Goal: Information Seeking & Learning: Learn about a topic

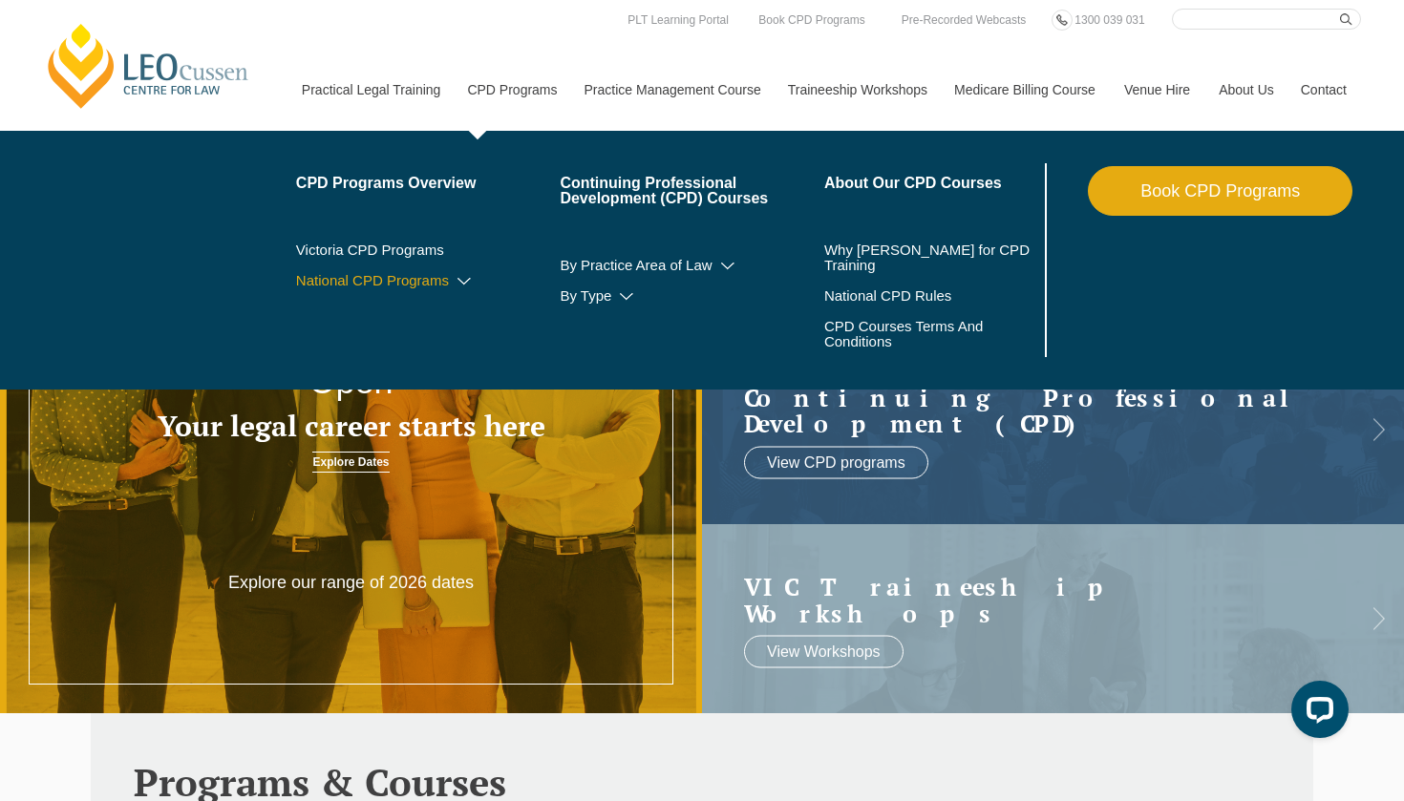
click at [455, 284] on icon at bounding box center [464, 281] width 19 height 13
click at [414, 314] on icon at bounding box center [423, 309] width 19 height 13
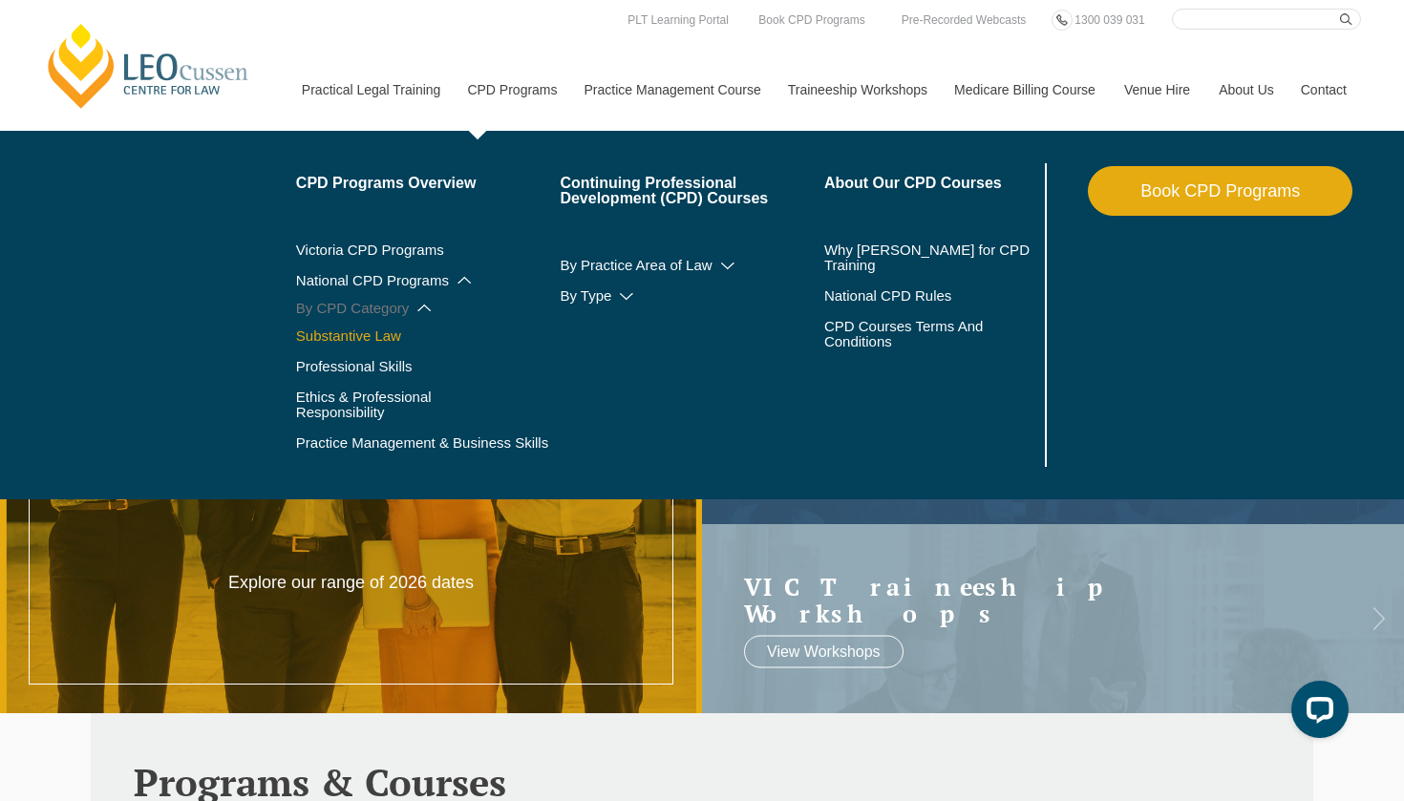
click at [350, 338] on link "Substantive Law" at bounding box center [428, 336] width 265 height 15
click at [359, 371] on link "Professional Skills" at bounding box center [428, 366] width 265 height 15
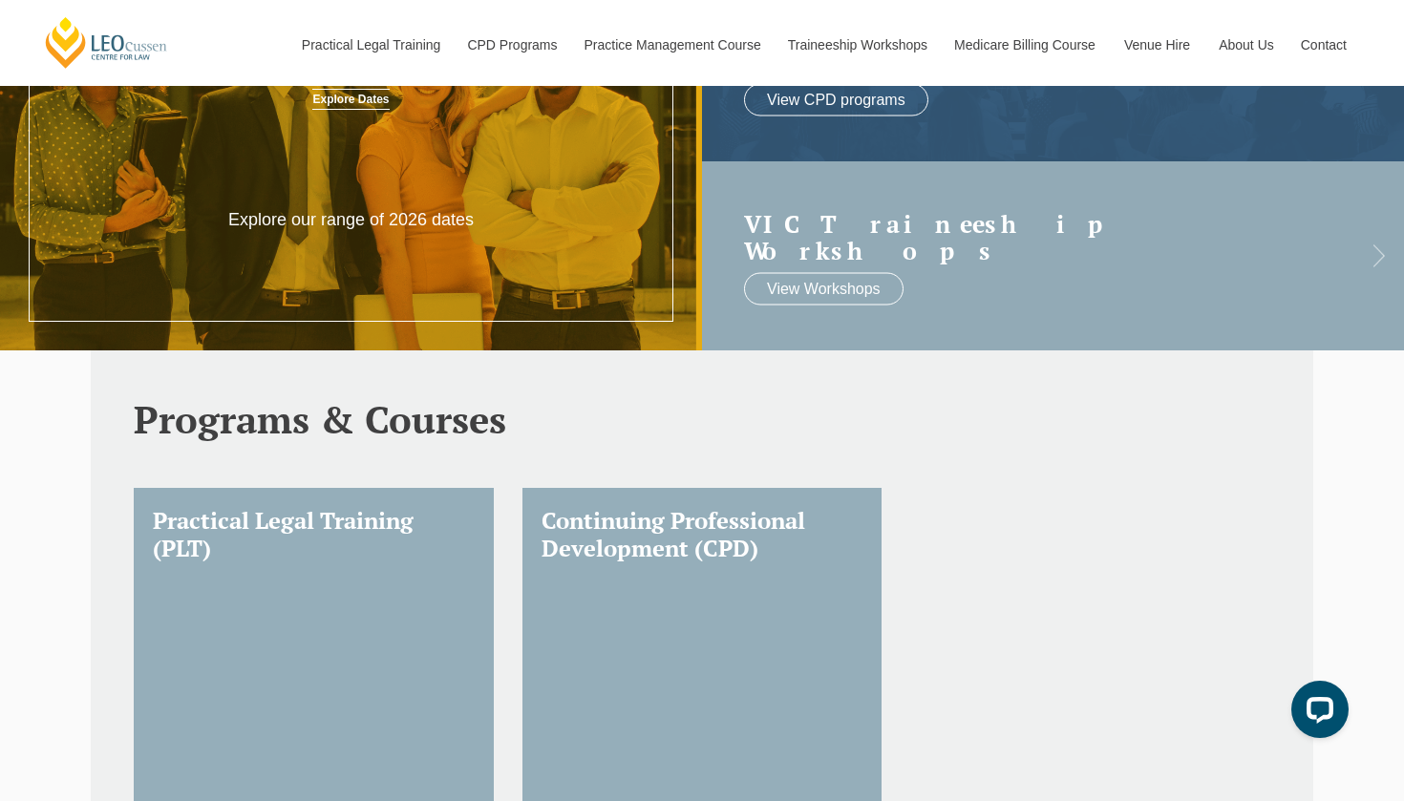
scroll to position [811, 0]
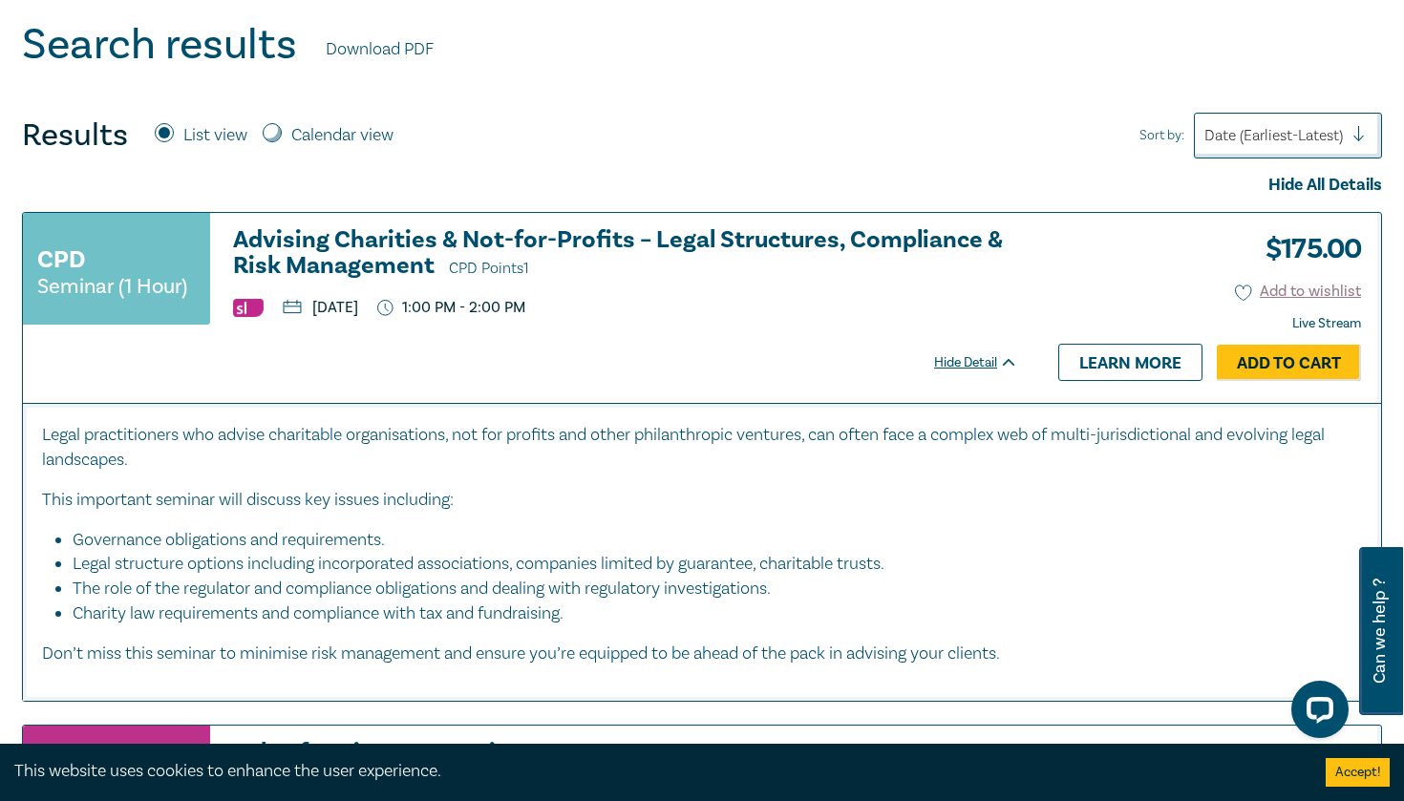
click at [939, 240] on h3 "Advising Charities & Not-for-Profits – Legal Structures, Compliance & Risk Mana…" at bounding box center [625, 254] width 785 height 54
click at [839, 234] on h3 "Advising Charities & Not-for-Profits – Legal Structures, Compliance & Risk Mana…" at bounding box center [625, 254] width 785 height 54
click at [978, 353] on div "Hide Detail" at bounding box center [986, 362] width 105 height 19
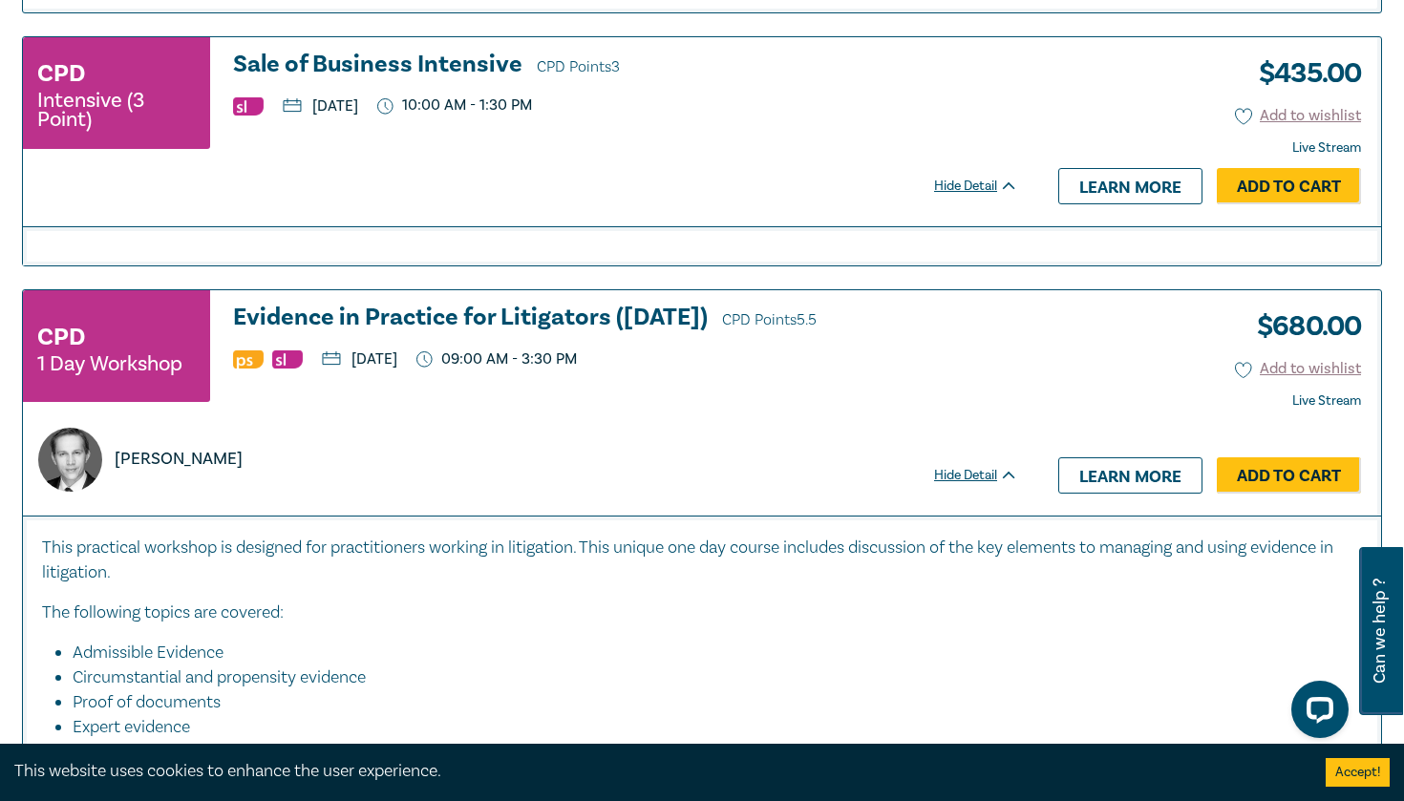
scroll to position [1092, 0]
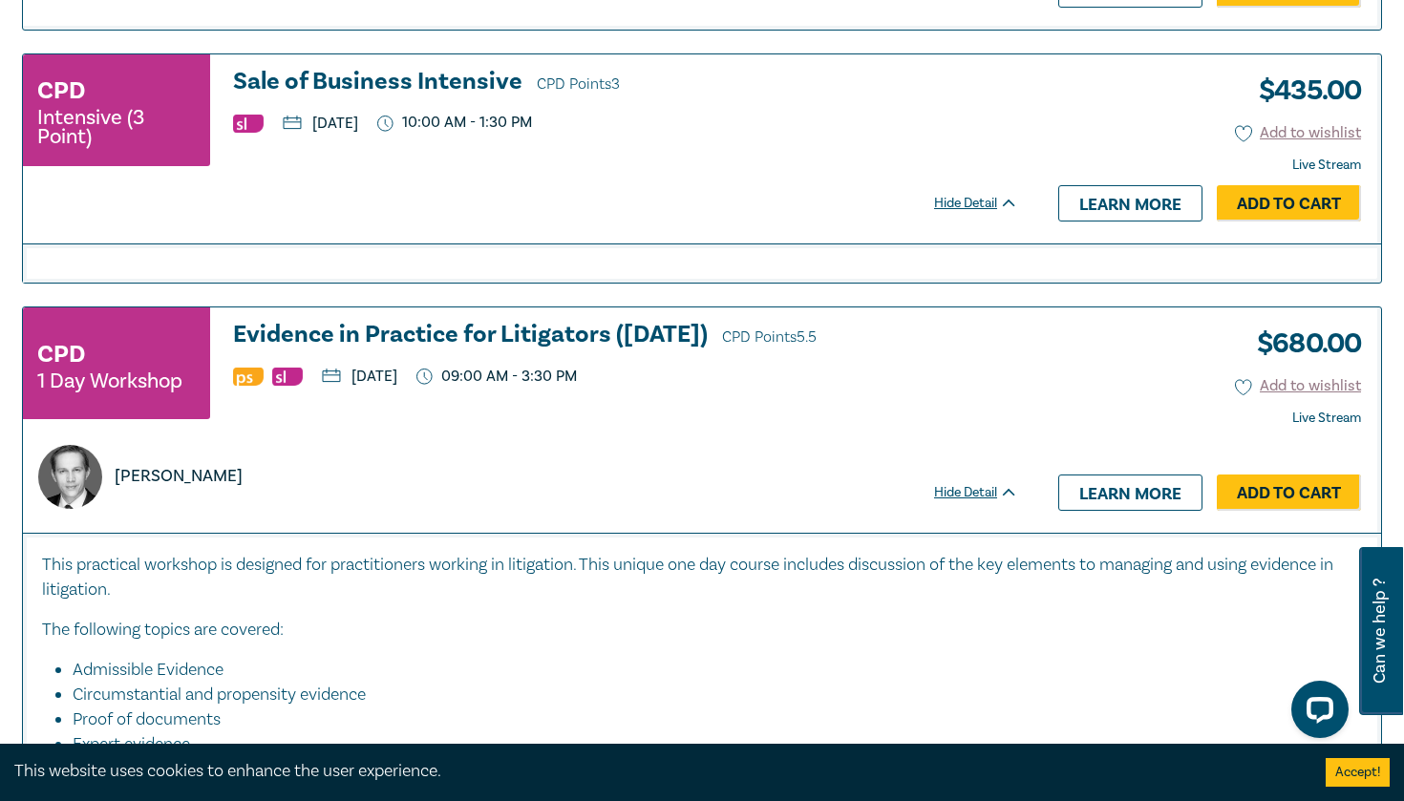
click at [969, 195] on div "Hide Detail" at bounding box center [986, 203] width 105 height 19
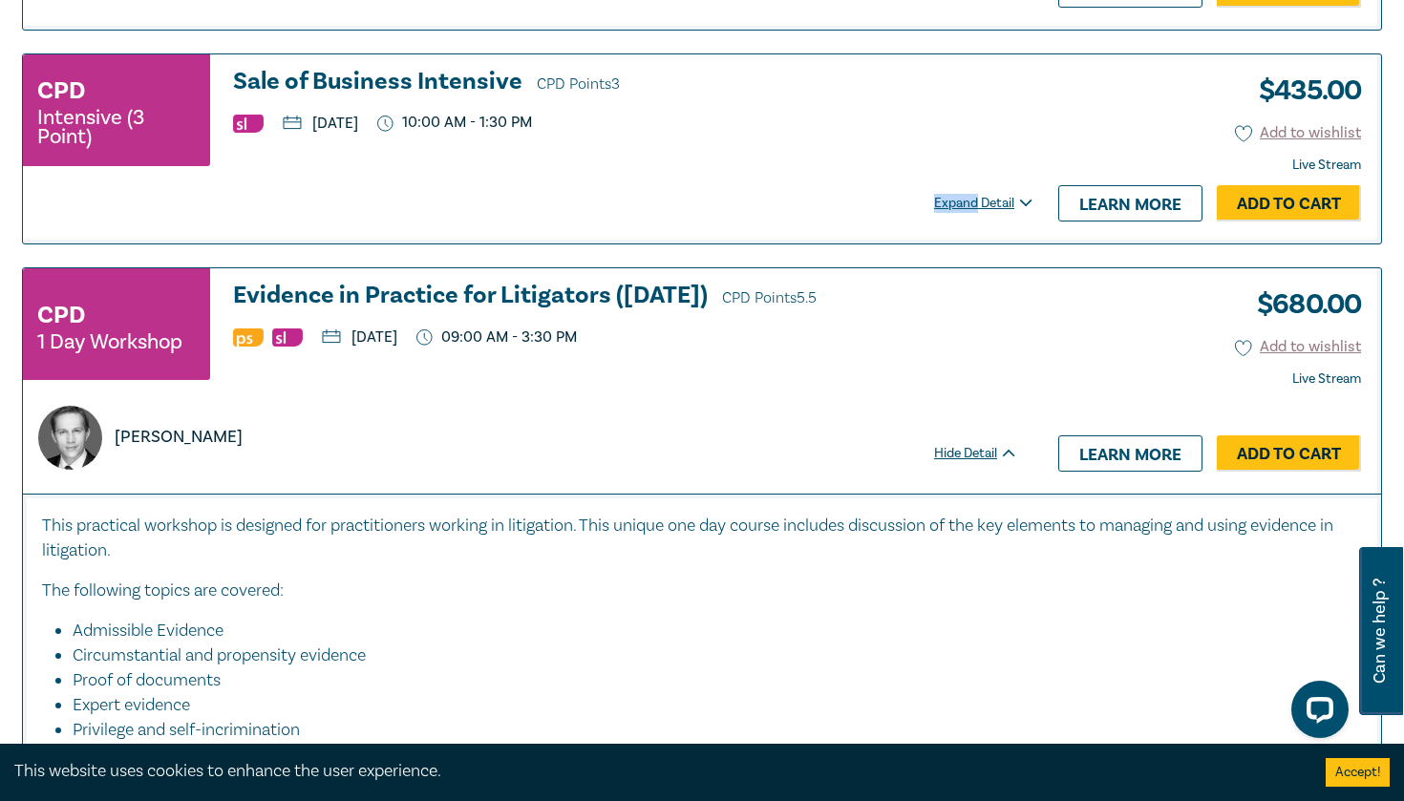
click at [969, 195] on div "Expand Detail" at bounding box center [986, 203] width 105 height 19
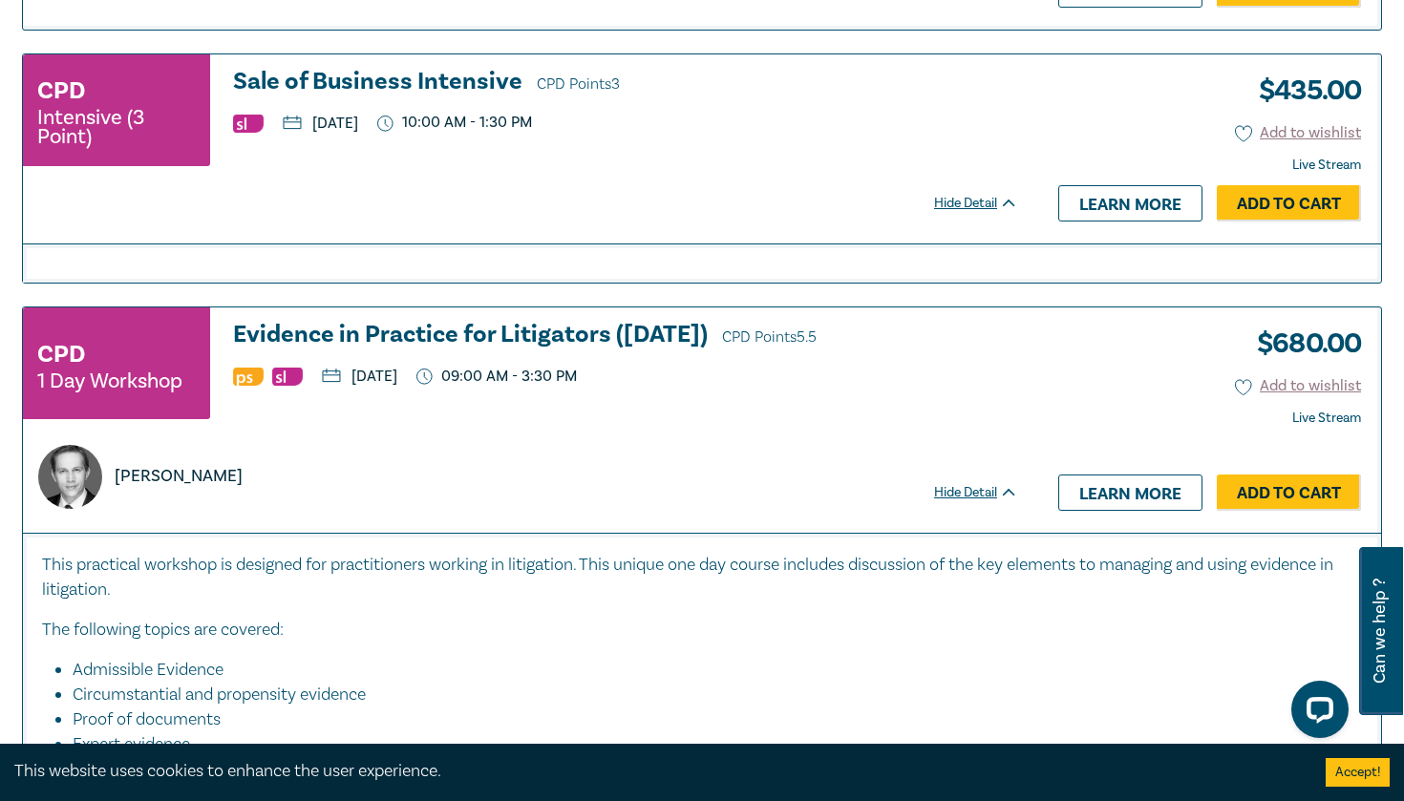
click at [969, 195] on div "Hide Detail" at bounding box center [986, 203] width 105 height 19
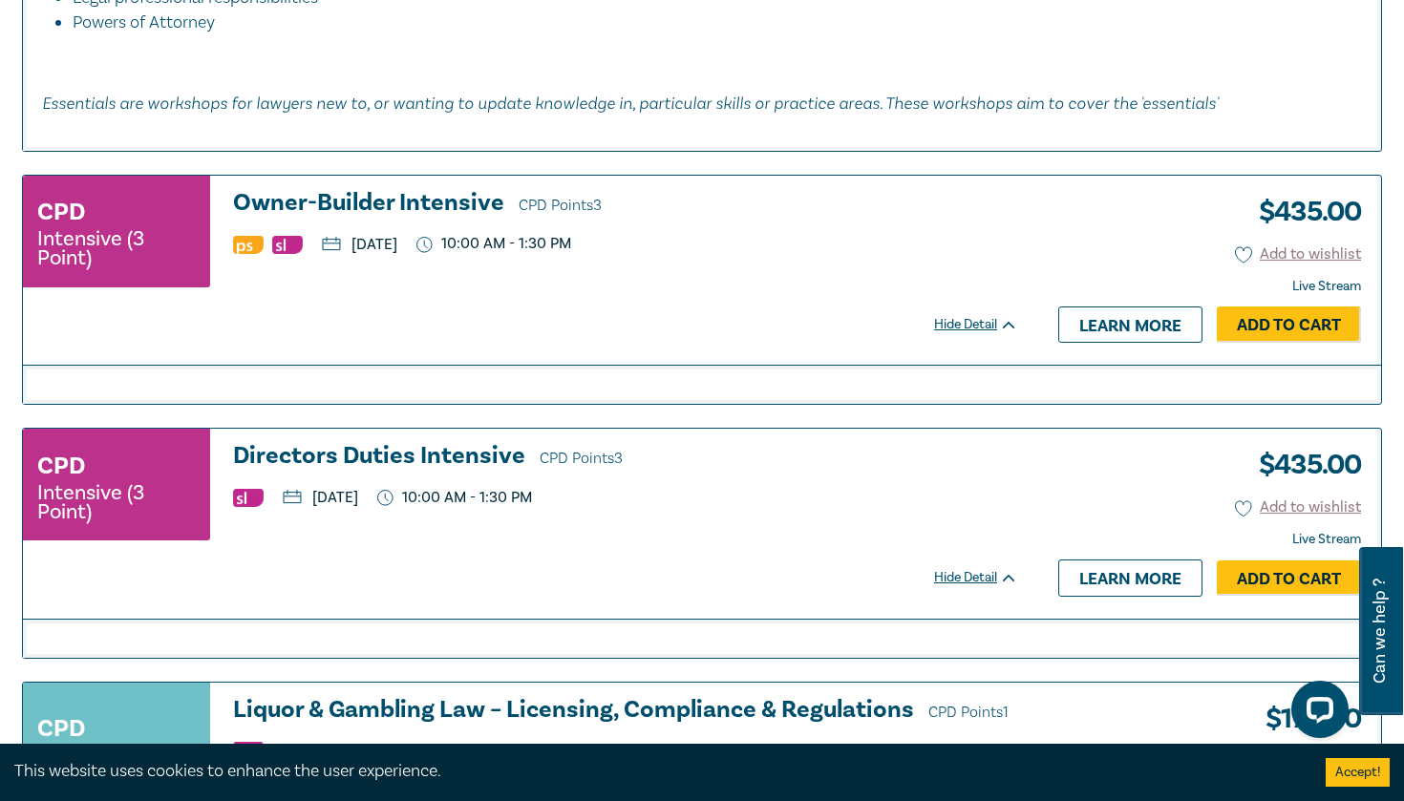
scroll to position [2780, 0]
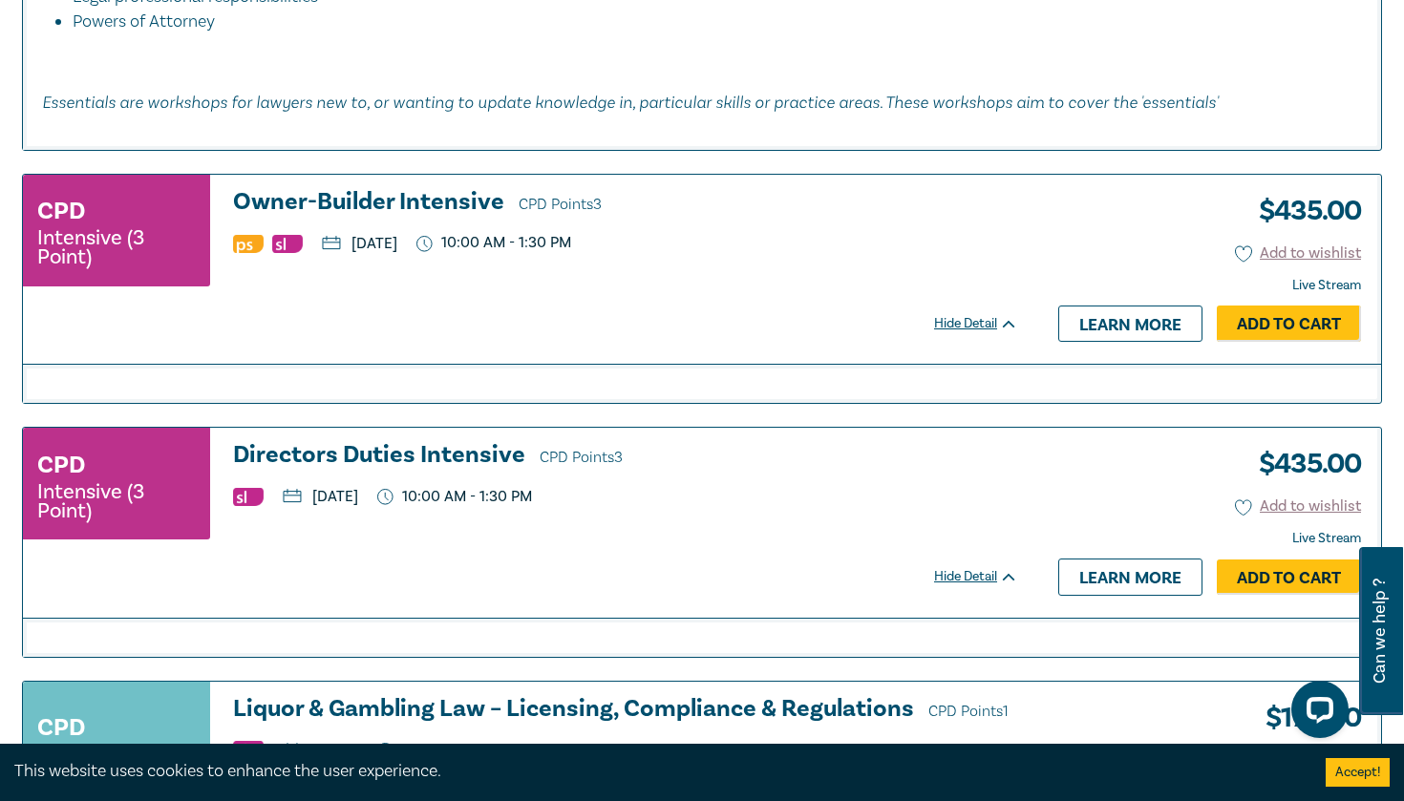
click at [984, 319] on div "Hide Detail" at bounding box center [986, 323] width 105 height 19
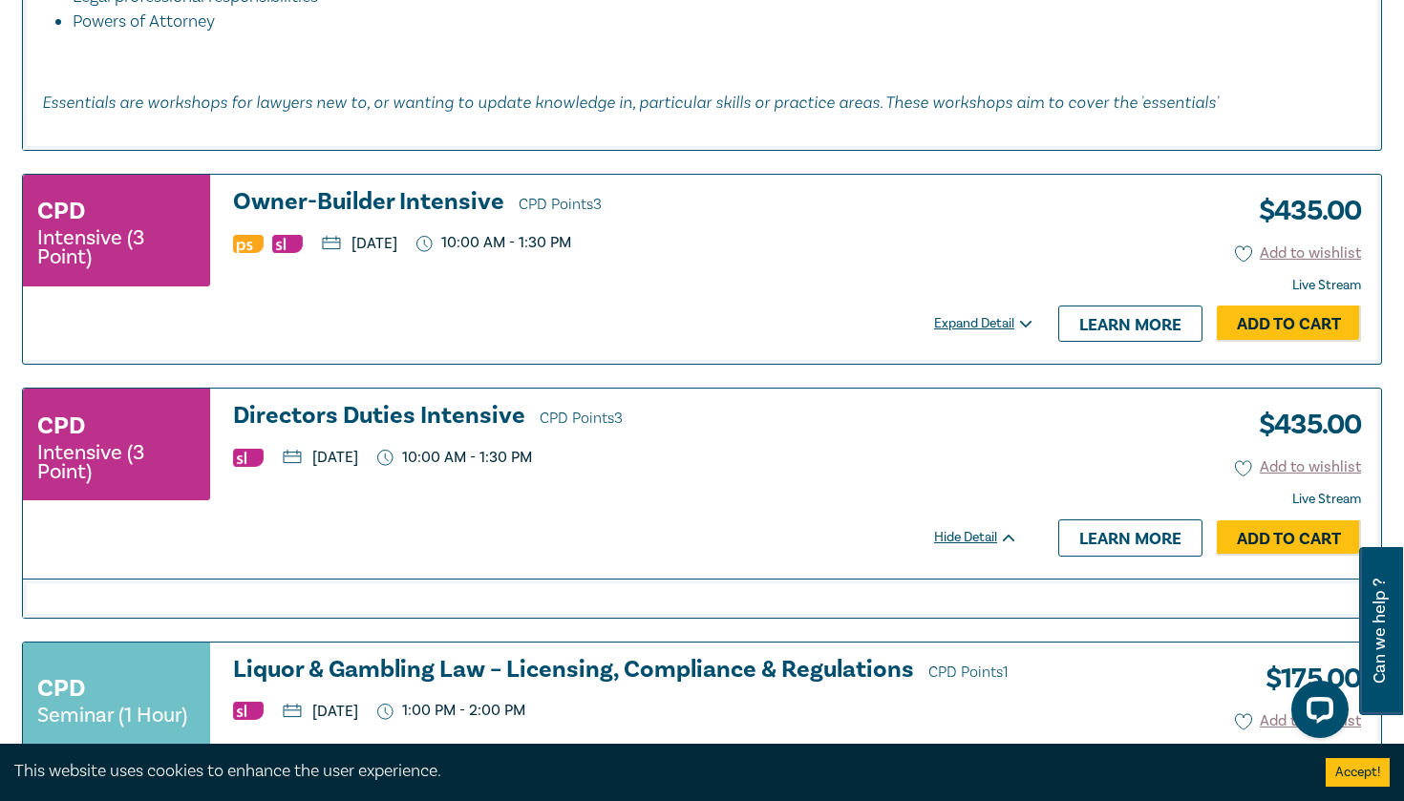
click at [984, 319] on div "Expand Detail" at bounding box center [986, 323] width 105 height 19
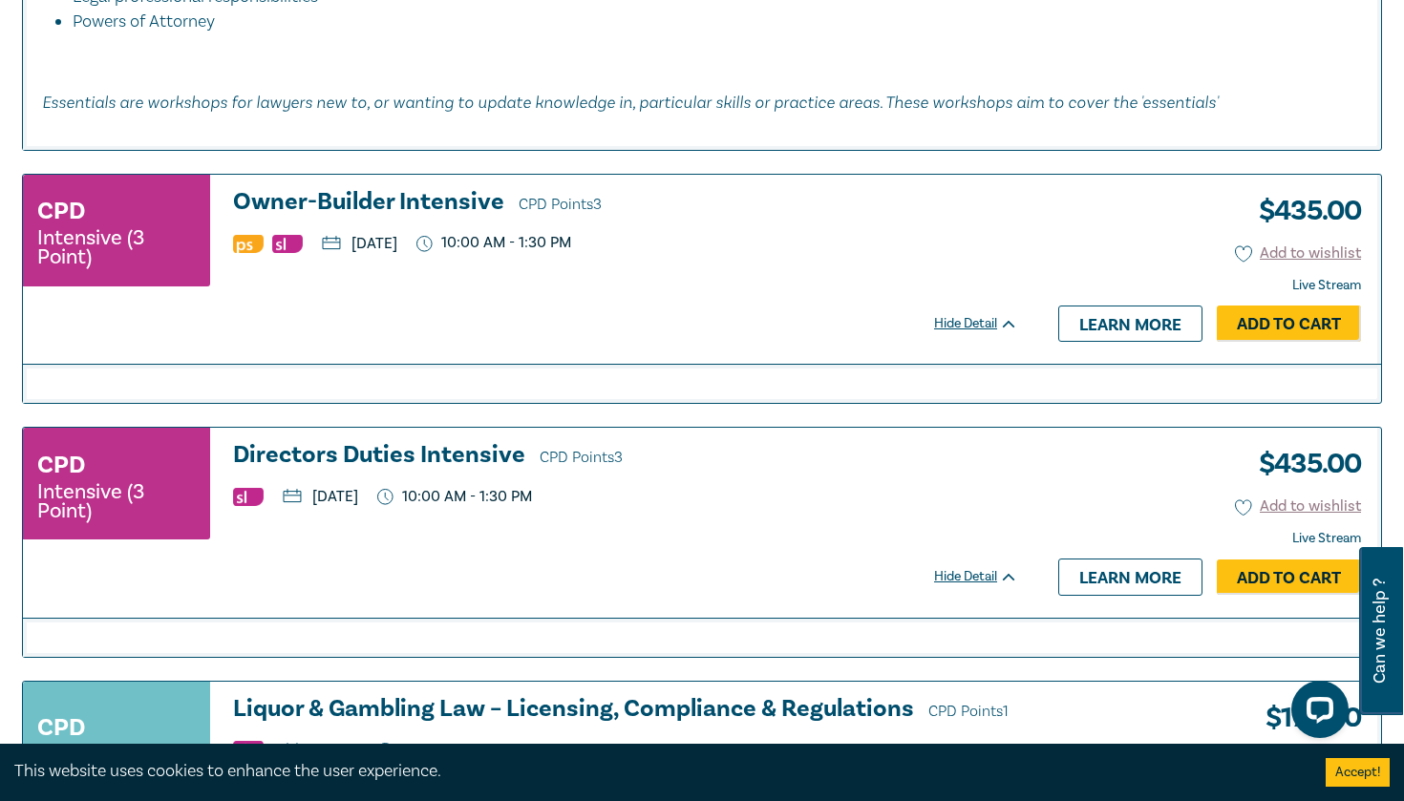
click at [984, 319] on div "Hide Detail" at bounding box center [986, 323] width 105 height 19
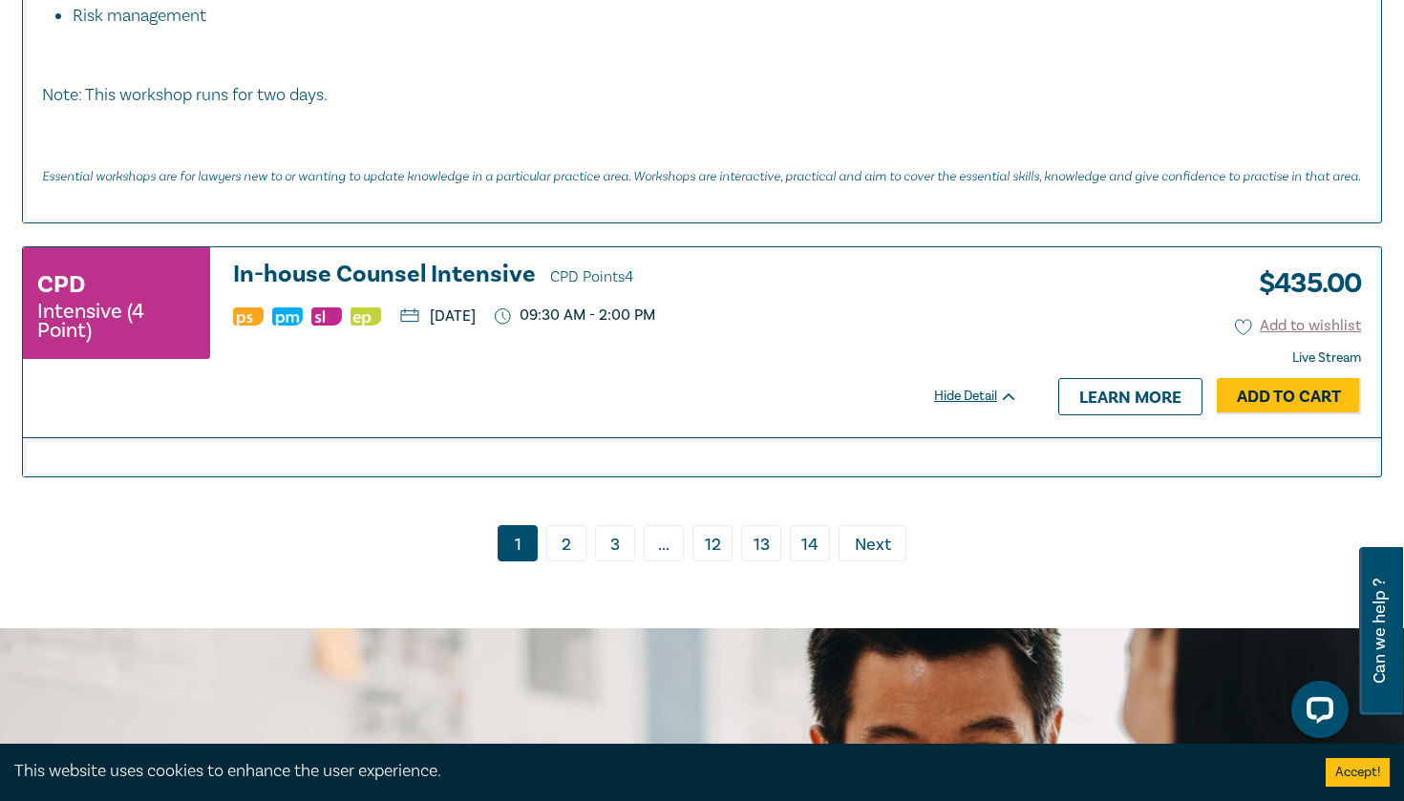
scroll to position [7345, 0]
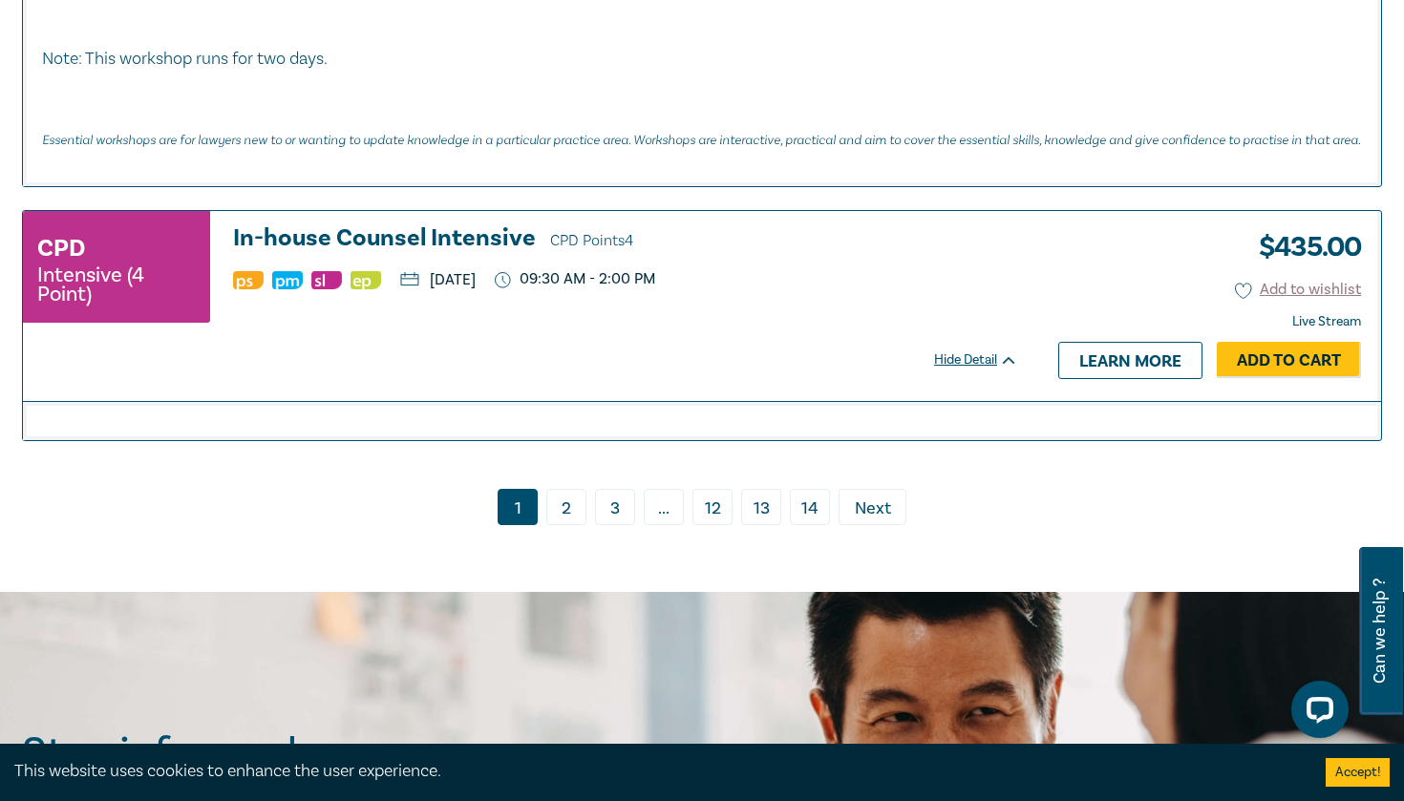
click at [572, 489] on link "2" at bounding box center [566, 507] width 40 height 36
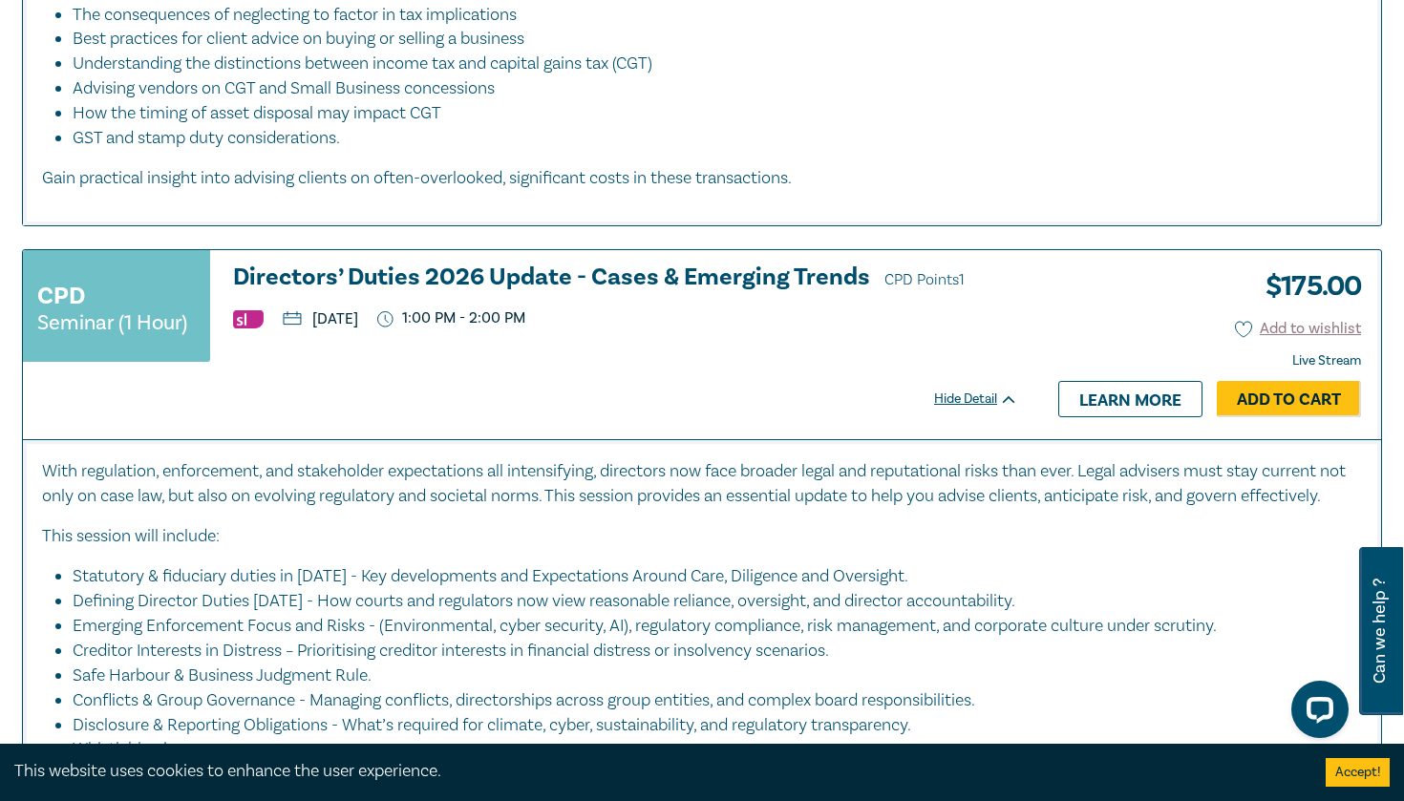
scroll to position [7956, 0]
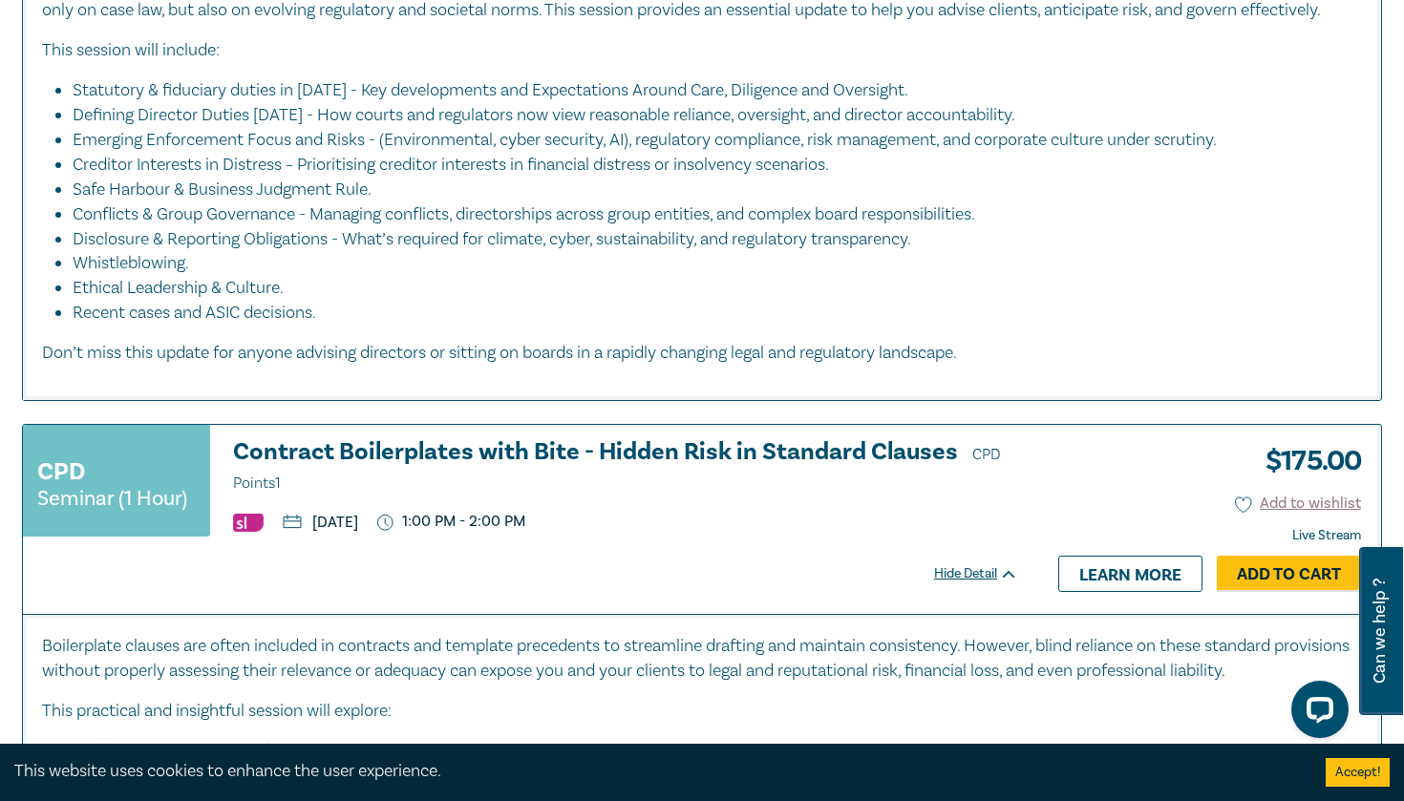
click at [1105, 490] on div "$ 175.00 Add to wishlist Live Stream Hide Detail Learn more Add to Cart" at bounding box center [1209, 519] width 344 height 189
click at [966, 609] on div "CPD Seminar (1 Hour) Contract Boilerplates with Bite - Hidden Risk in Standard …" at bounding box center [530, 519] width 1014 height 189
click at [966, 581] on div "Hide Detail" at bounding box center [986, 573] width 105 height 19
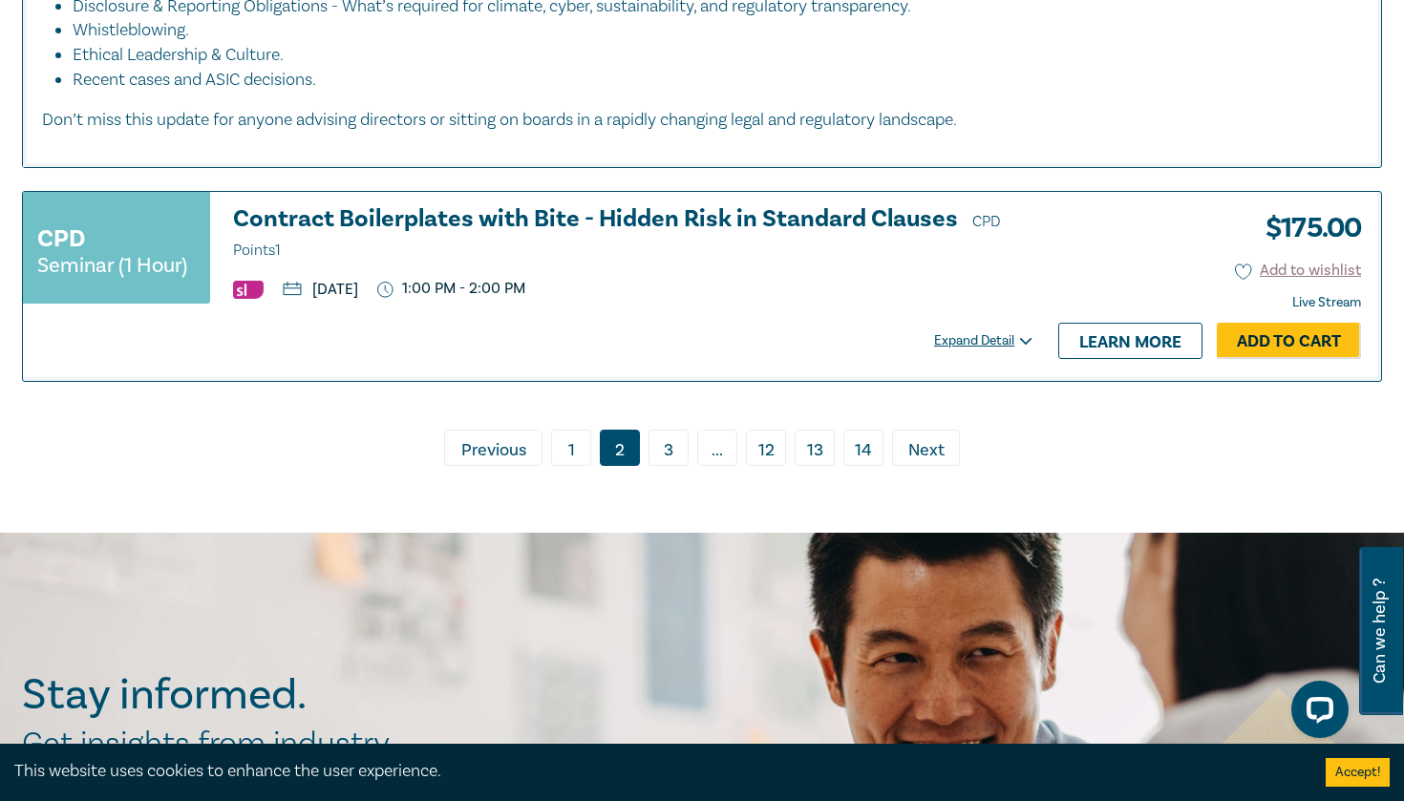
click at [668, 466] on link "3" at bounding box center [668, 448] width 40 height 36
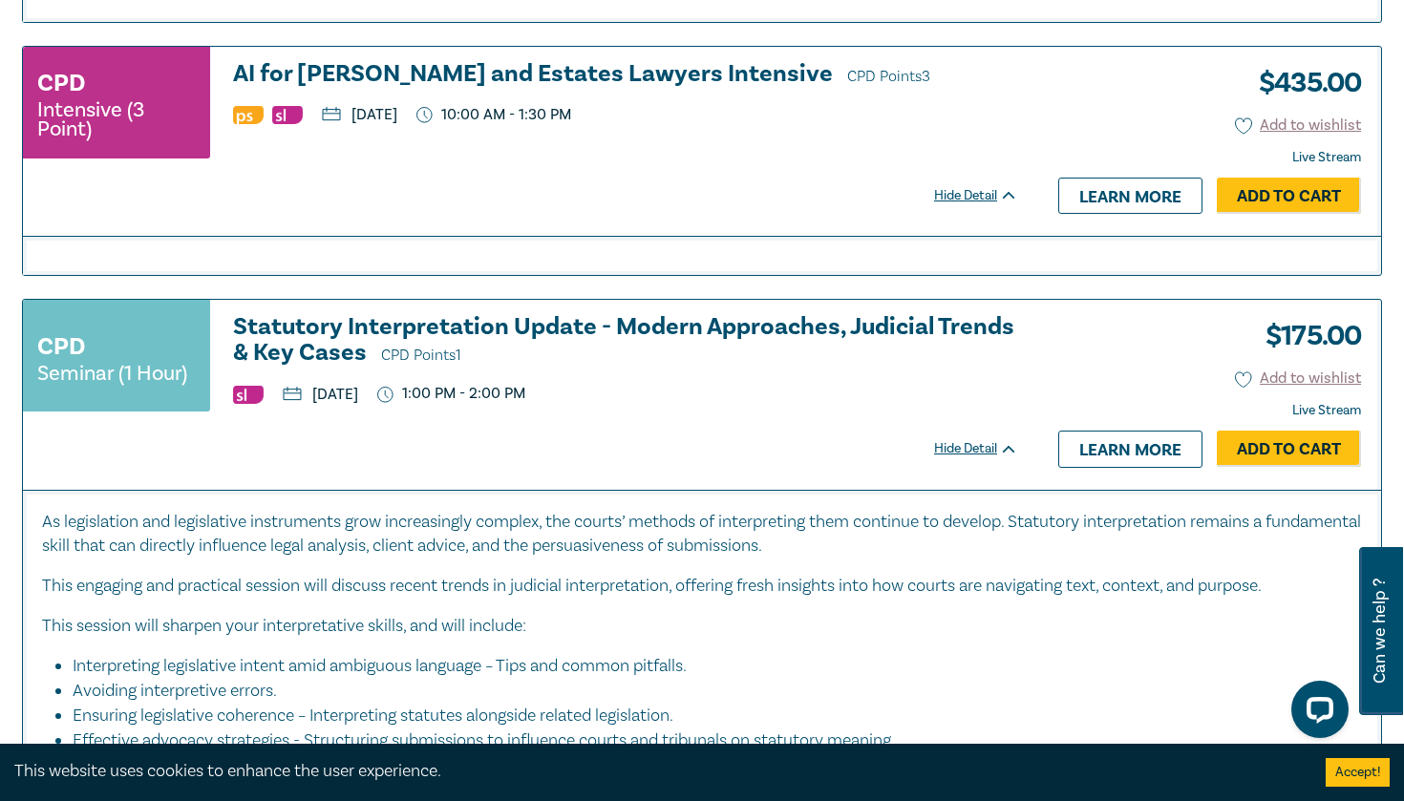
scroll to position [1993, 0]
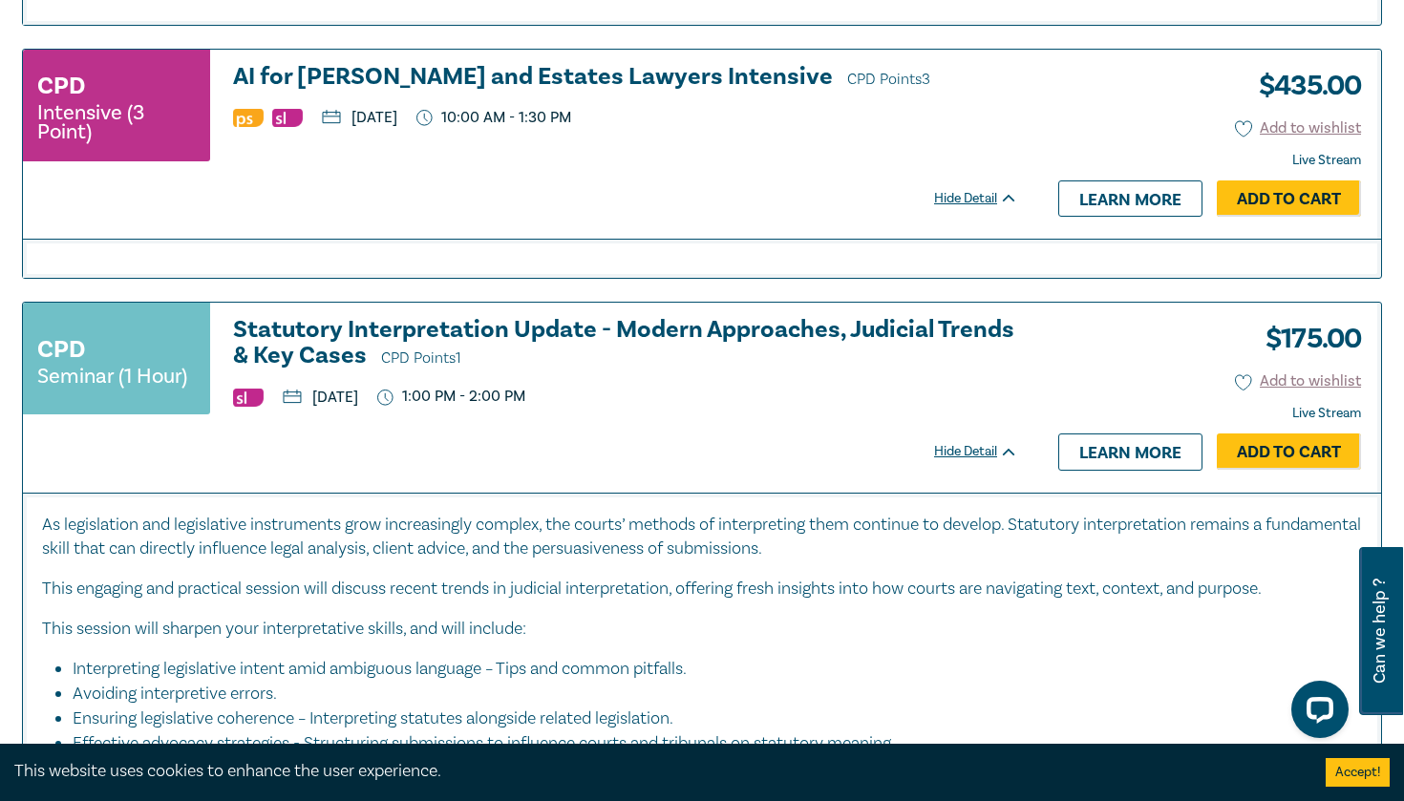
click at [980, 442] on div "Hide Detail" at bounding box center [986, 451] width 105 height 19
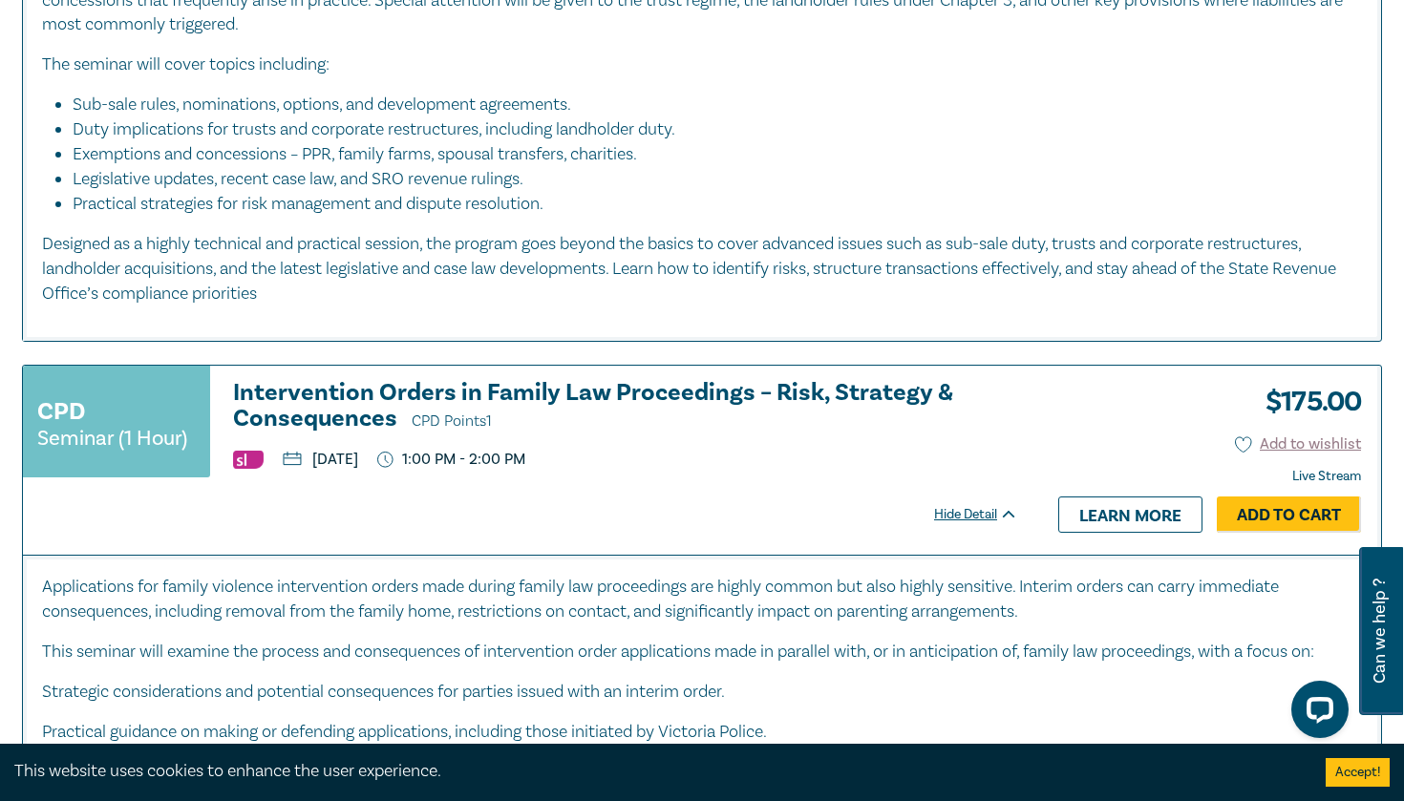
scroll to position [2994, 0]
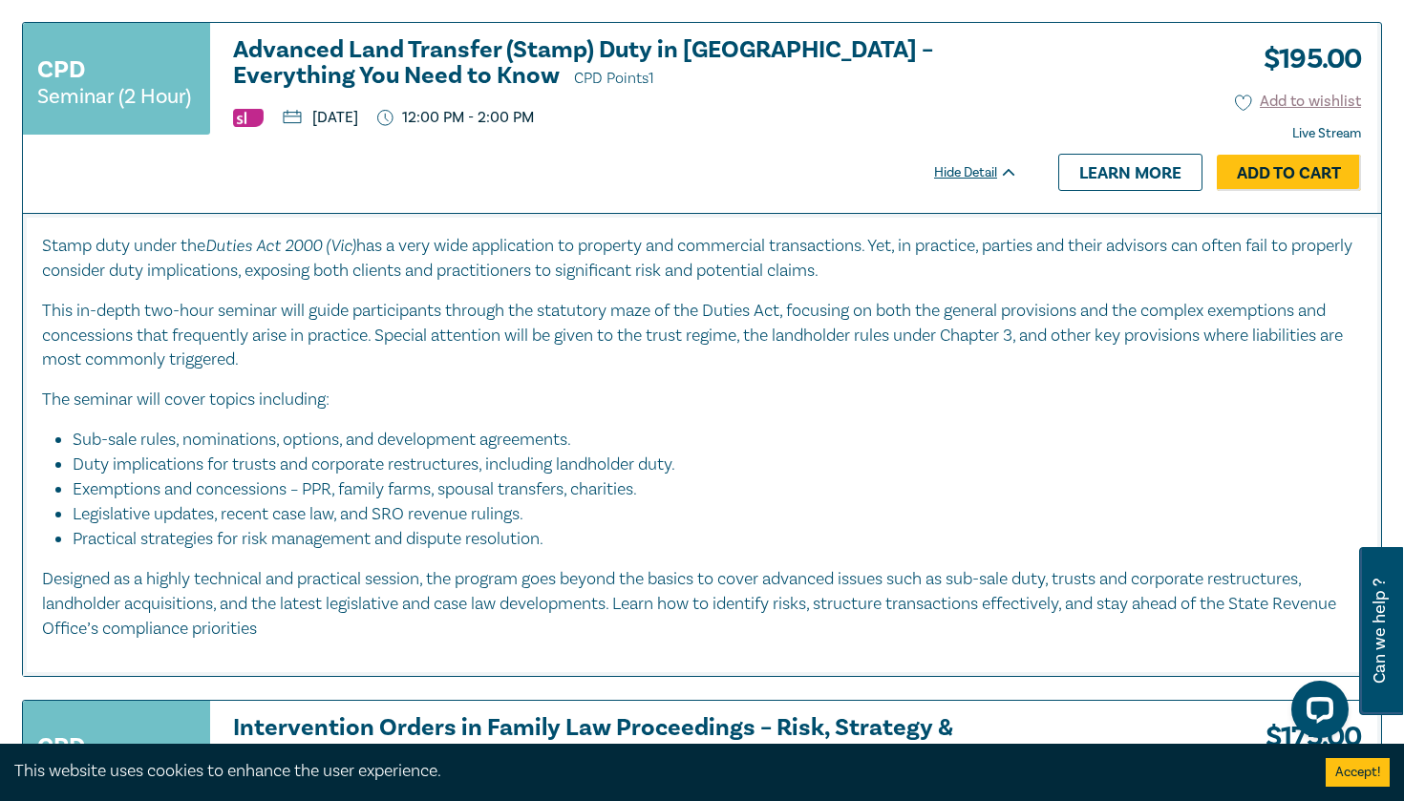
click at [980, 163] on div "Hide Detail" at bounding box center [986, 172] width 105 height 19
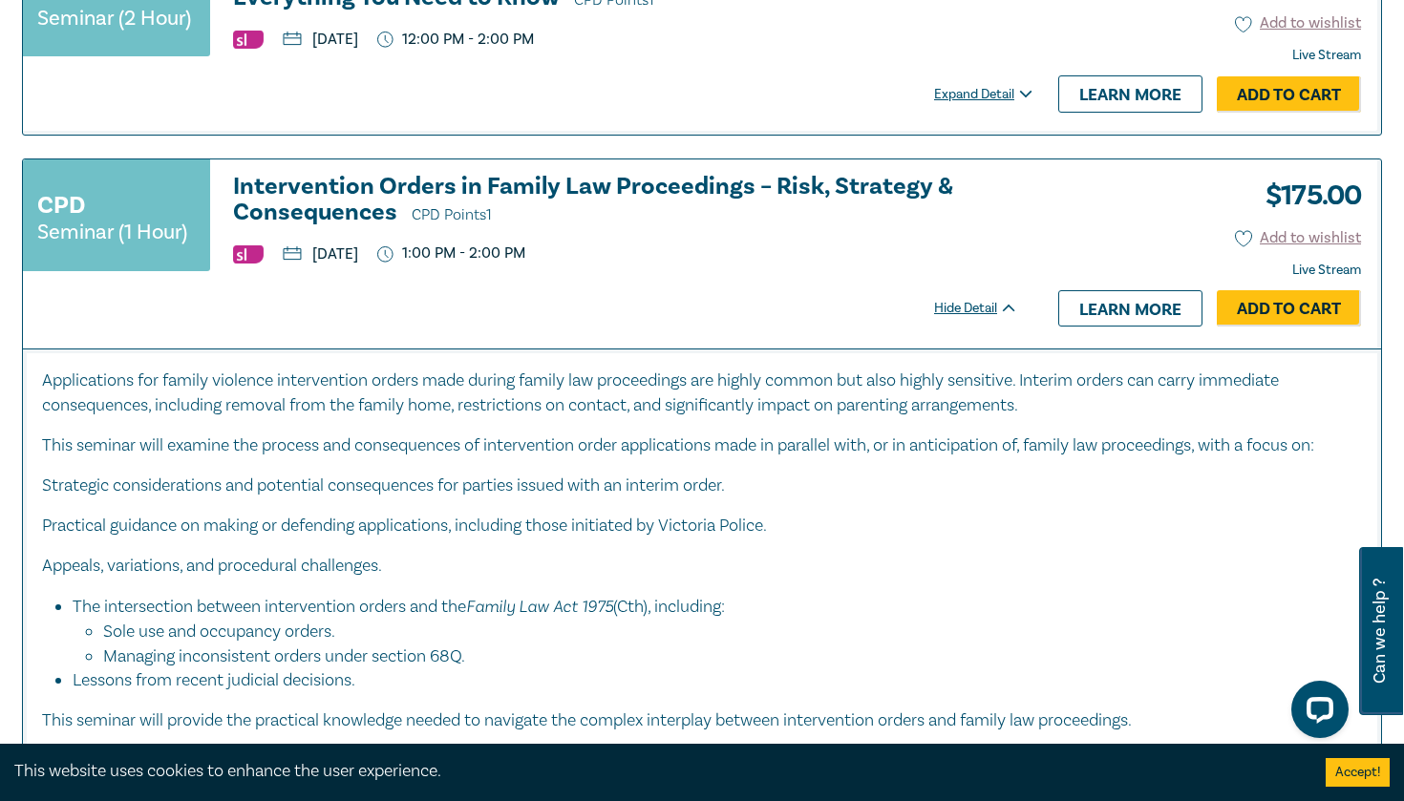
scroll to position [3156, 0]
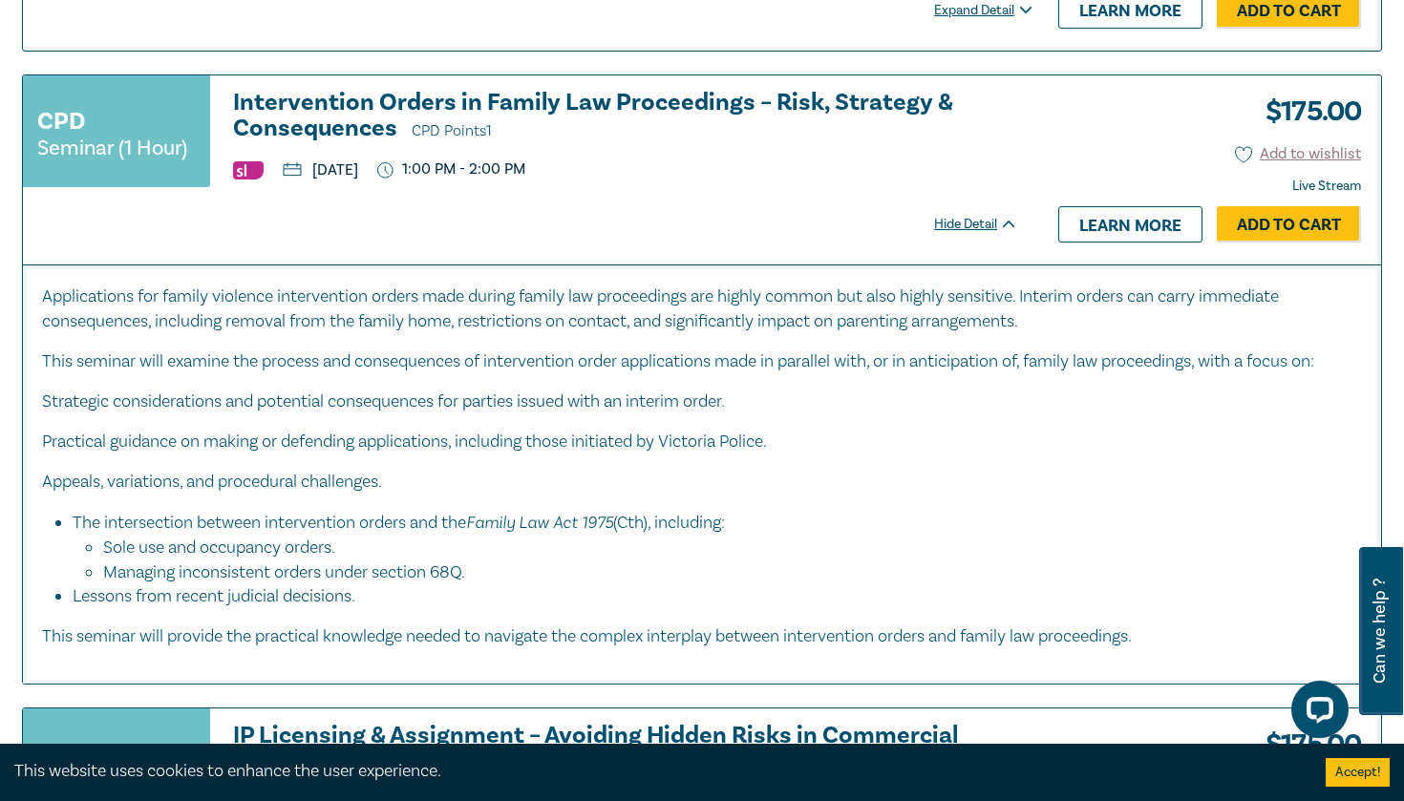
click at [997, 215] on div "Hide Detail" at bounding box center [986, 224] width 105 height 19
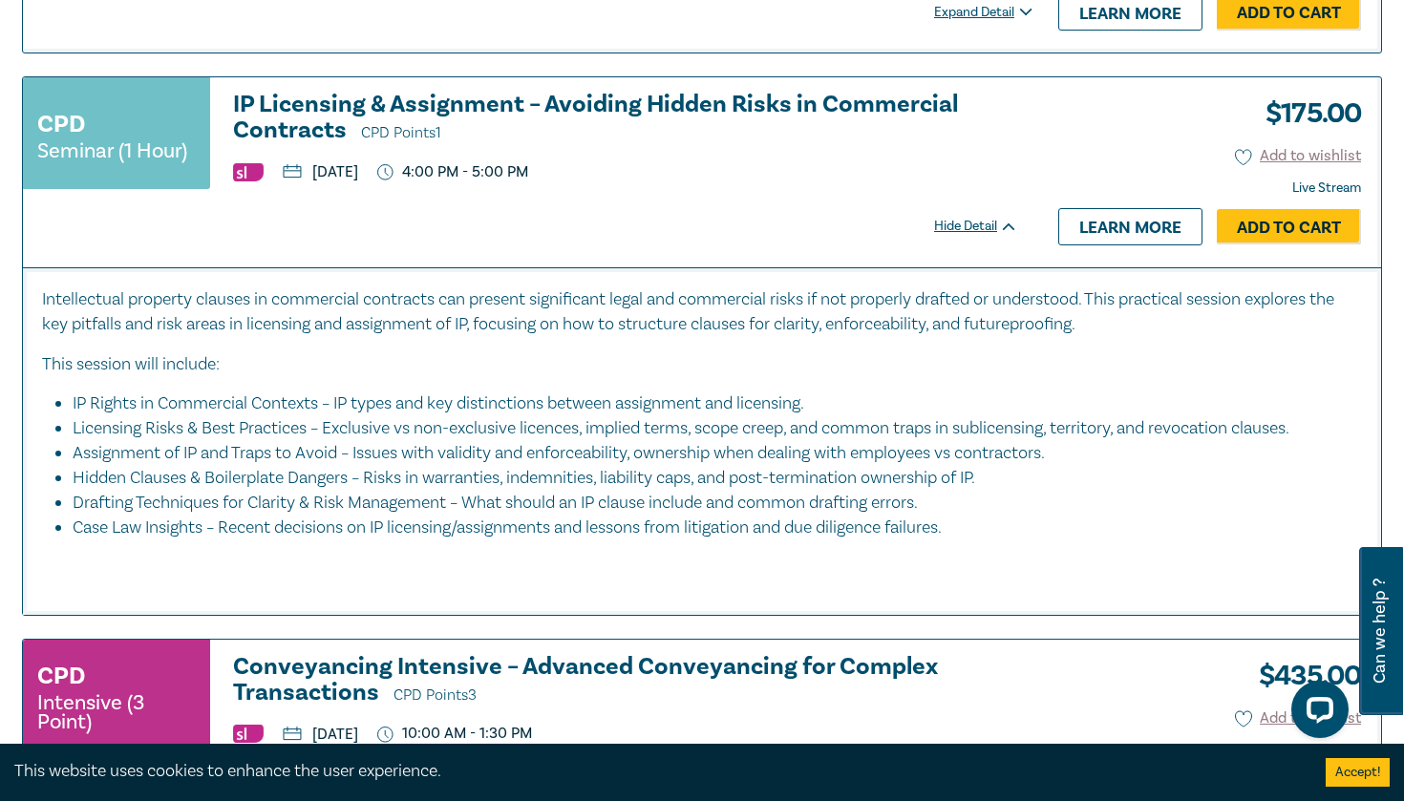
scroll to position [3395, 0]
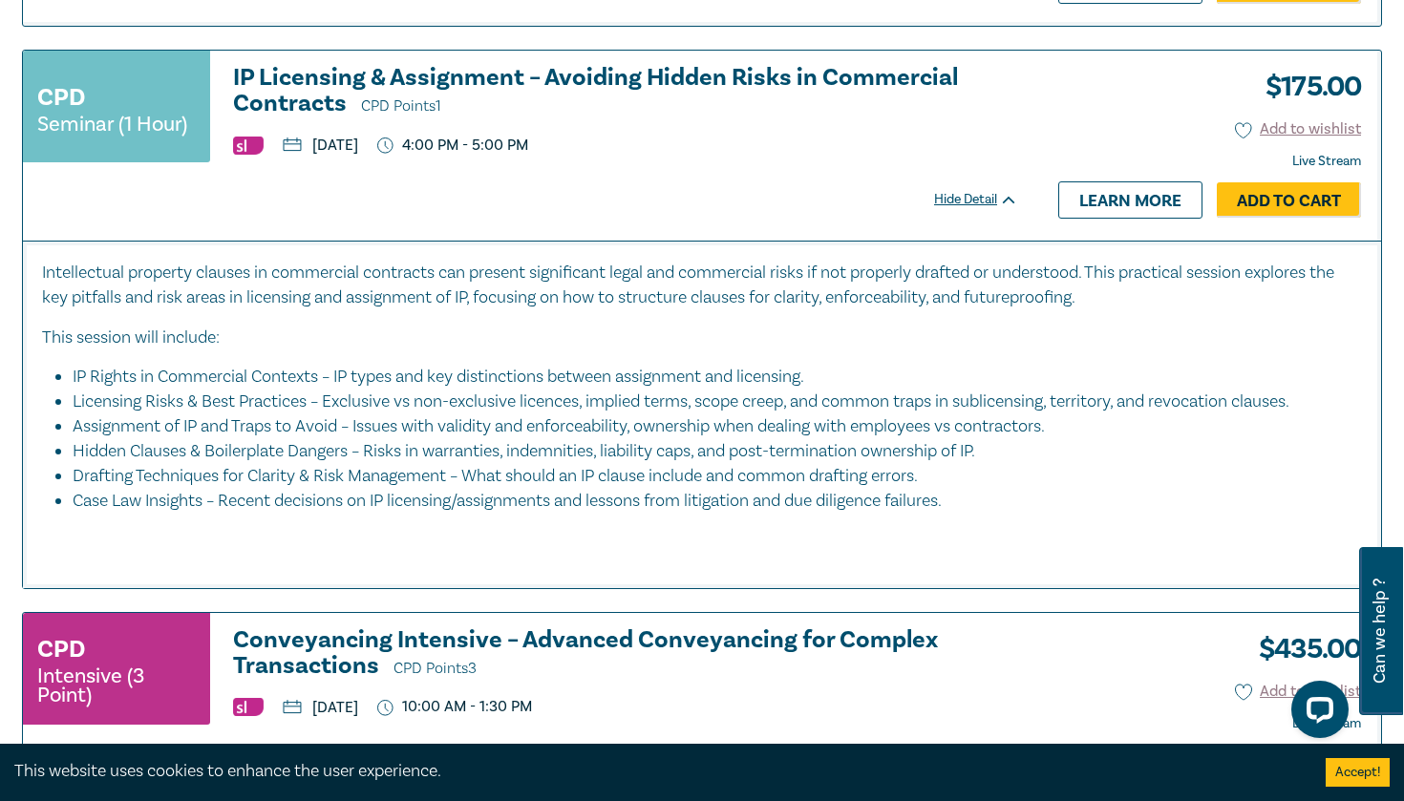
click at [982, 190] on div "Hide Detail" at bounding box center [986, 199] width 105 height 19
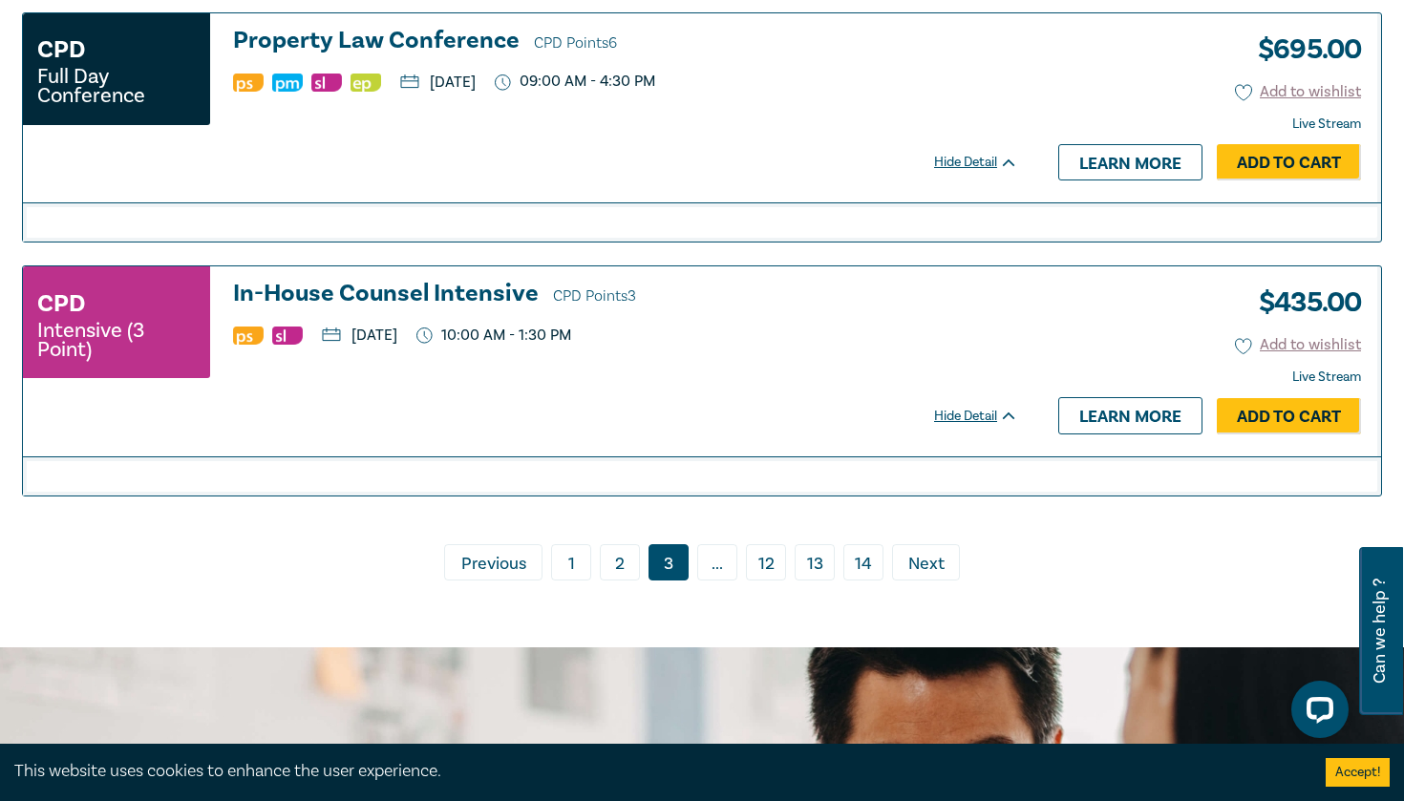
scroll to position [4753, 0]
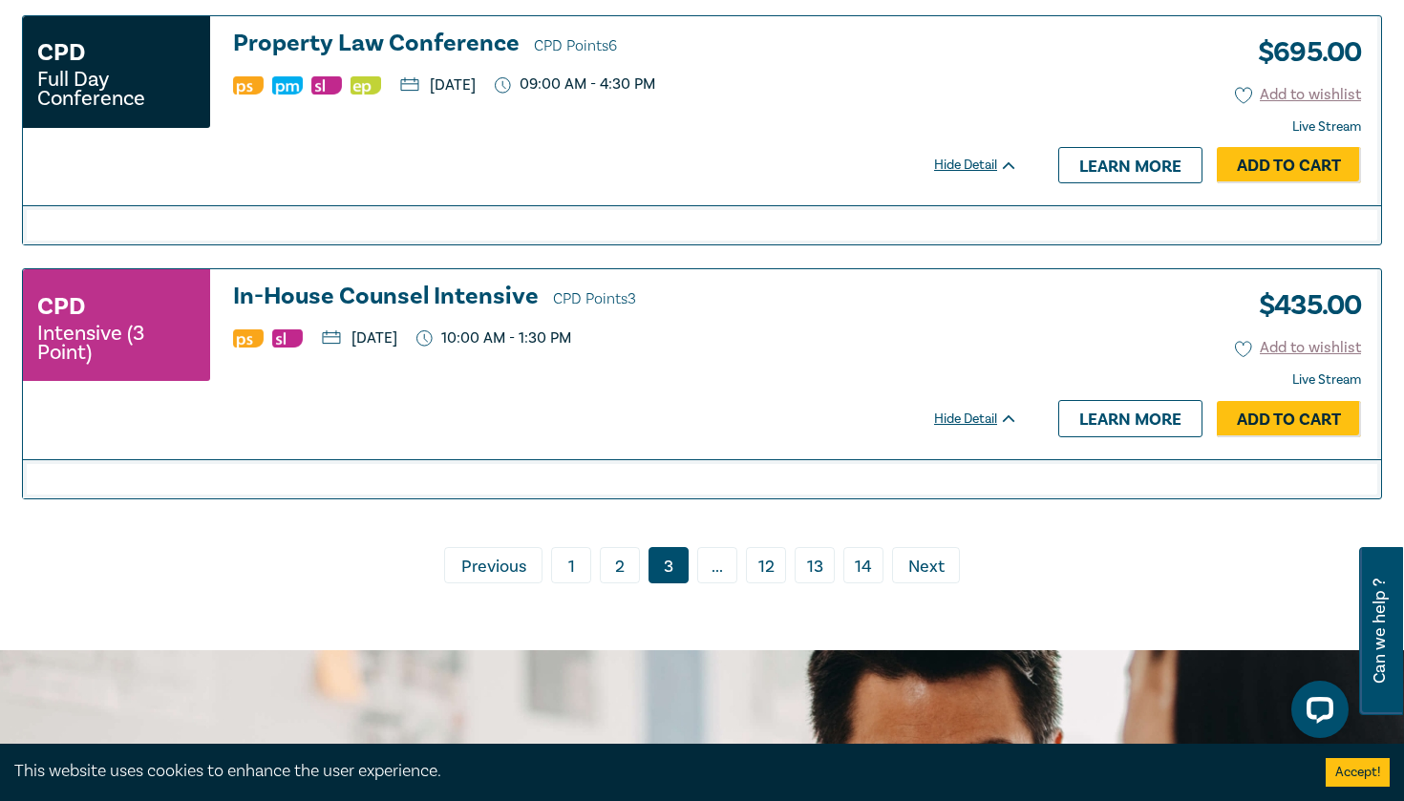
click at [934, 555] on span "Next" at bounding box center [926, 567] width 36 height 25
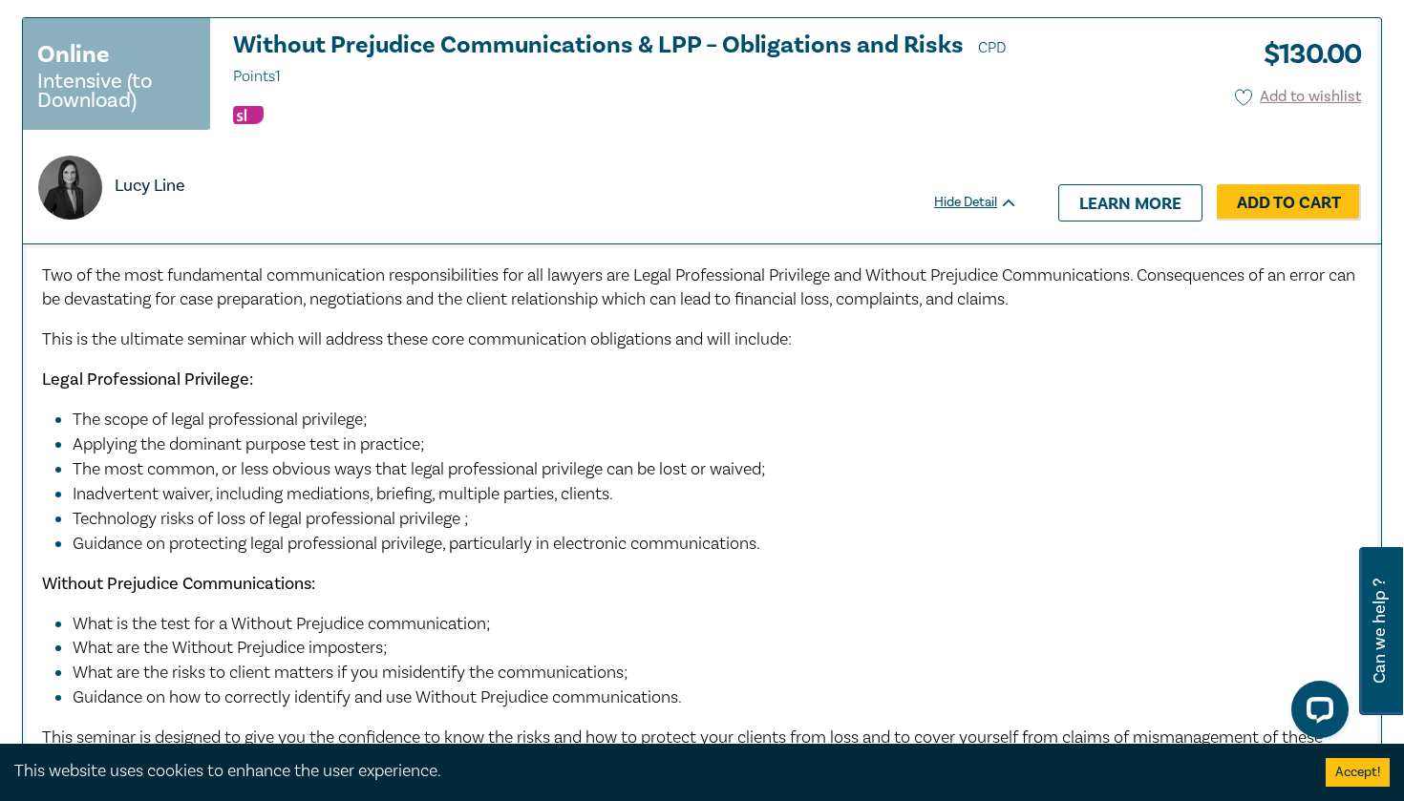
scroll to position [9789, 0]
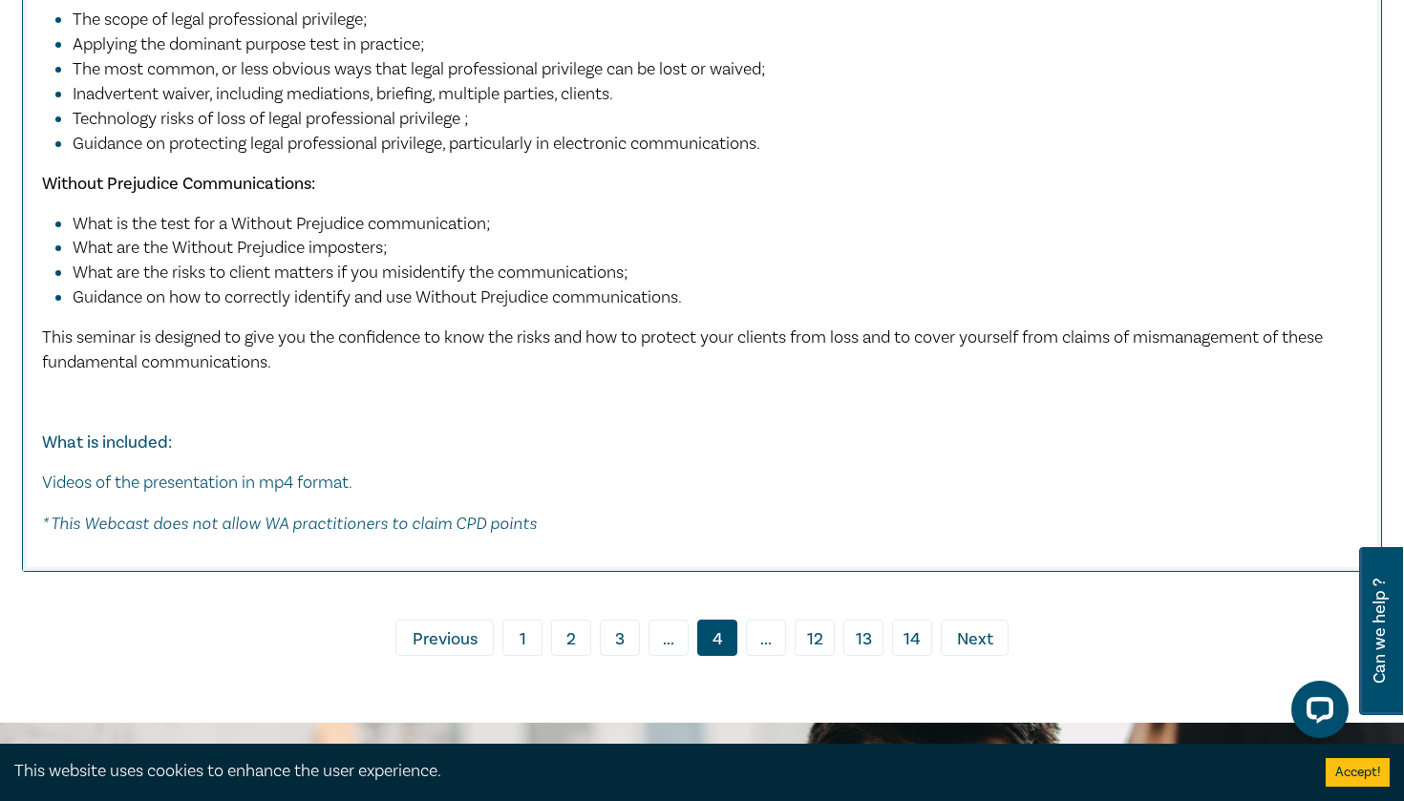
click at [998, 620] on link "› Next" at bounding box center [975, 638] width 68 height 36
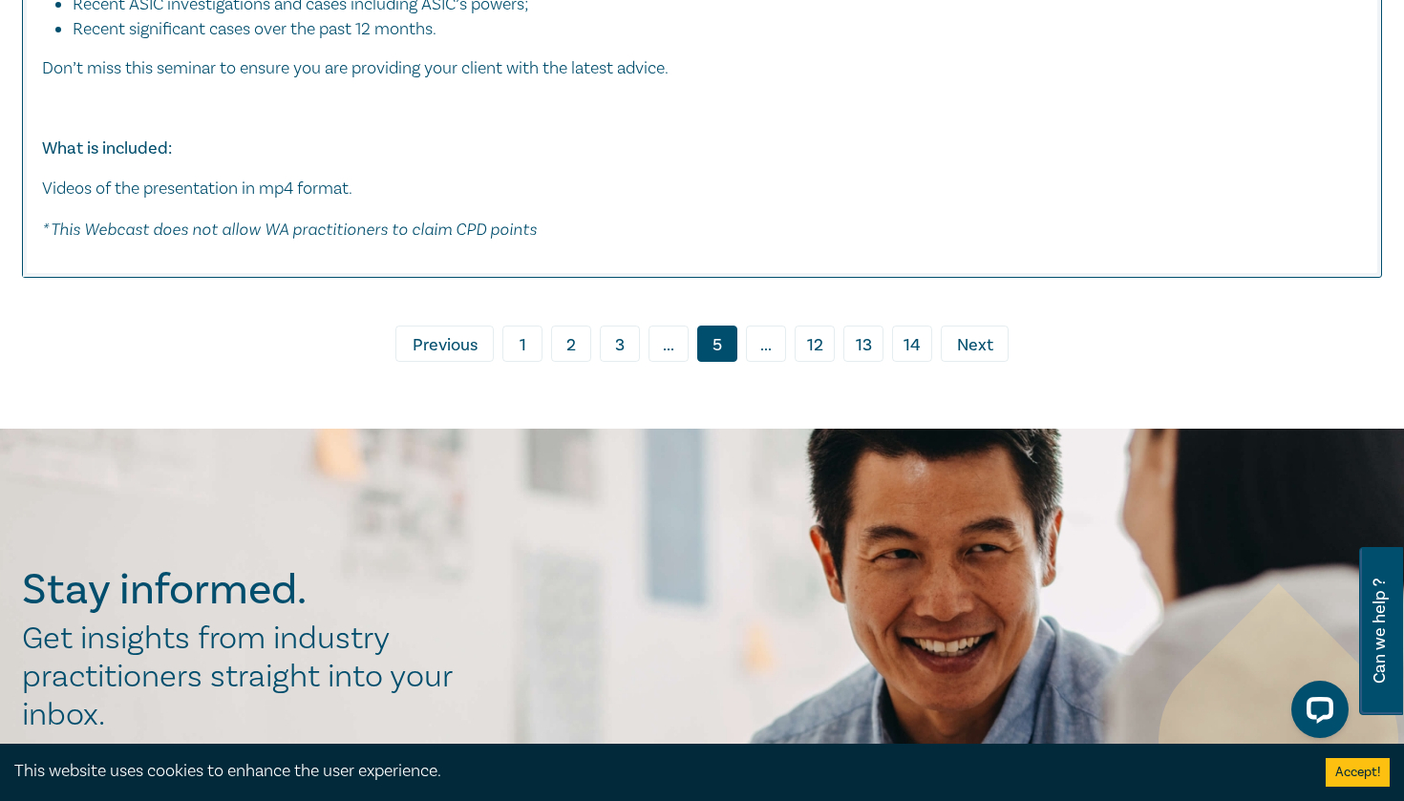
scroll to position [9761, 0]
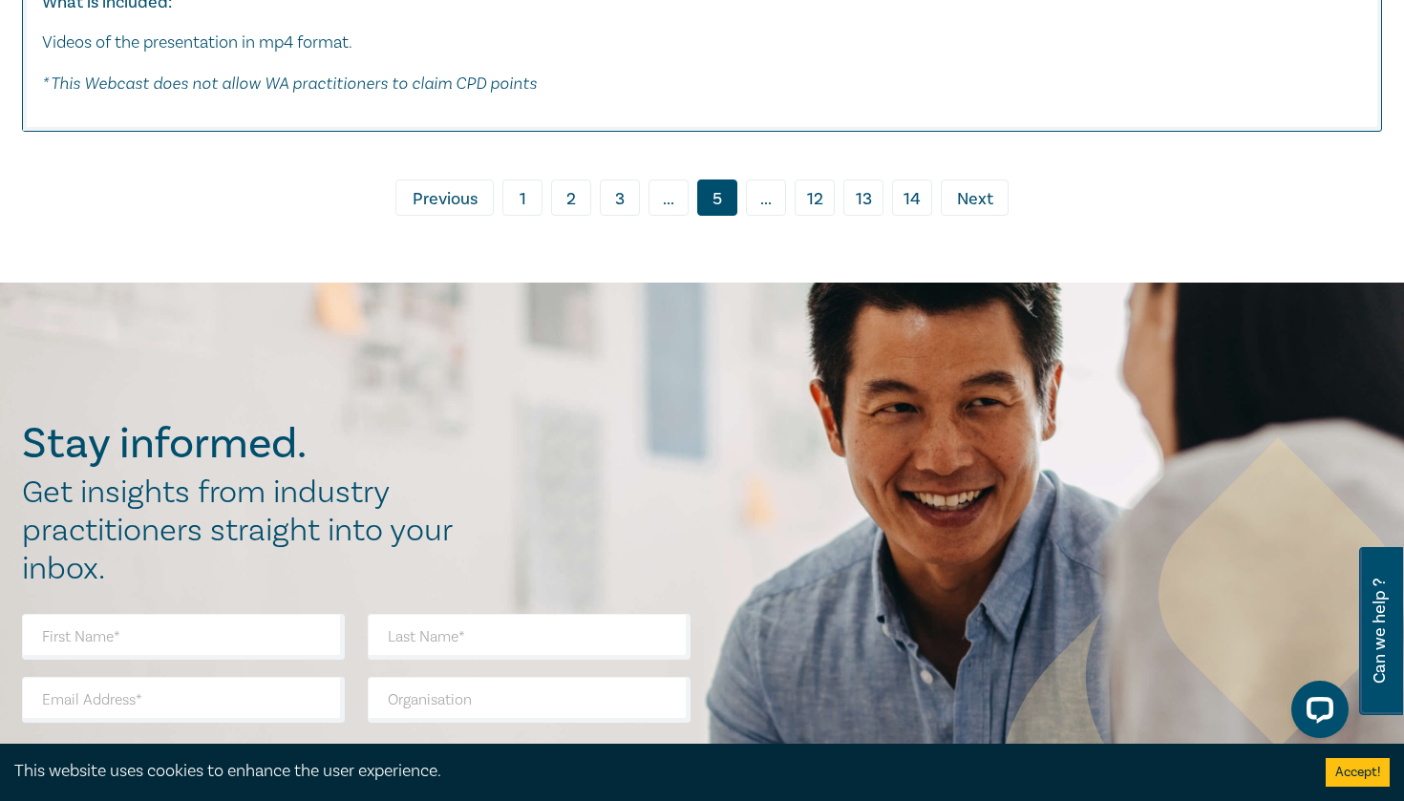
click at [978, 187] on span "Next" at bounding box center [975, 199] width 36 height 25
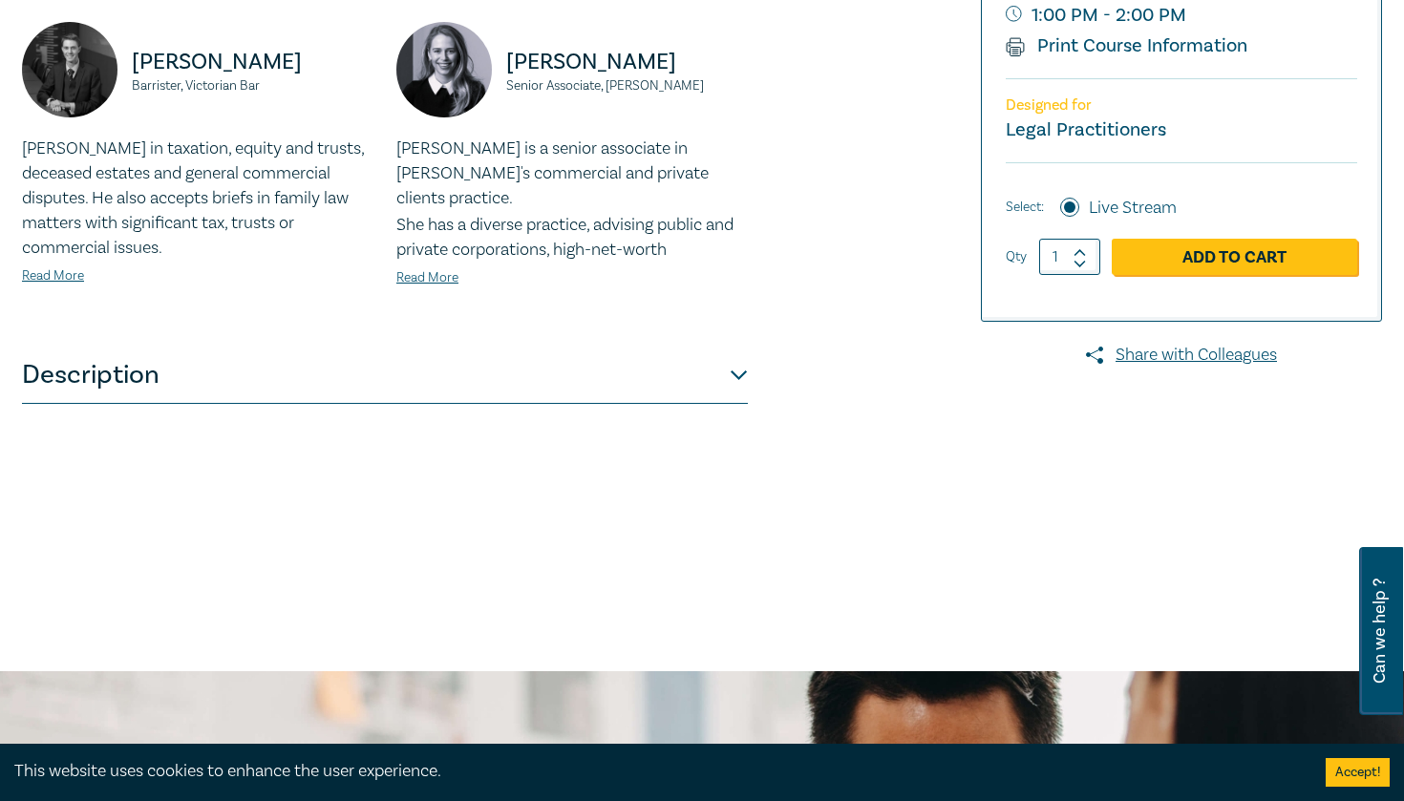
scroll to position [453, 0]
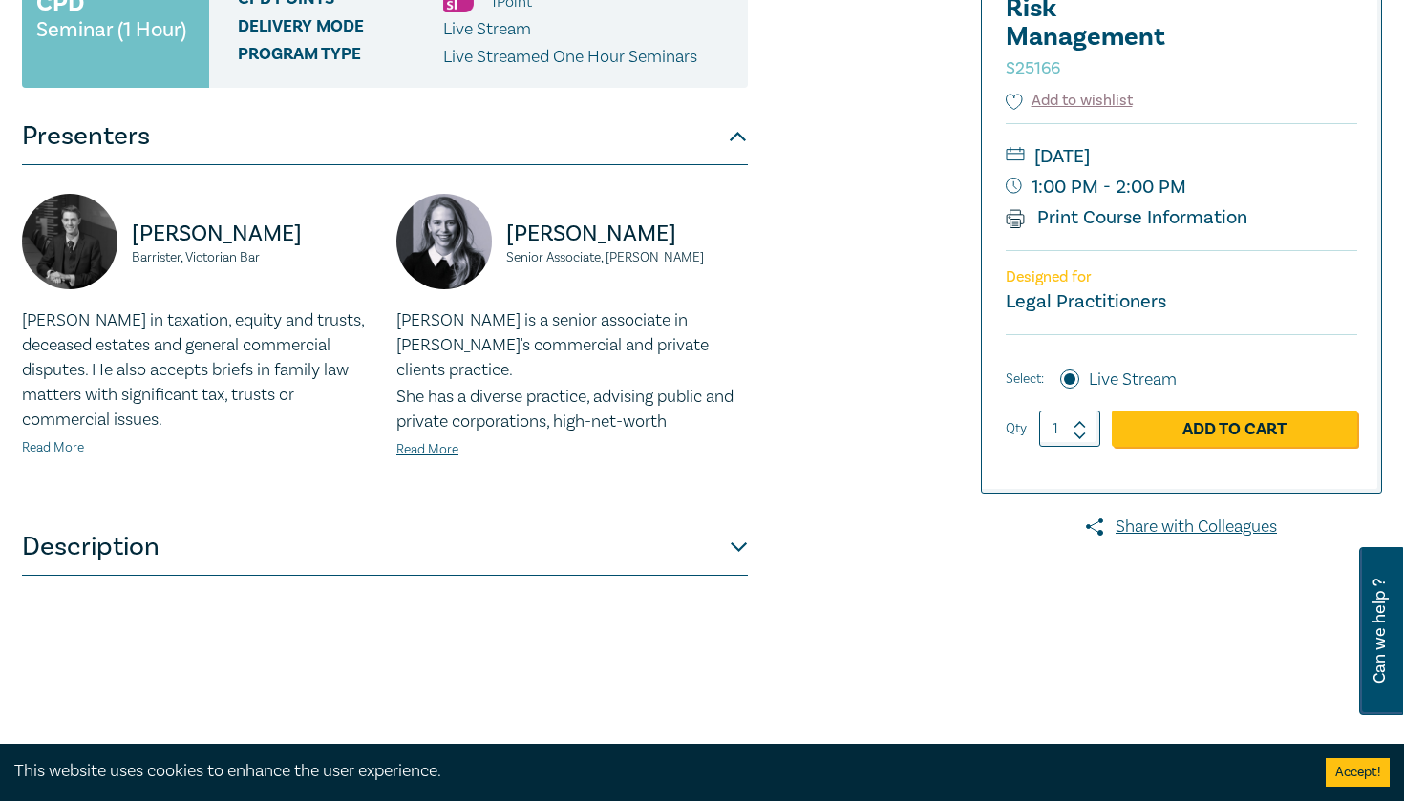
click at [236, 539] on button "Description" at bounding box center [385, 547] width 726 height 57
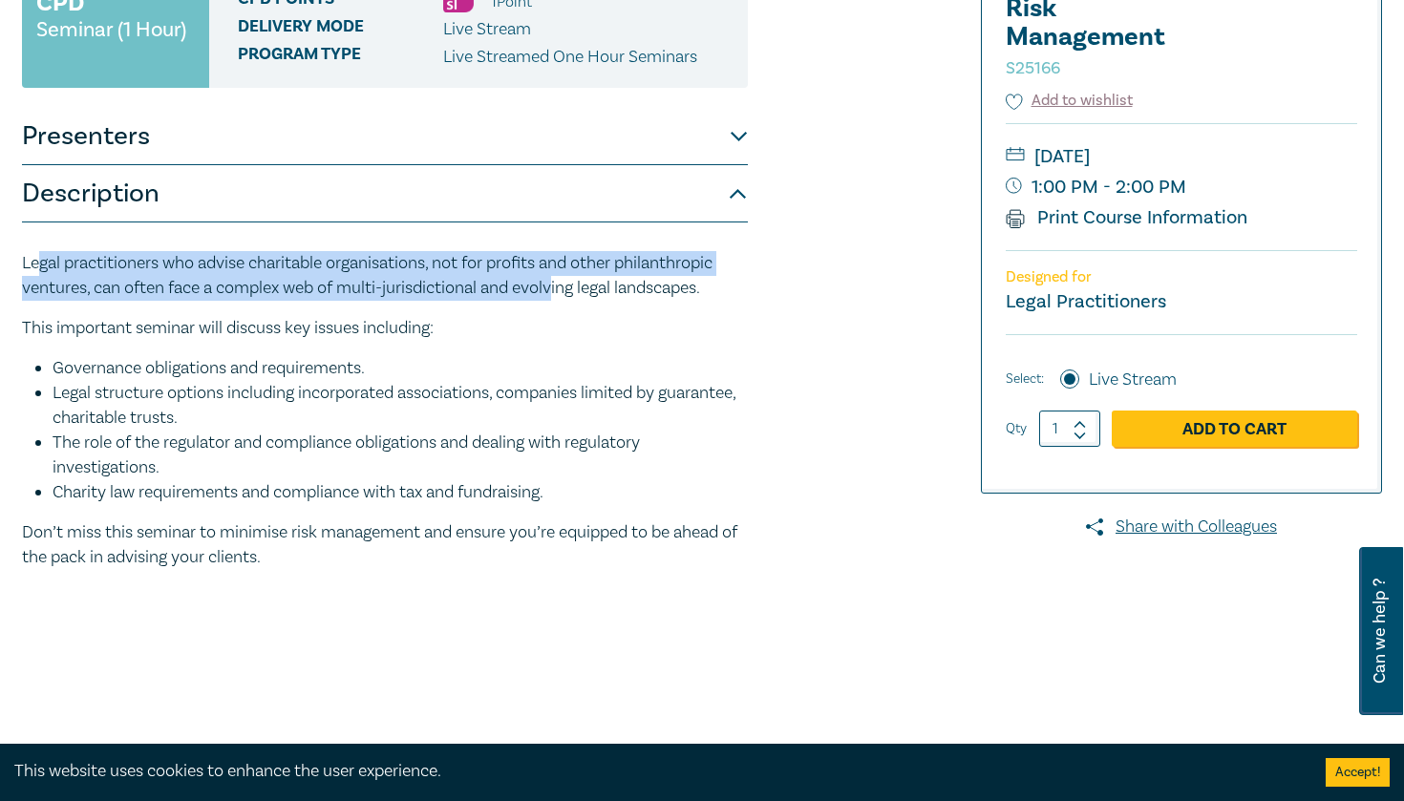
drag, startPoint x: 42, startPoint y: 261, endPoint x: 552, endPoint y: 293, distance: 511.0
click at [556, 294] on p "Legal practitioners who advise charitable organisations, not for profits and ot…" at bounding box center [385, 276] width 726 height 50
click at [552, 293] on p "Legal practitioners who advise charitable organisations, not for profits and ot…" at bounding box center [385, 276] width 726 height 50
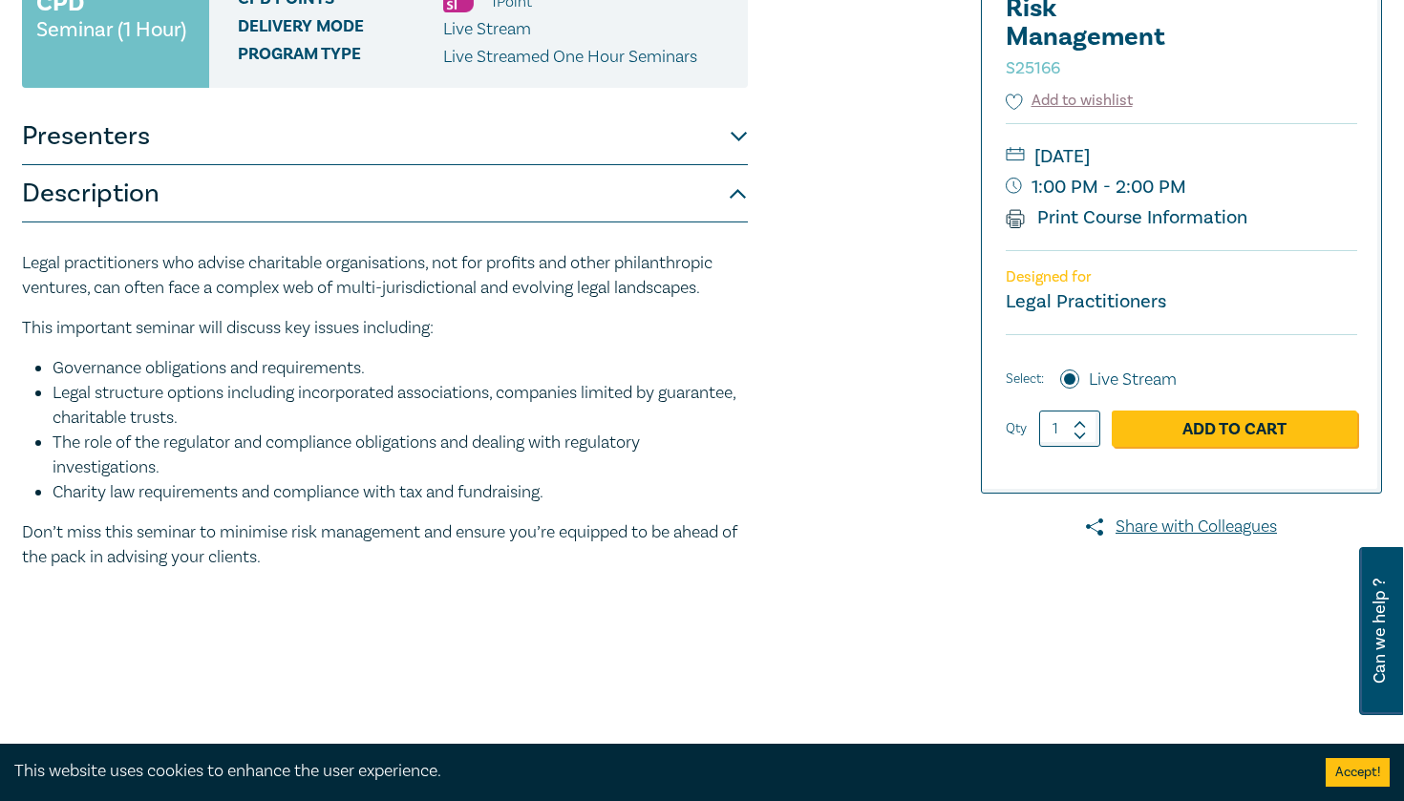
drag, startPoint x: 590, startPoint y: 498, endPoint x: 54, endPoint y: 378, distance: 549.1
click at [54, 378] on ul "Governance obligations and requirements. Legal structure options including inco…" at bounding box center [385, 430] width 726 height 149
click at [54, 378] on li "Governance obligations and requirements." at bounding box center [400, 368] width 695 height 25
drag, startPoint x: 54, startPoint y: 372, endPoint x: 564, endPoint y: 500, distance: 525.8
click at [564, 501] on ul "Governance obligations and requirements. Legal structure options including inco…" at bounding box center [385, 430] width 726 height 149
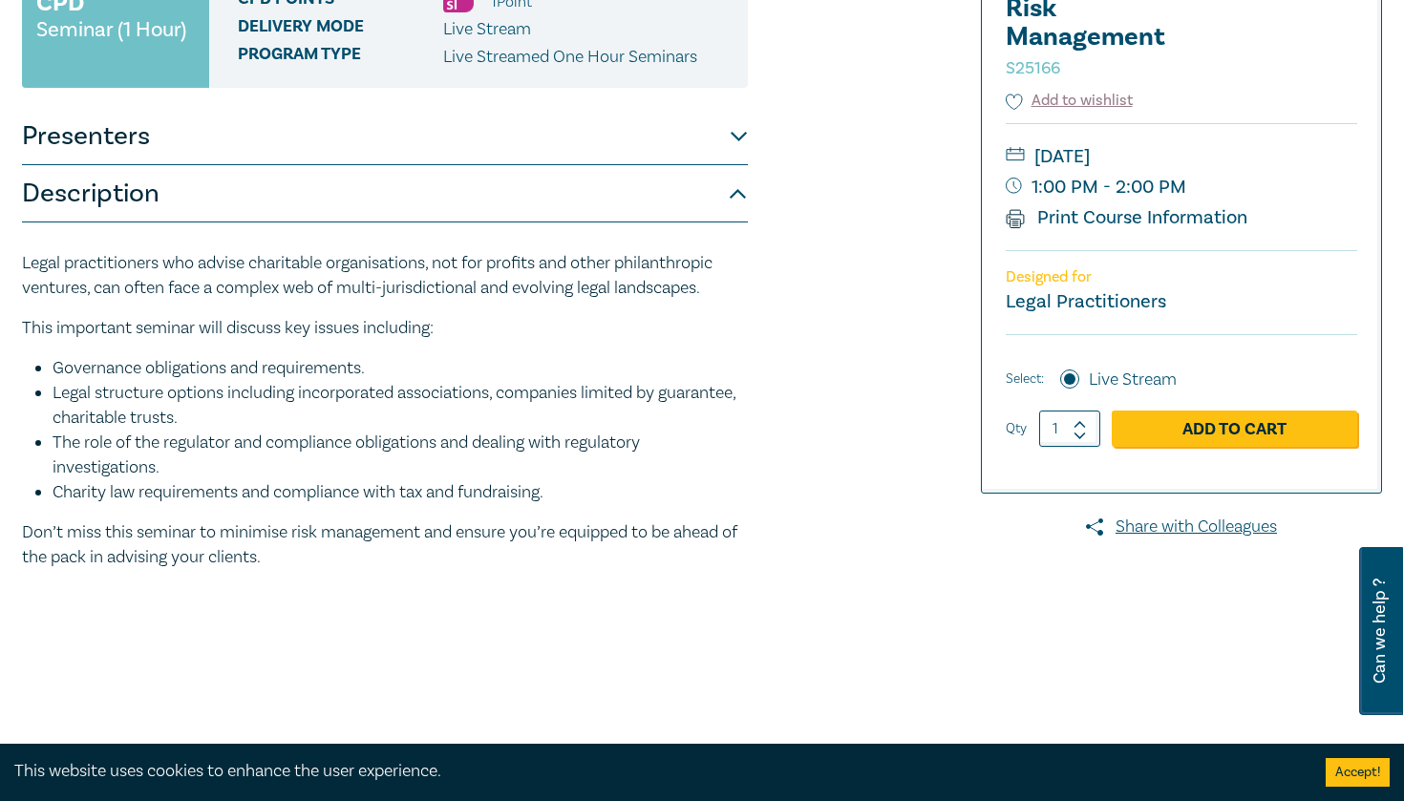
click at [564, 500] on li "Charity law requirements and compliance with tax and fundraising." at bounding box center [400, 492] width 695 height 25
drag, startPoint x: 564, startPoint y: 500, endPoint x: 40, endPoint y: 369, distance: 540.6
click at [39, 369] on ul "Governance obligations and requirements. Legal structure options including inco…" at bounding box center [385, 430] width 726 height 149
click at [53, 369] on li "Governance obligations and requirements." at bounding box center [400, 368] width 695 height 25
drag, startPoint x: 42, startPoint y: 369, endPoint x: 582, endPoint y: 503, distance: 556.1
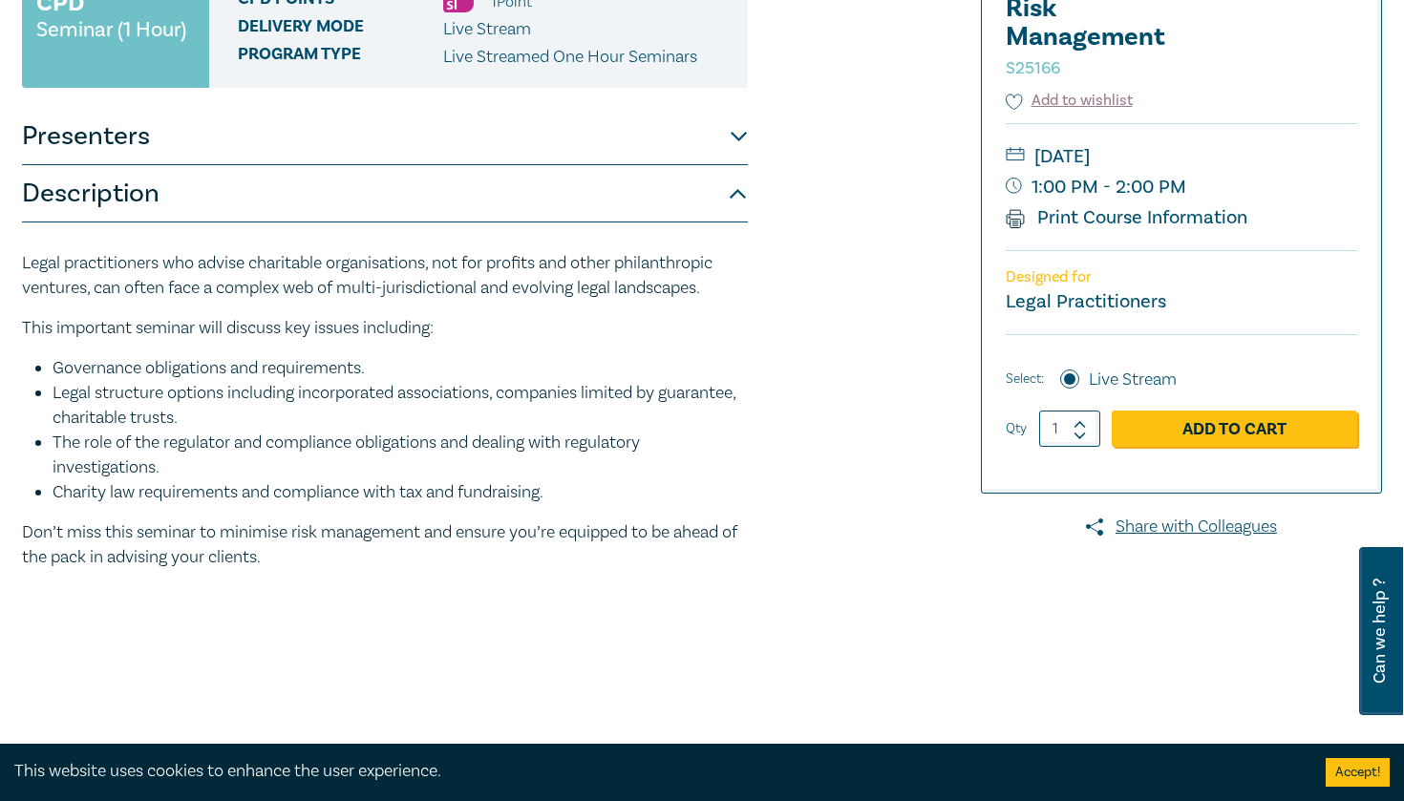
click at [582, 503] on ul "Governance obligations and requirements. Legal structure options including inco…" at bounding box center [385, 430] width 726 height 149
click at [582, 502] on li "Charity law requirements and compliance with tax and fundraising." at bounding box center [400, 492] width 695 height 25
drag, startPoint x: 582, startPoint y: 502, endPoint x: 49, endPoint y: 373, distance: 548.2
click at [49, 373] on ul "Governance obligations and requirements. Legal structure options including inco…" at bounding box center [385, 430] width 726 height 149
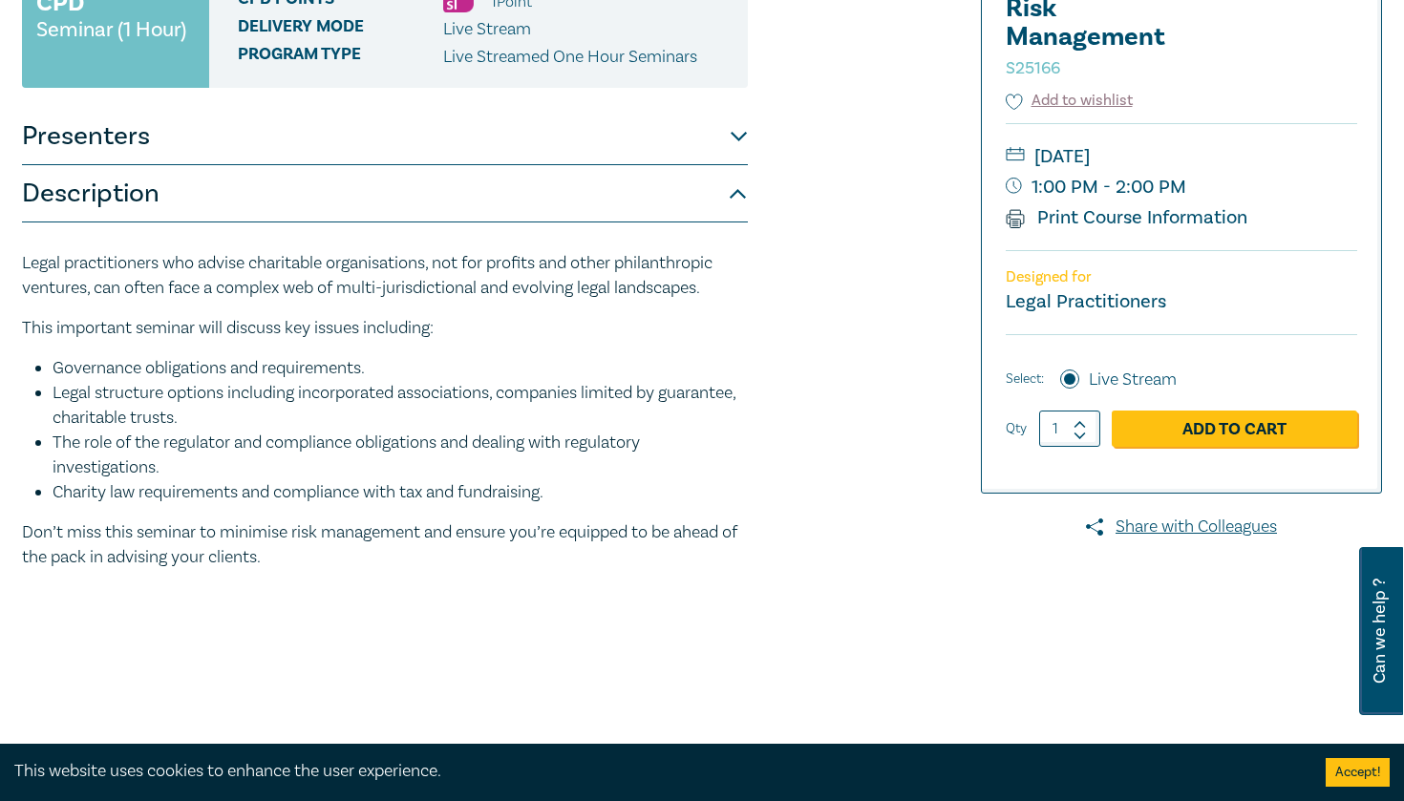
drag, startPoint x: 49, startPoint y: 373, endPoint x: 552, endPoint y: 485, distance: 515.5
click at [555, 491] on ul "Governance obligations and requirements. Legal structure options including inco…" at bounding box center [385, 430] width 726 height 149
click at [552, 485] on li "Charity law requirements and compliance with tax and fundraising." at bounding box center [400, 492] width 695 height 25
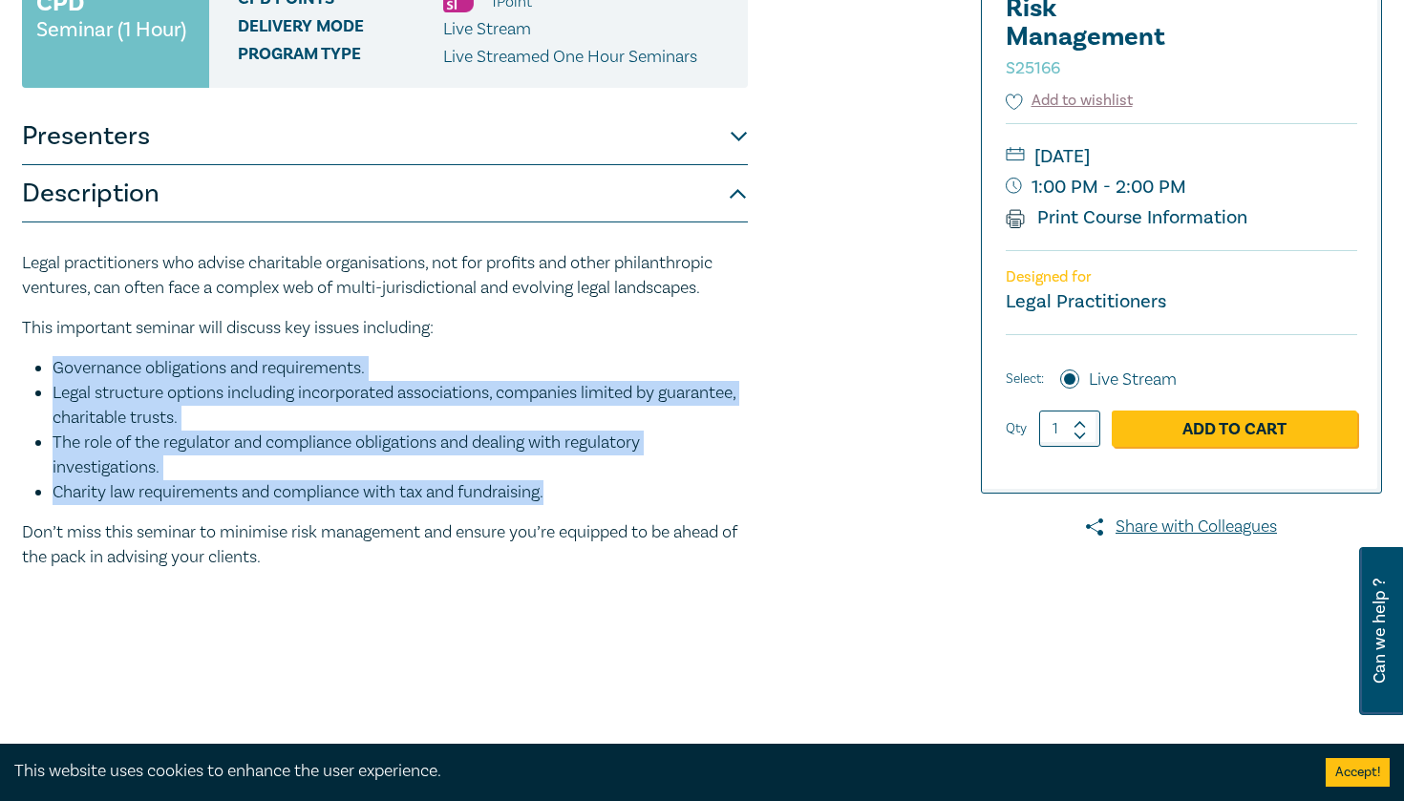
drag, startPoint x: 550, startPoint y: 485, endPoint x: 39, endPoint y: 365, distance: 524.9
click at [38, 364] on ul "Governance obligations and requirements. Legal structure options including inco…" at bounding box center [385, 430] width 726 height 149
click at [53, 365] on li "Governance obligations and requirements." at bounding box center [400, 368] width 695 height 25
drag, startPoint x: 39, startPoint y: 365, endPoint x: 580, endPoint y: 489, distance: 554.6
click at [580, 489] on ul "Governance obligations and requirements. Legal structure options including inco…" at bounding box center [385, 430] width 726 height 149
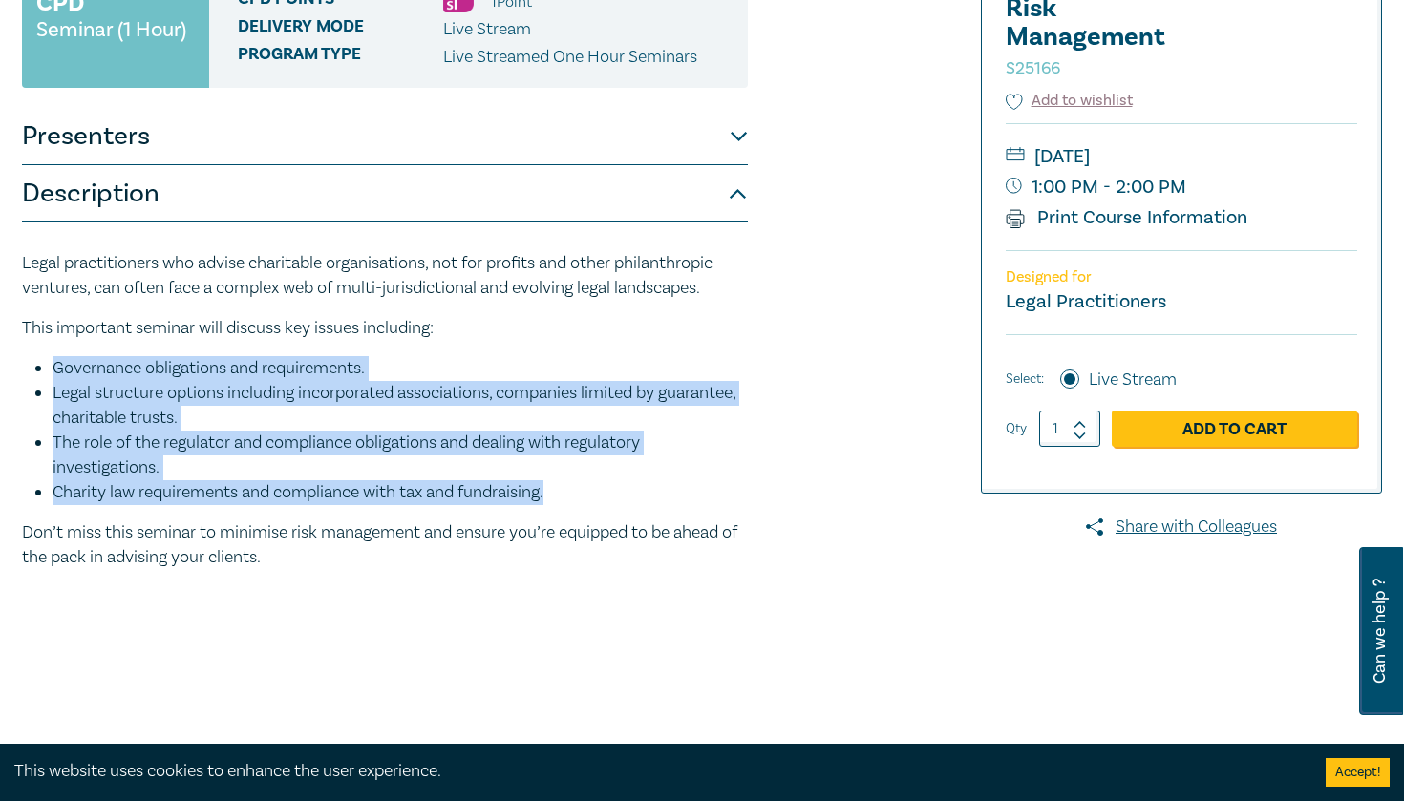
click at [580, 489] on li "Charity law requirements and compliance with tax and fundraising." at bounding box center [400, 492] width 695 height 25
drag, startPoint x: 362, startPoint y: 576, endPoint x: 22, endPoint y: 356, distance: 404.7
click at [22, 356] on div "Legal practitioners who advise charitable organisations, not for profits and ot…" at bounding box center [385, 419] width 726 height 392
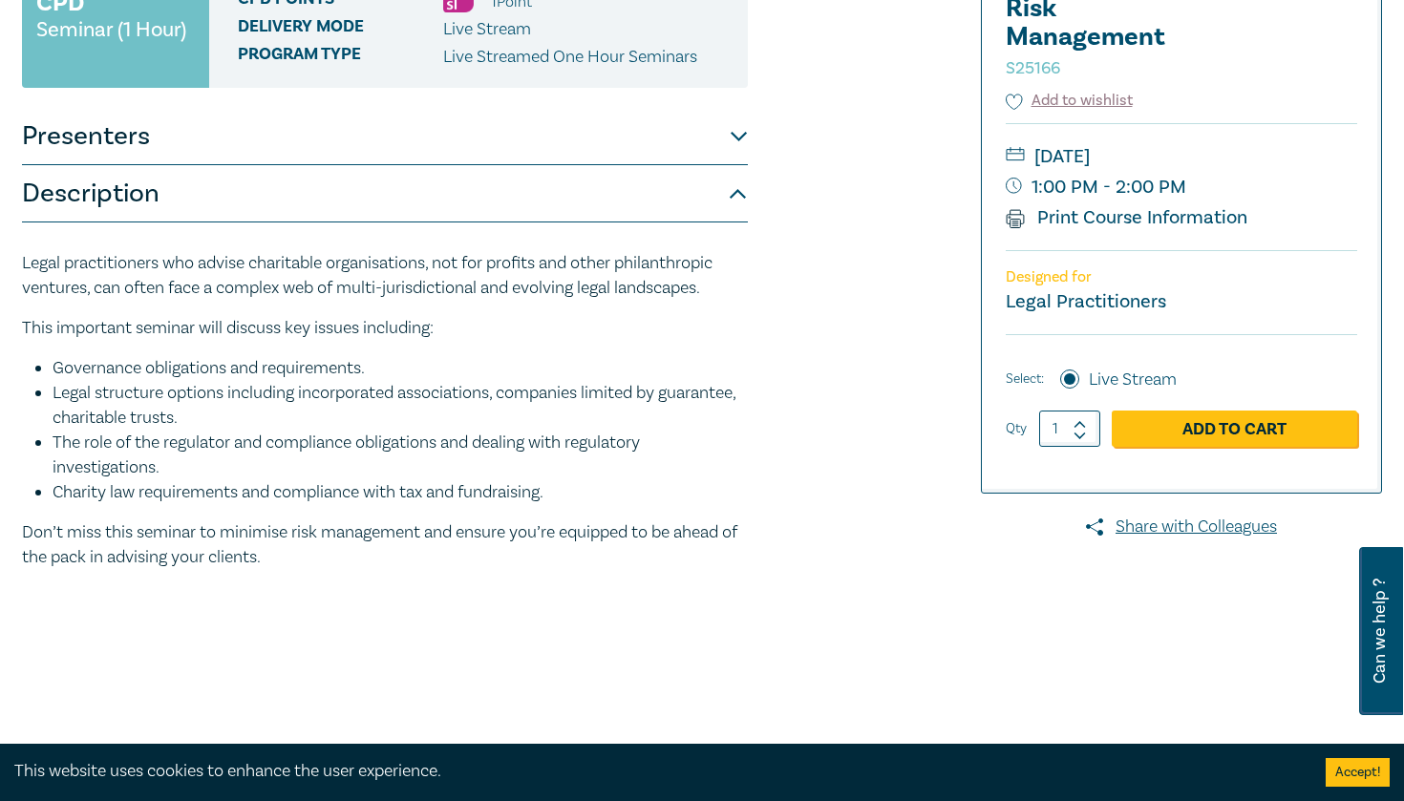
click at [42, 376] on ul "Governance obligations and requirements. Legal structure options including inco…" at bounding box center [385, 430] width 726 height 149
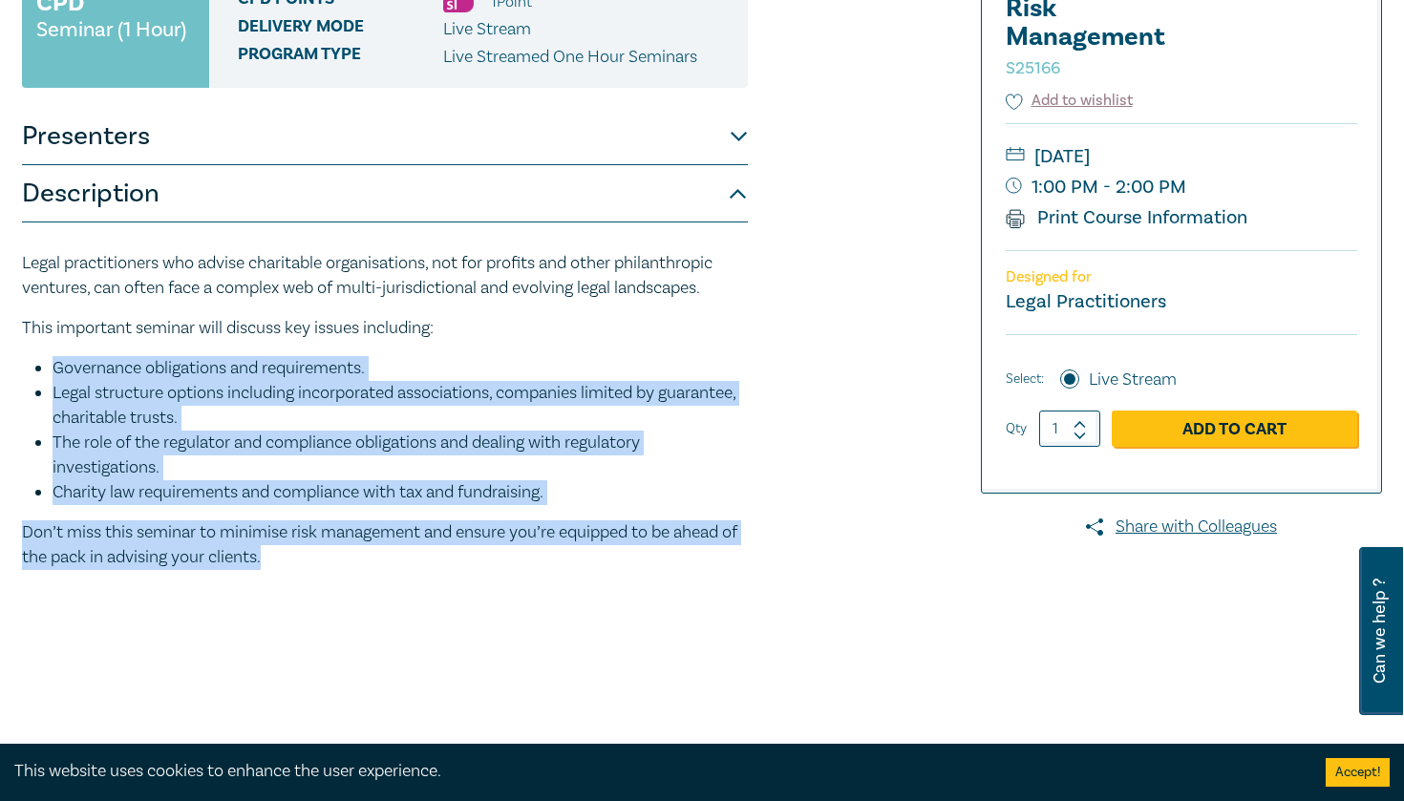
drag, startPoint x: 42, startPoint y: 375, endPoint x: 281, endPoint y: 552, distance: 297.0
click at [281, 553] on div "Legal practitioners who advise charitable organisations, not for profits and ot…" at bounding box center [385, 410] width 726 height 319
click at [281, 552] on p "Don’t miss this seminar to minimise risk management and ensure you’re equipped …" at bounding box center [385, 545] width 726 height 50
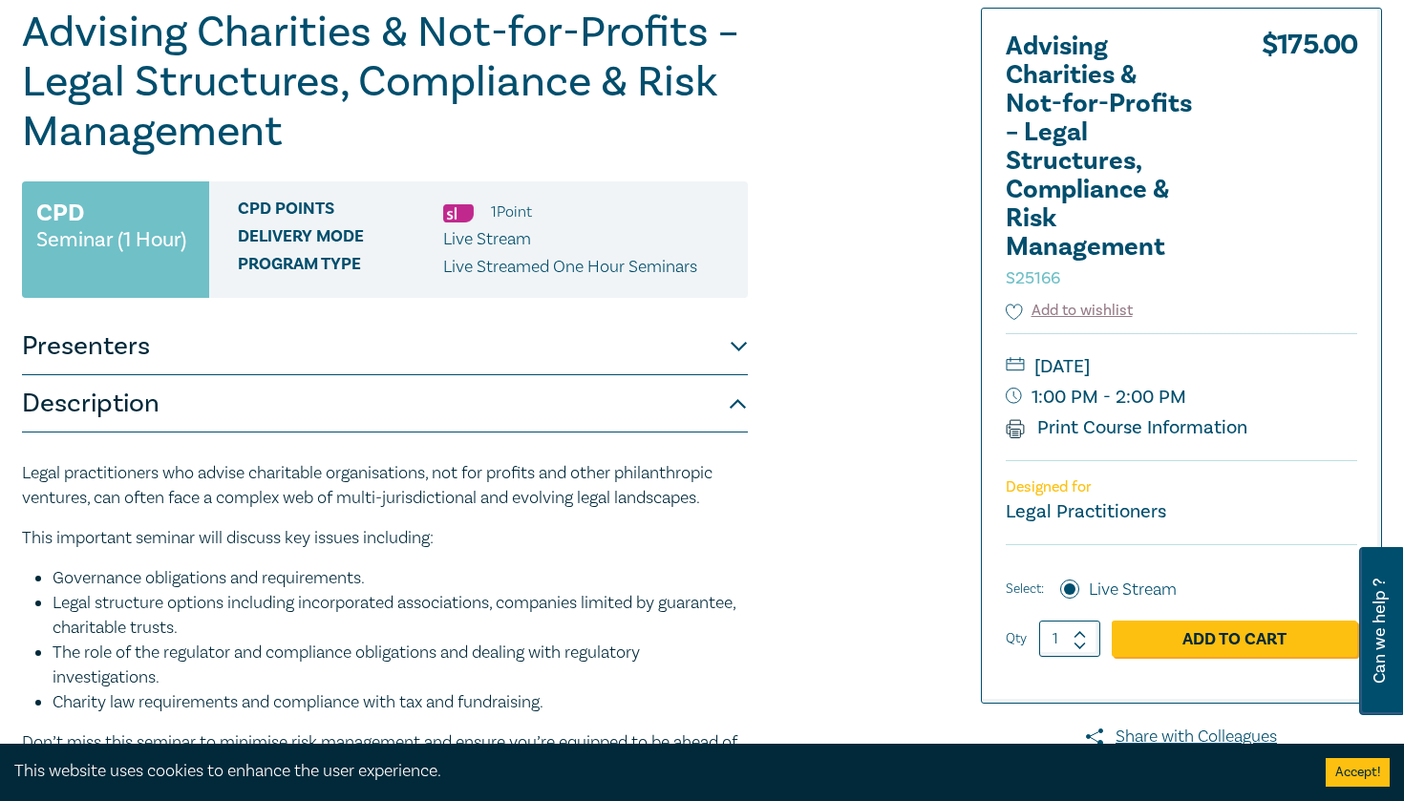
scroll to position [33, 0]
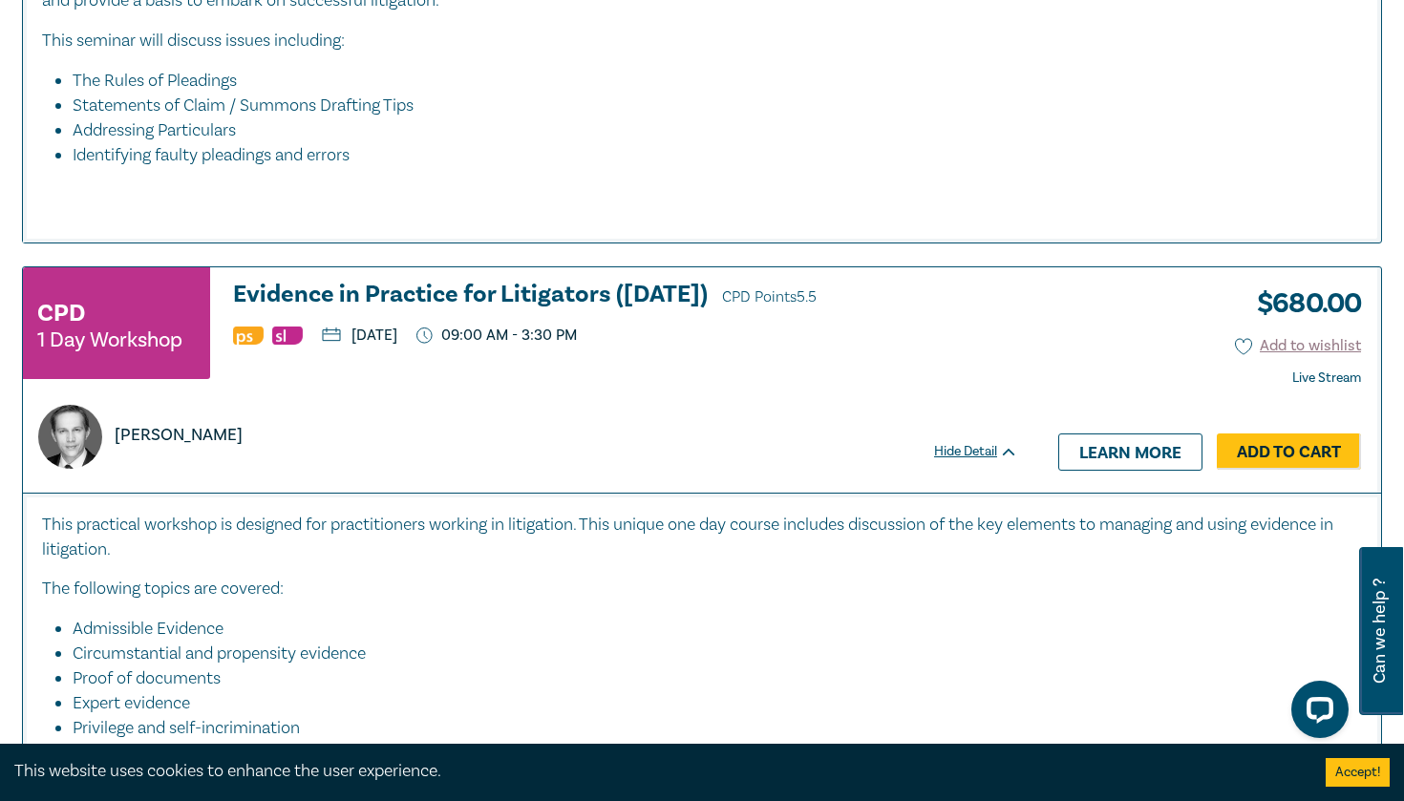
scroll to position [1216, 0]
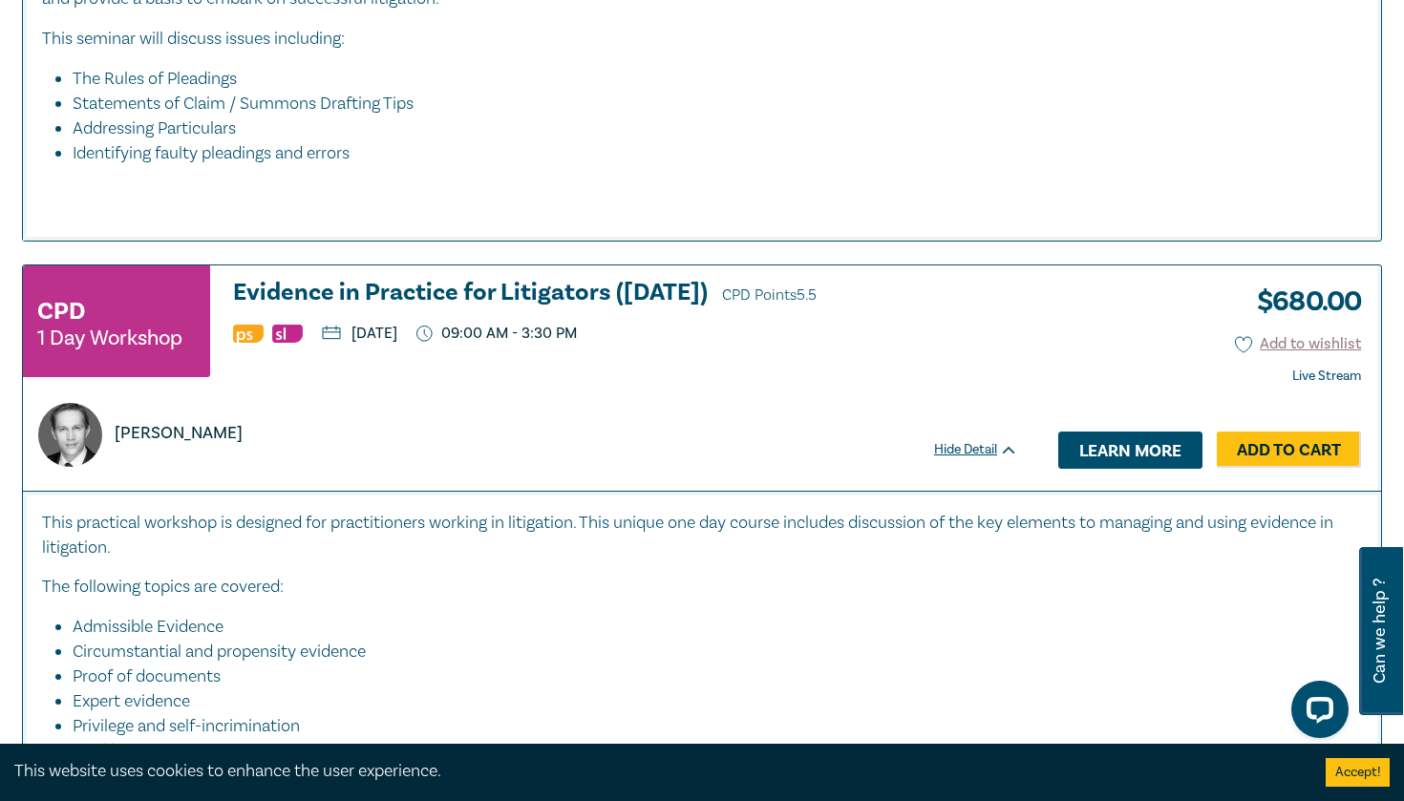
click at [1090, 460] on link "Learn more" at bounding box center [1130, 450] width 144 height 36
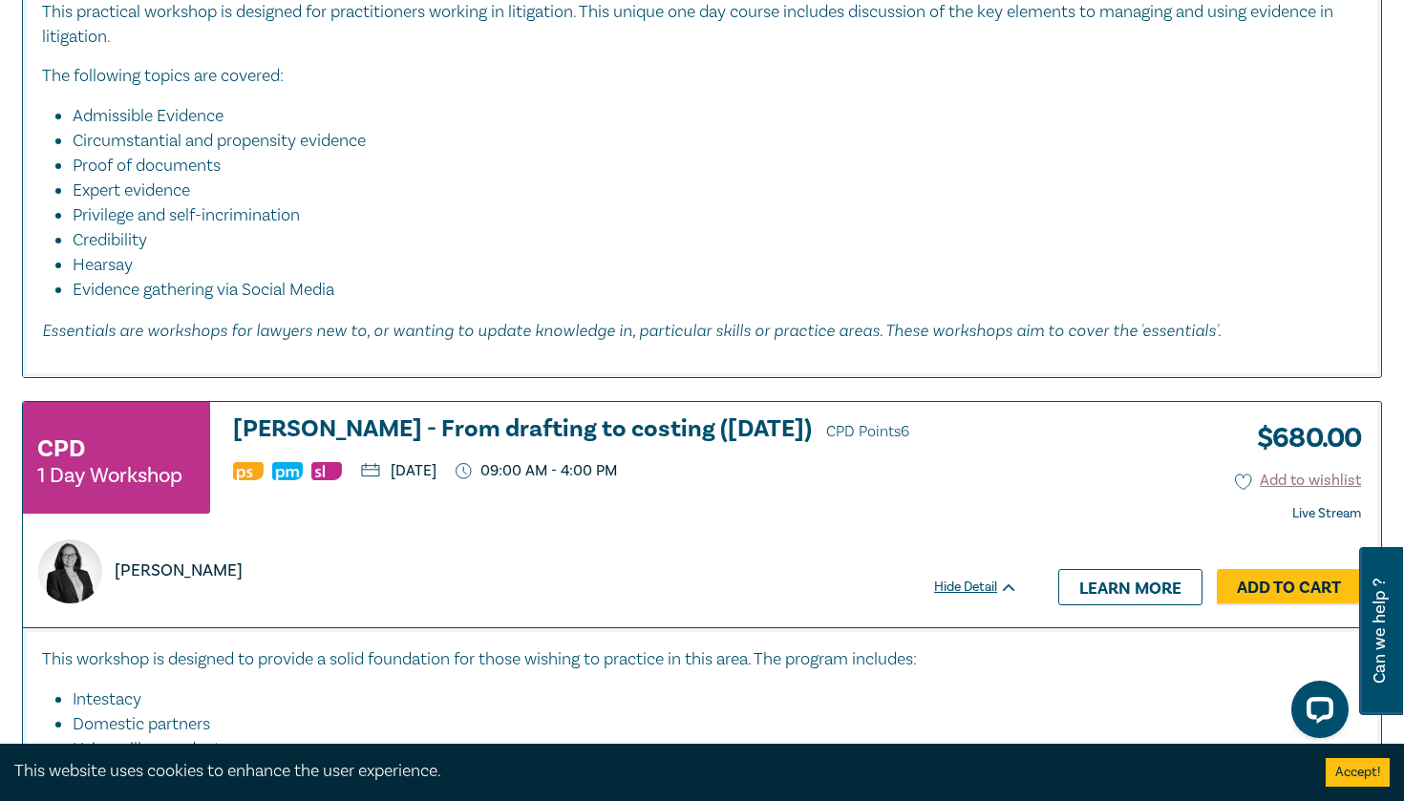
scroll to position [1291, 0]
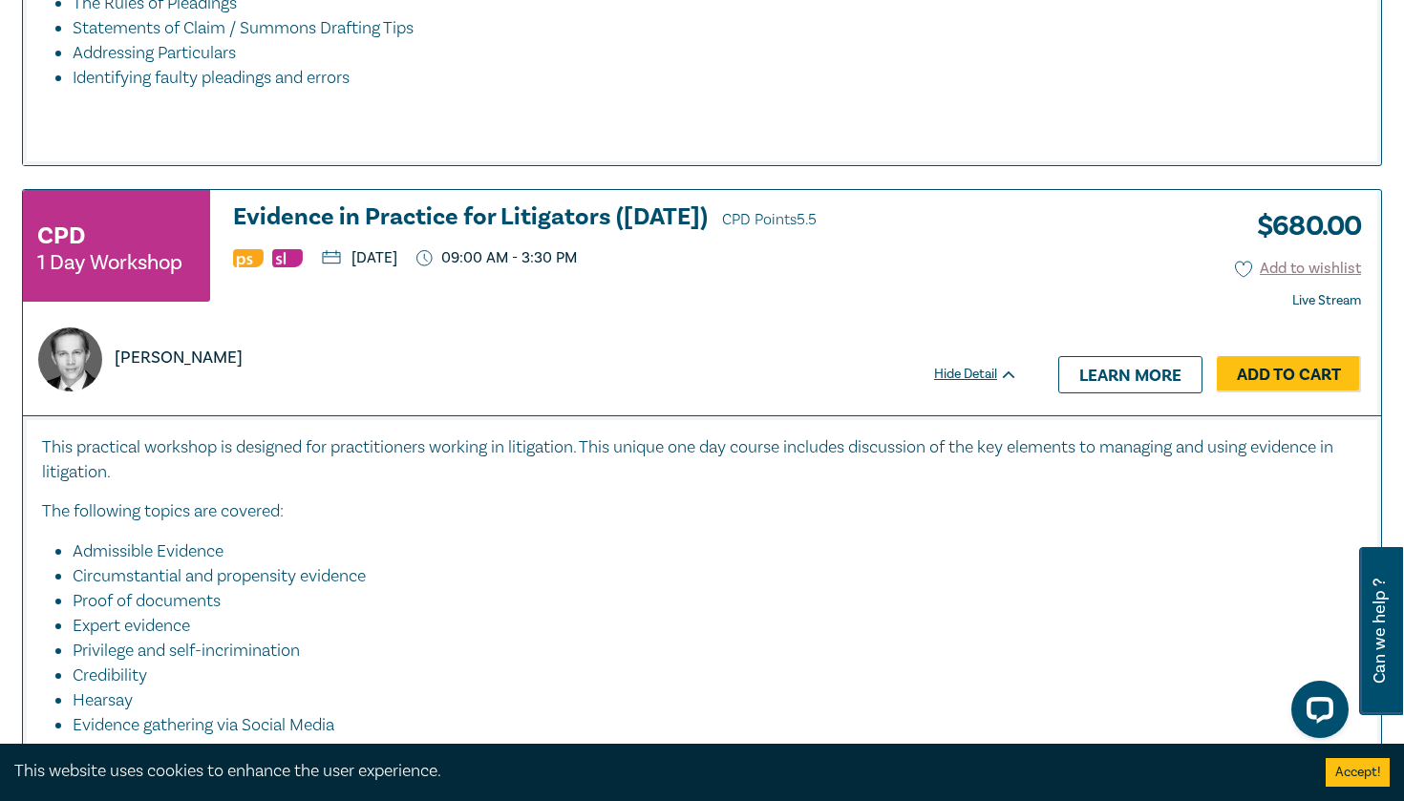
click at [961, 371] on div "Hide Detail" at bounding box center [986, 374] width 105 height 19
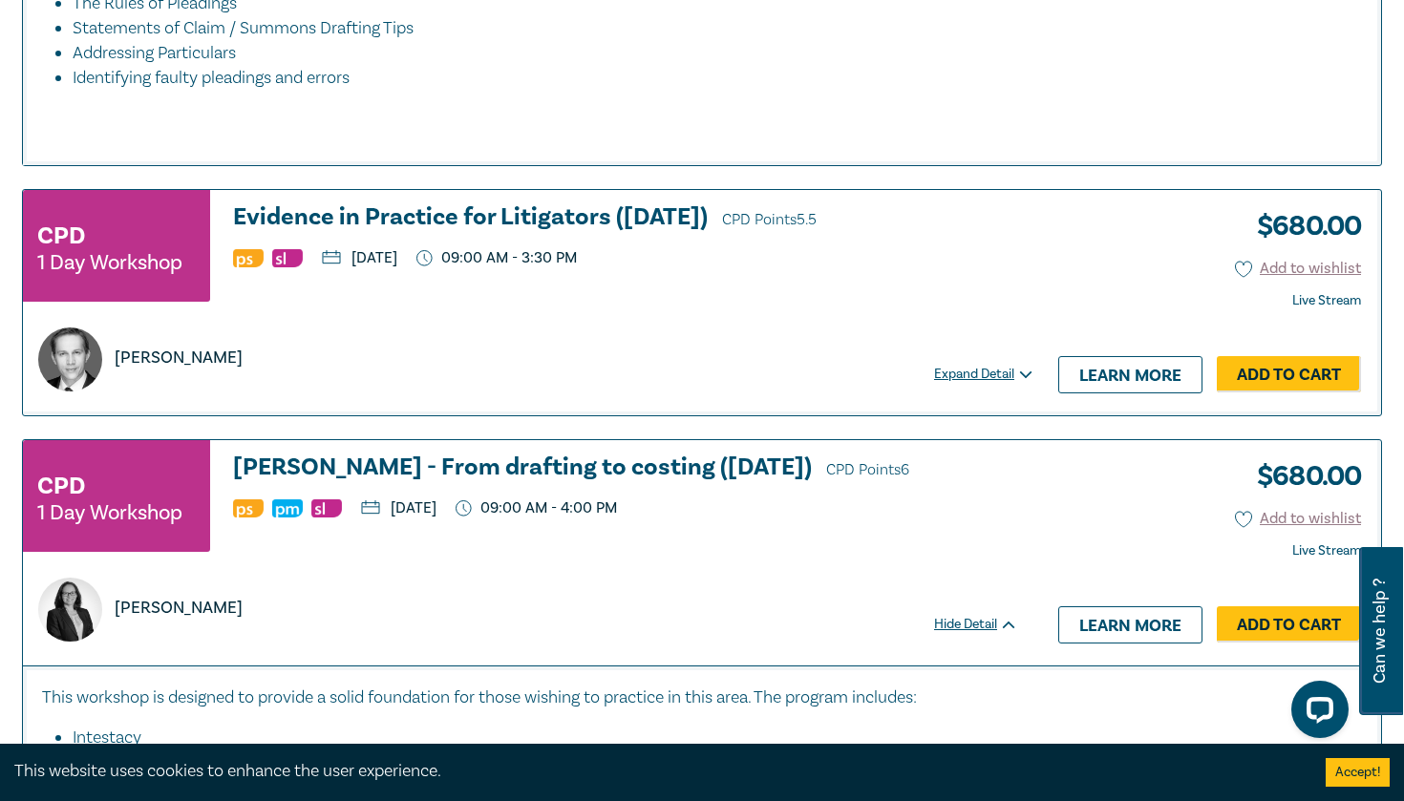
scroll to position [1716, 0]
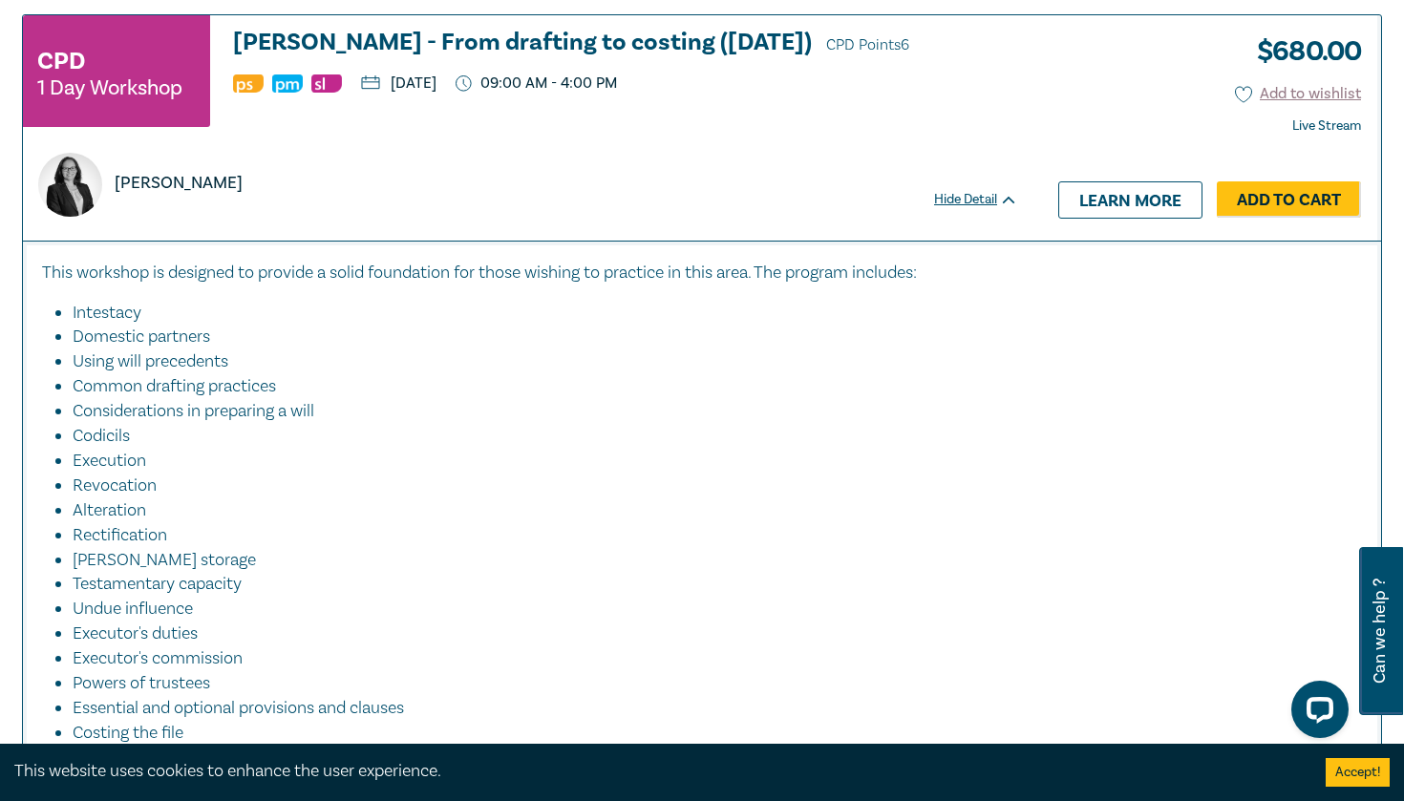
click at [995, 209] on div "Hide Detail" at bounding box center [986, 199] width 105 height 19
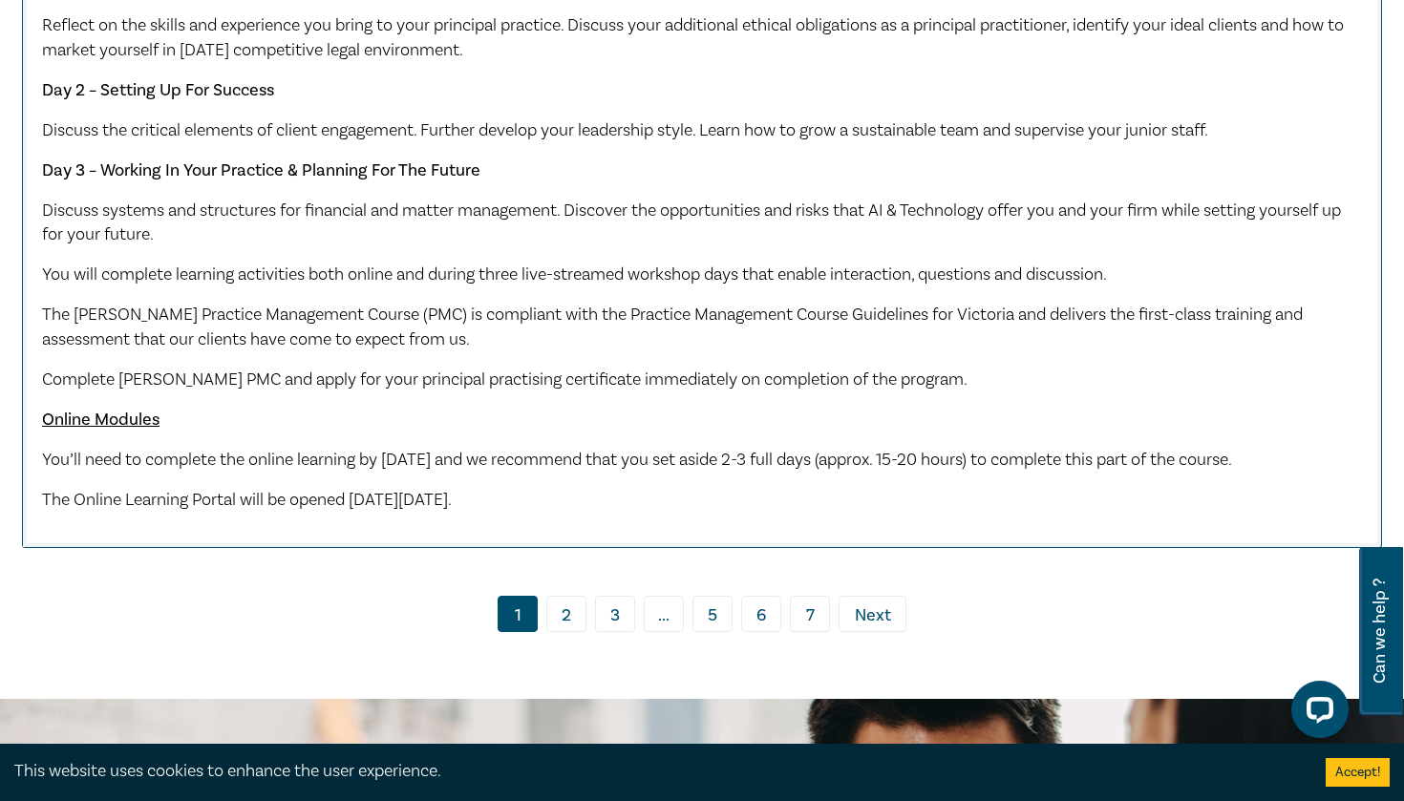
scroll to position [8471, 0]
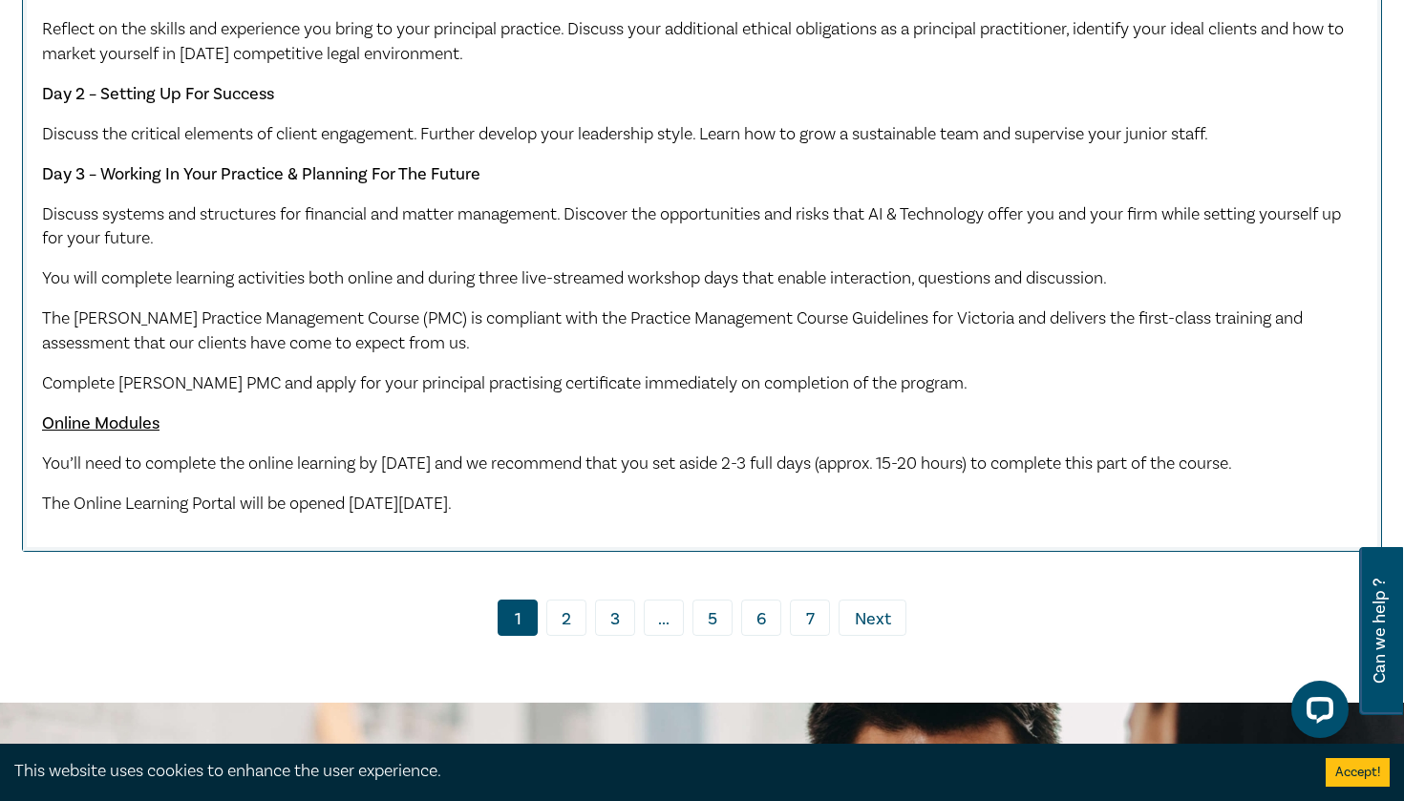
click at [560, 636] on link "2" at bounding box center [566, 618] width 40 height 36
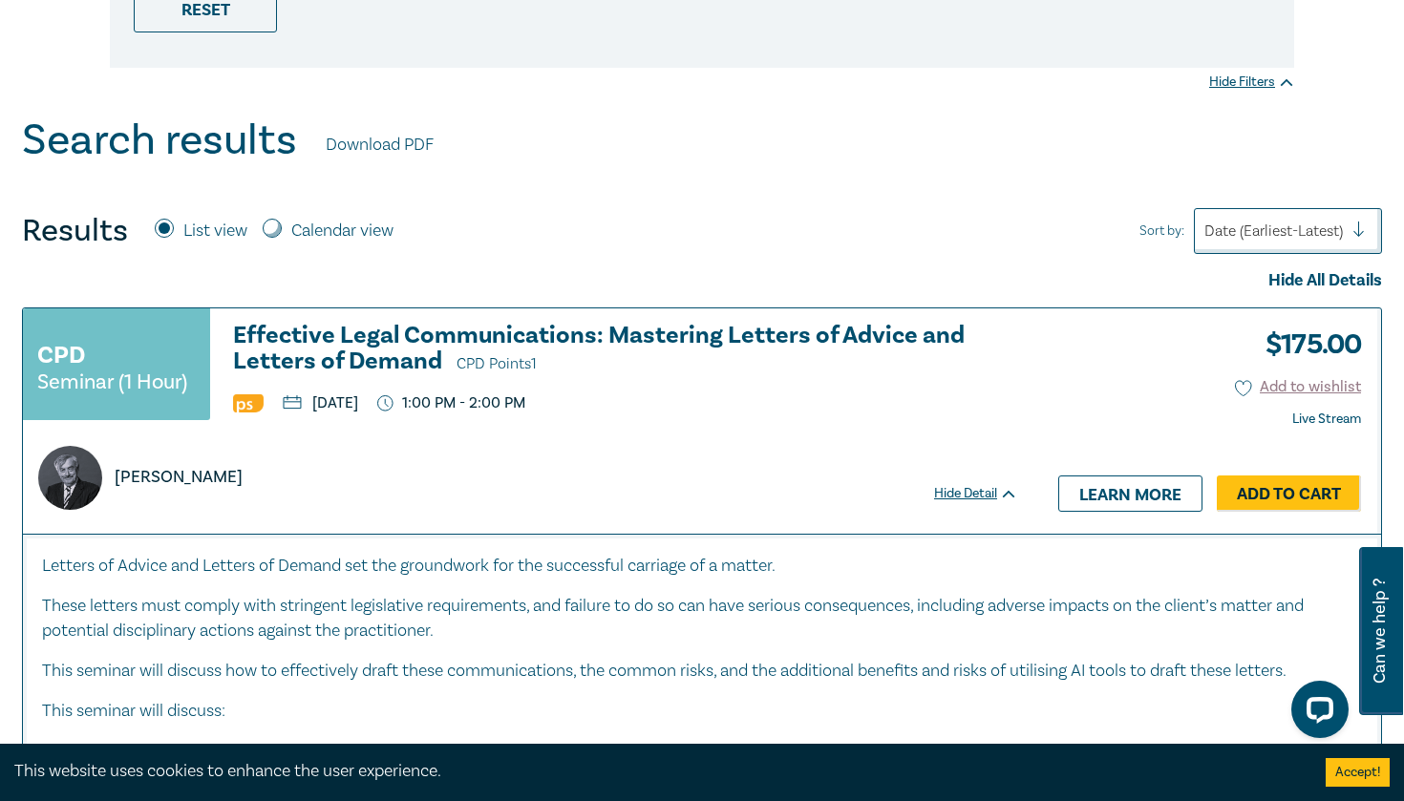
scroll to position [777, 0]
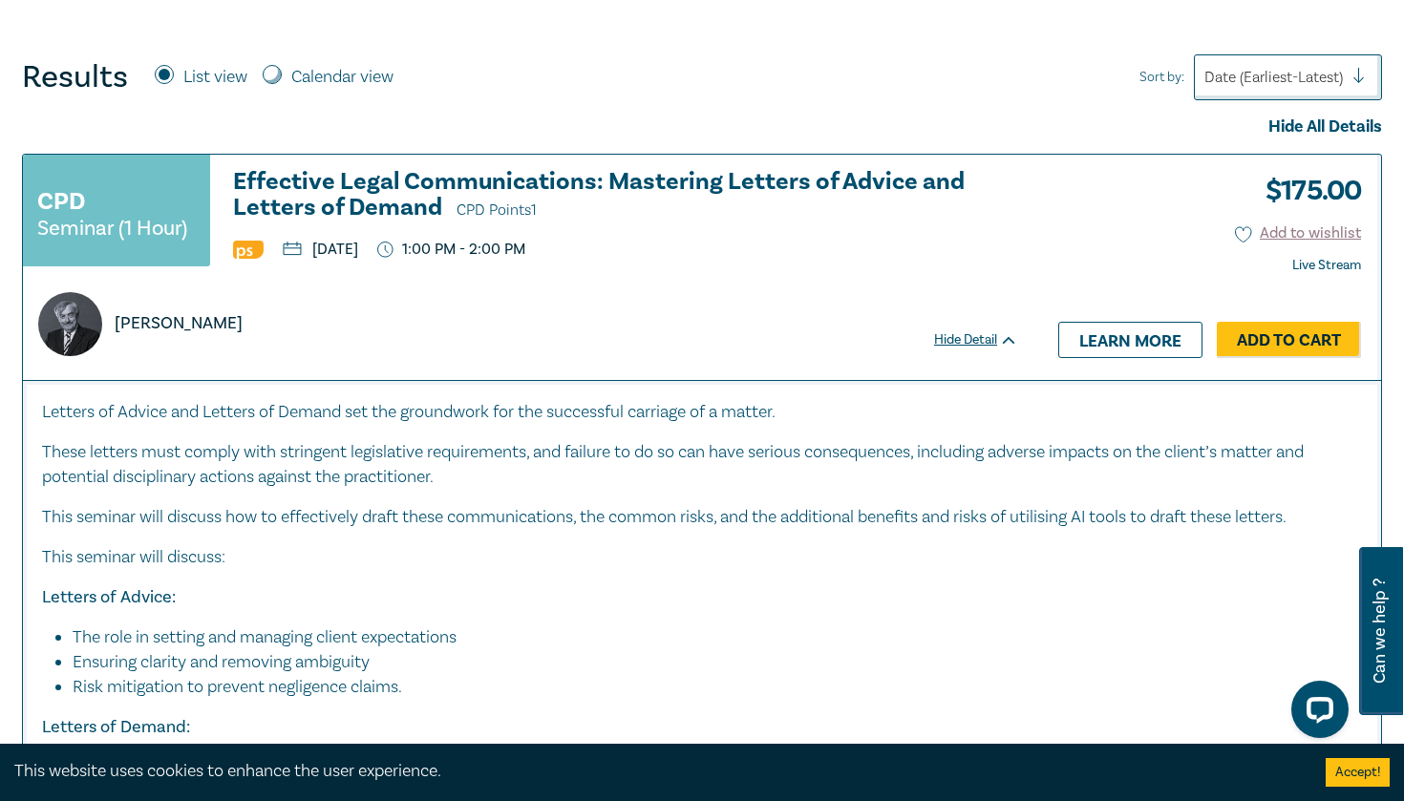
click at [976, 341] on div "Hide Detail" at bounding box center [986, 339] width 105 height 19
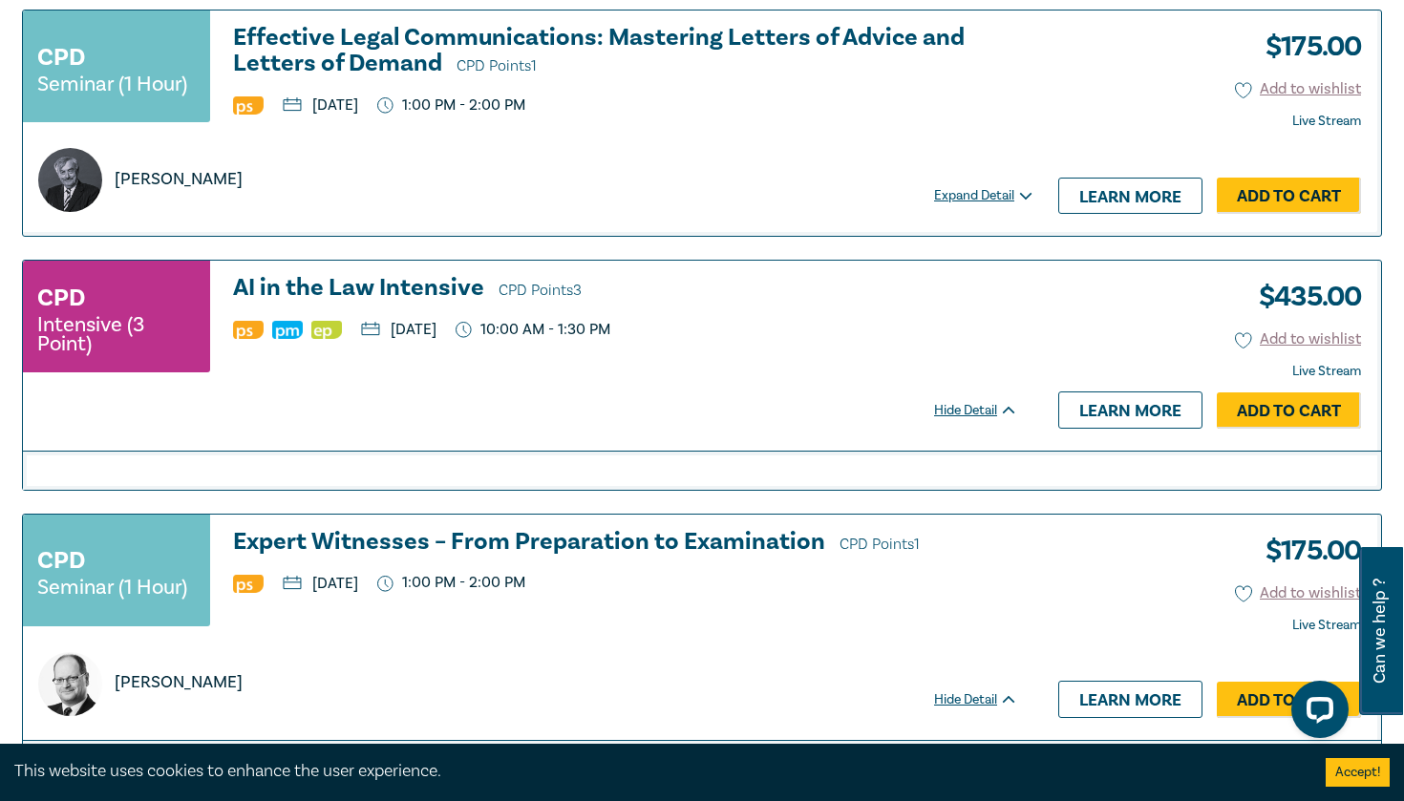
scroll to position [1277, 0]
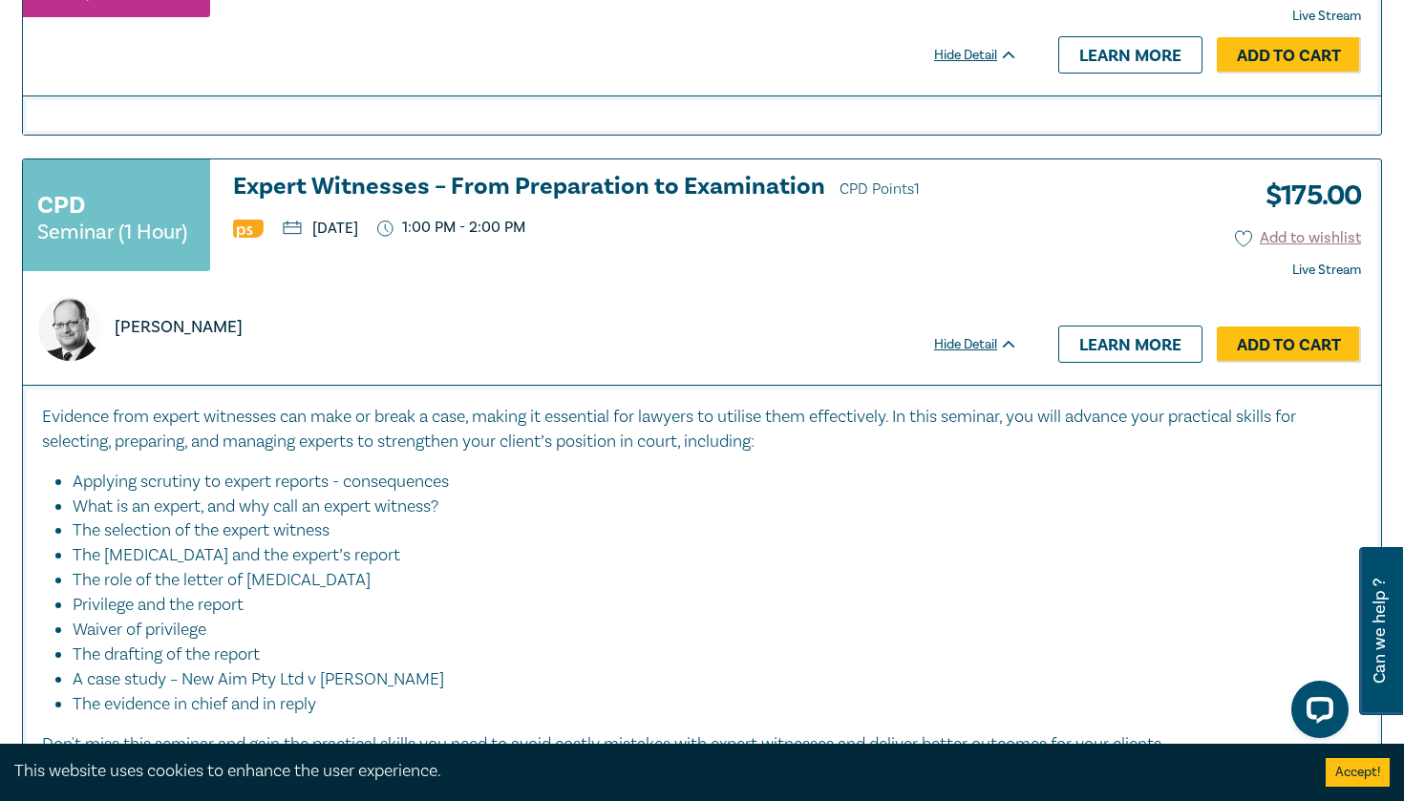
click at [982, 348] on div "Hide Detail" at bounding box center [986, 344] width 105 height 19
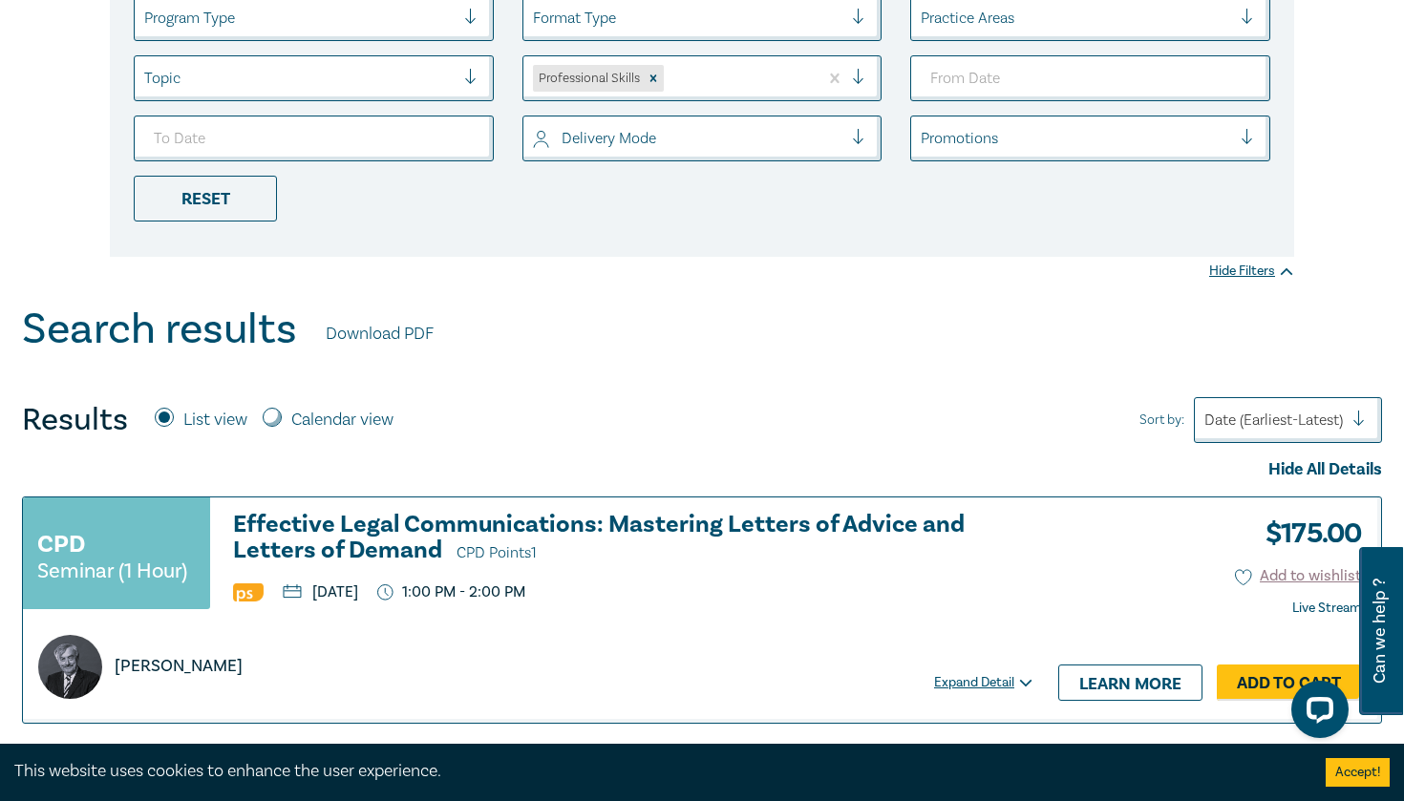
scroll to position [292, 0]
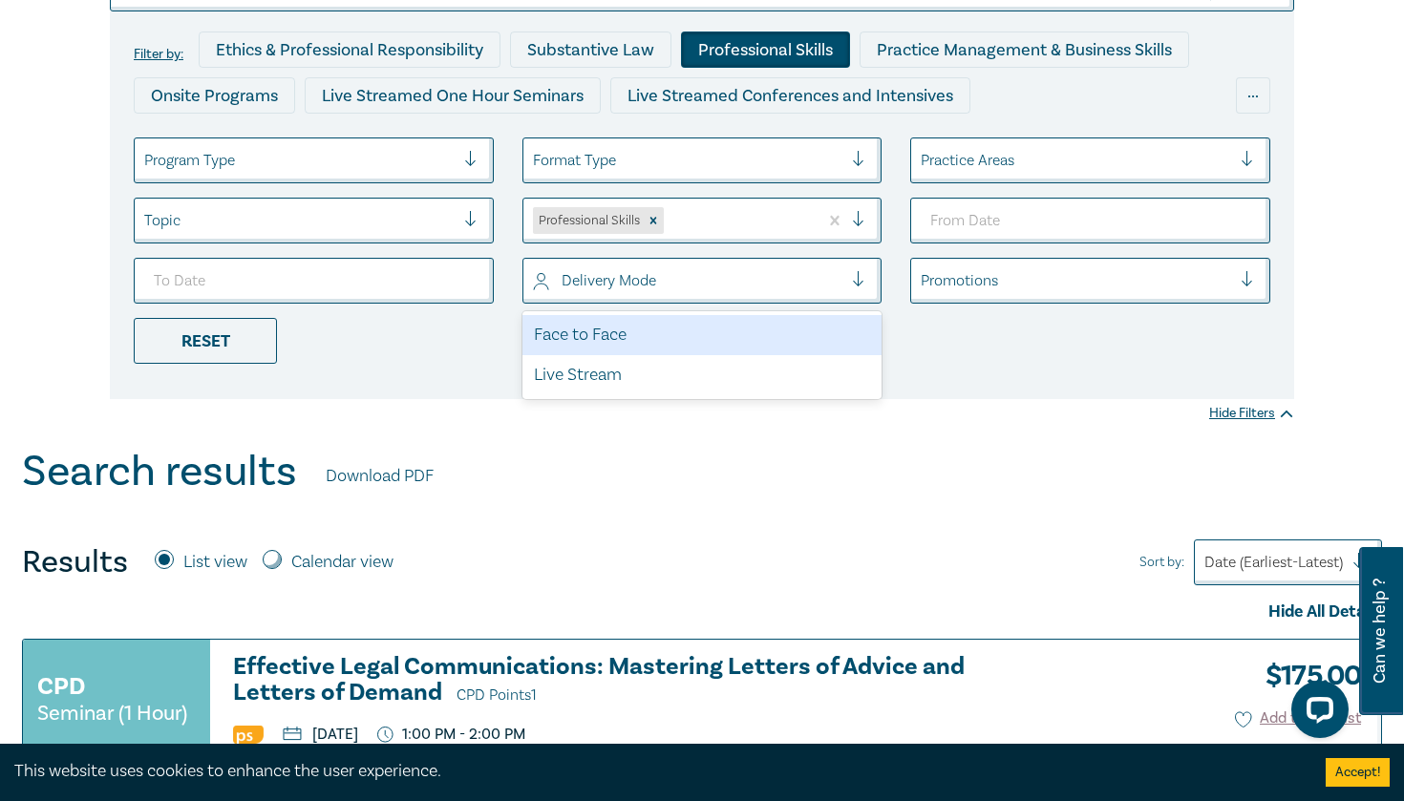
click at [668, 304] on div "Delivery Mode" at bounding box center [702, 281] width 360 height 46
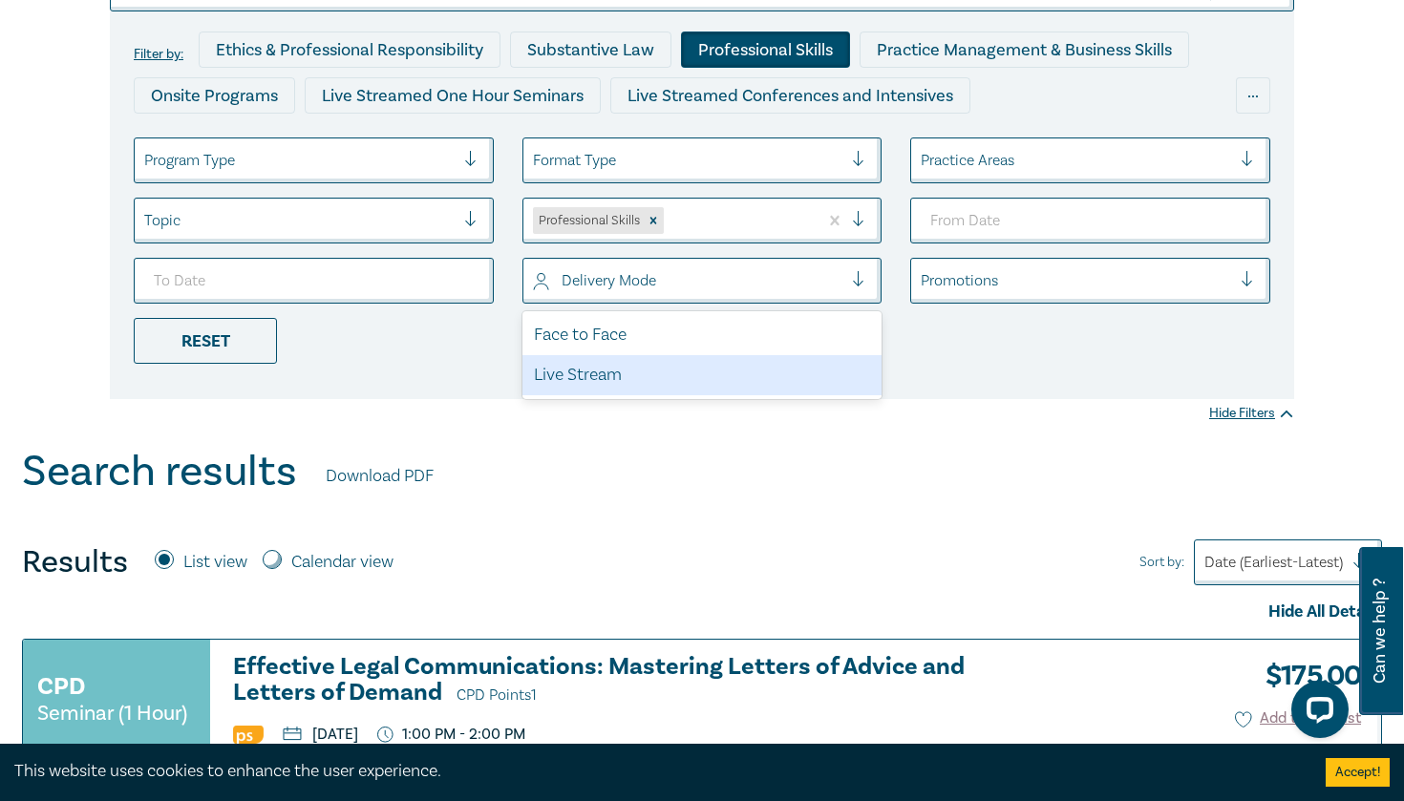
click at [668, 480] on div "Search results Download PDF" at bounding box center [702, 476] width 1360 height 59
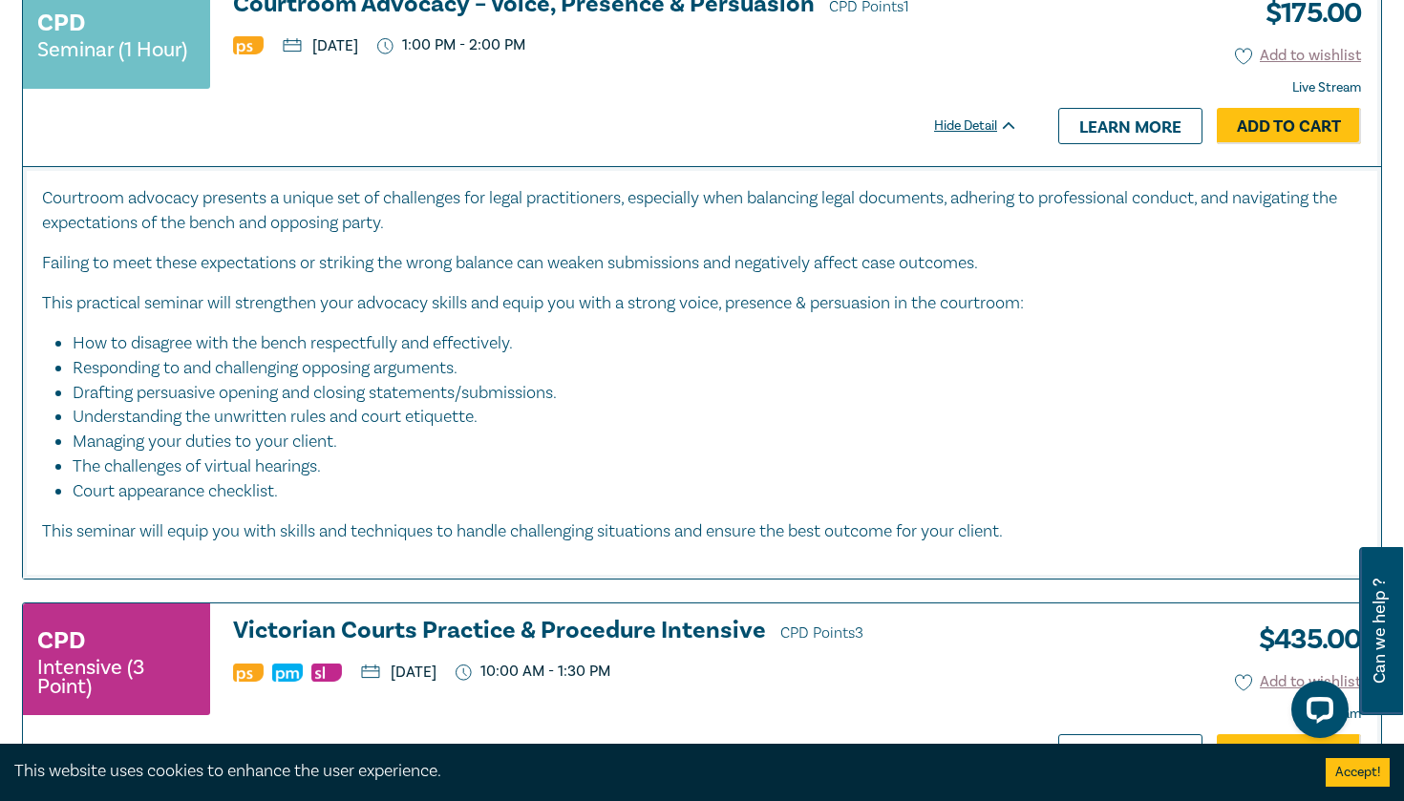
scroll to position [4146, 0]
drag, startPoint x: 477, startPoint y: 358, endPoint x: 77, endPoint y: 361, distance: 399.2
click at [77, 361] on li "Responding to and challenging opposing arguments." at bounding box center [708, 368] width 1270 height 25
drag, startPoint x: 72, startPoint y: 381, endPoint x: 637, endPoint y: 381, distance: 565.3
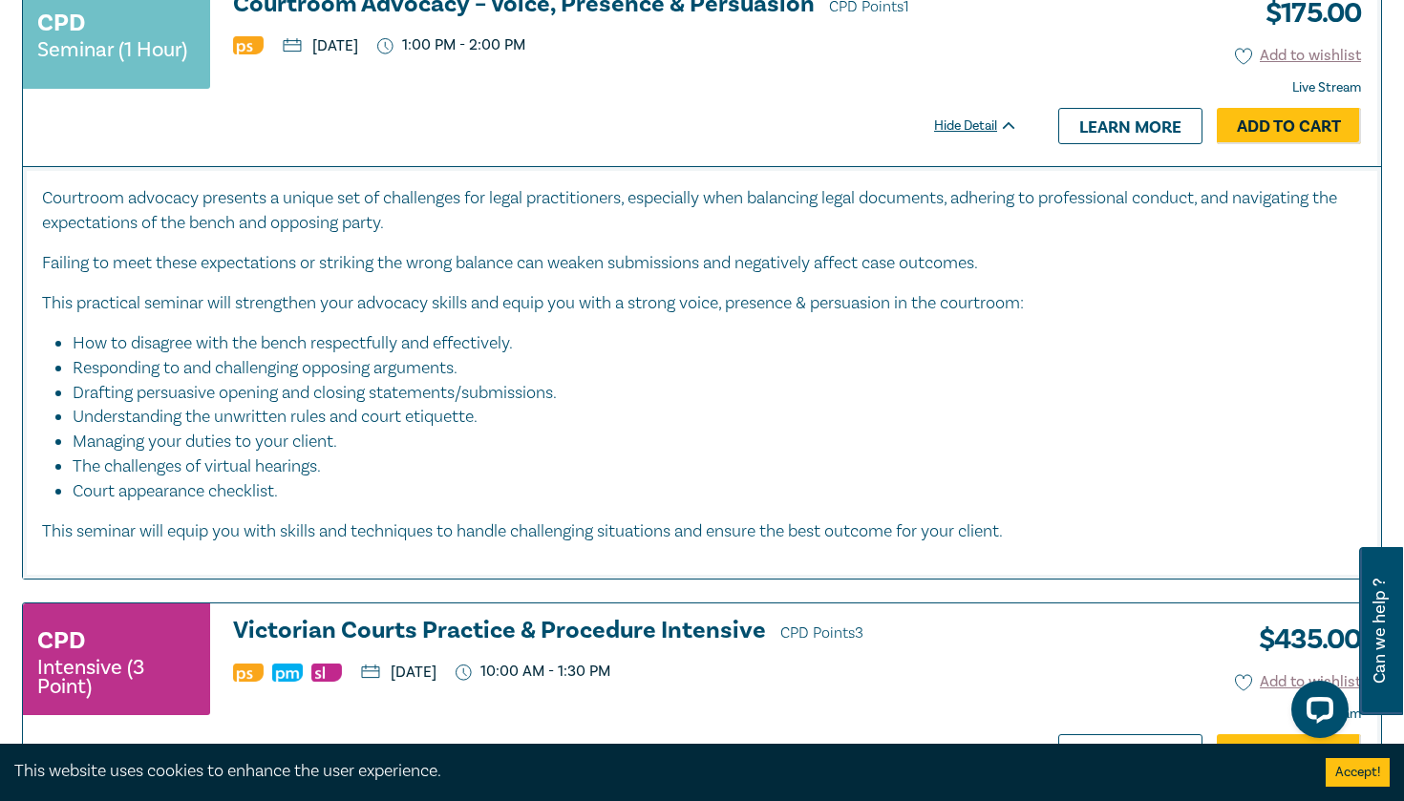
click at [637, 381] on ul "How to disagree with the bench respectfully and effectively. Responding to and …" at bounding box center [702, 417] width 1320 height 173
click at [637, 381] on li "Drafting persuasive opening and closing statements/submissions." at bounding box center [708, 393] width 1270 height 25
drag, startPoint x: 570, startPoint y: 411, endPoint x: 64, endPoint y: 414, distance: 506.1
click at [64, 414] on ul "How to disagree with the bench respectfully and effectively. Responding to and …" at bounding box center [702, 417] width 1320 height 173
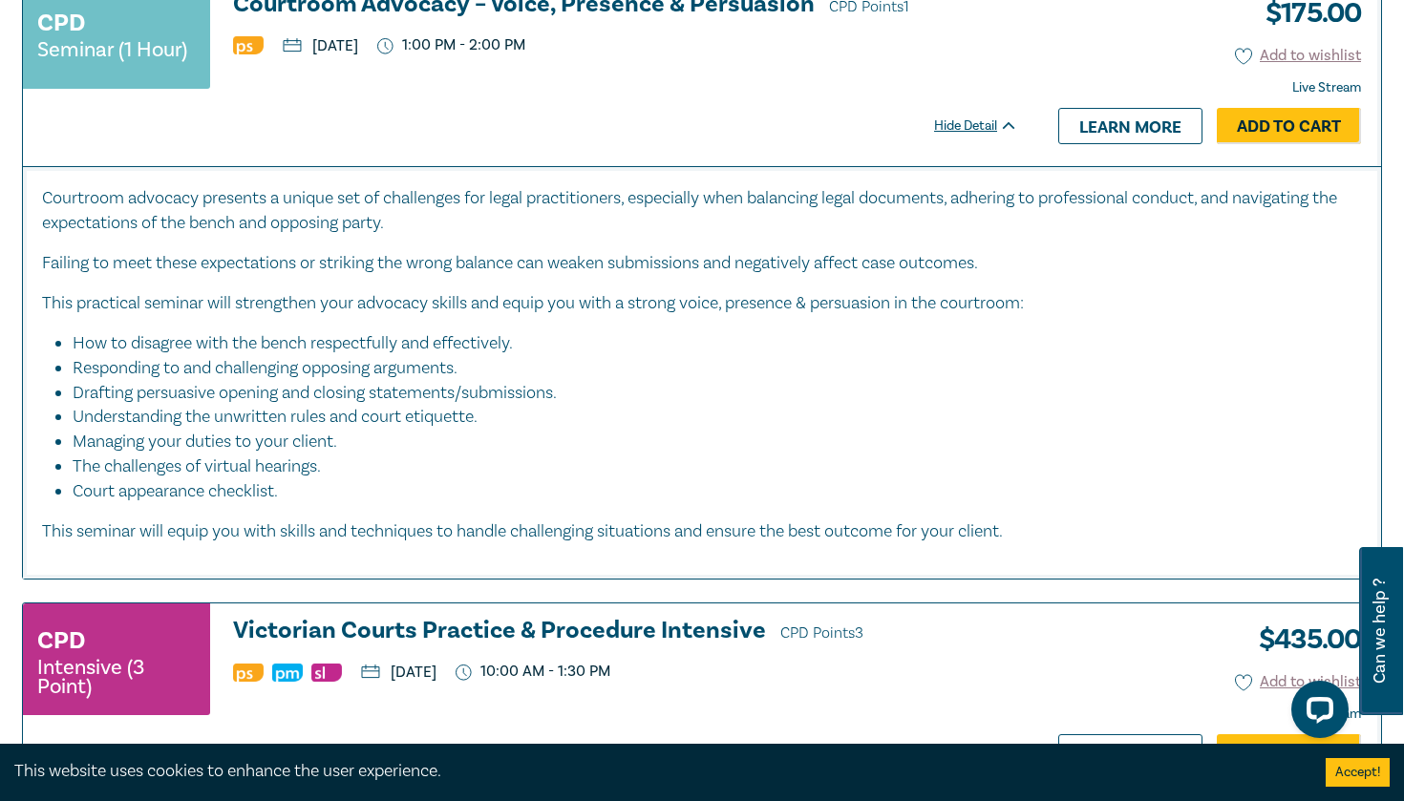
drag, startPoint x: 71, startPoint y: 432, endPoint x: 456, endPoint y: 433, distance: 384.8
click at [456, 433] on ul "How to disagree with the bench respectfully and effectively. Responding to and …" at bounding box center [702, 417] width 1320 height 173
click at [456, 433] on li "Managing your duties to your client." at bounding box center [708, 442] width 1270 height 25
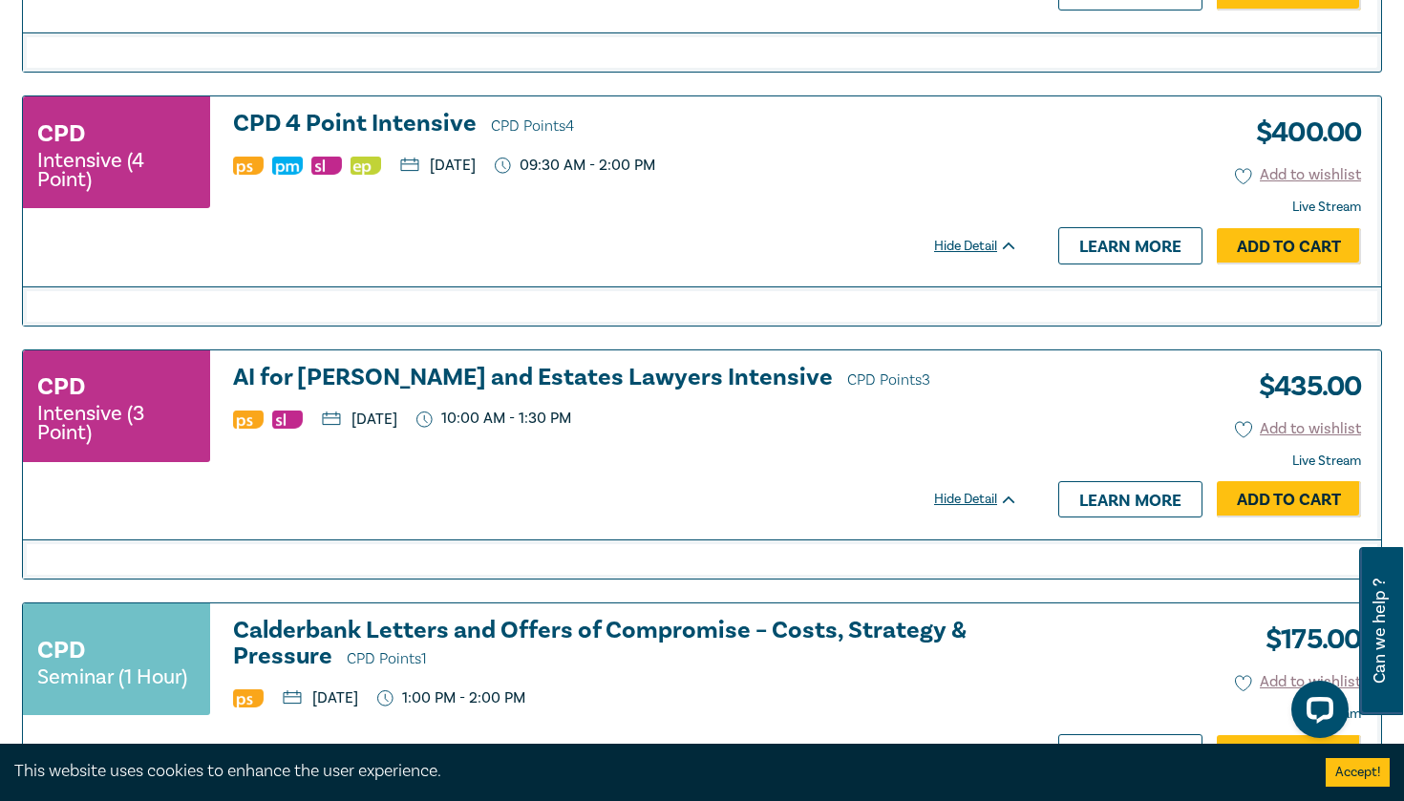
scroll to position [5788, 0]
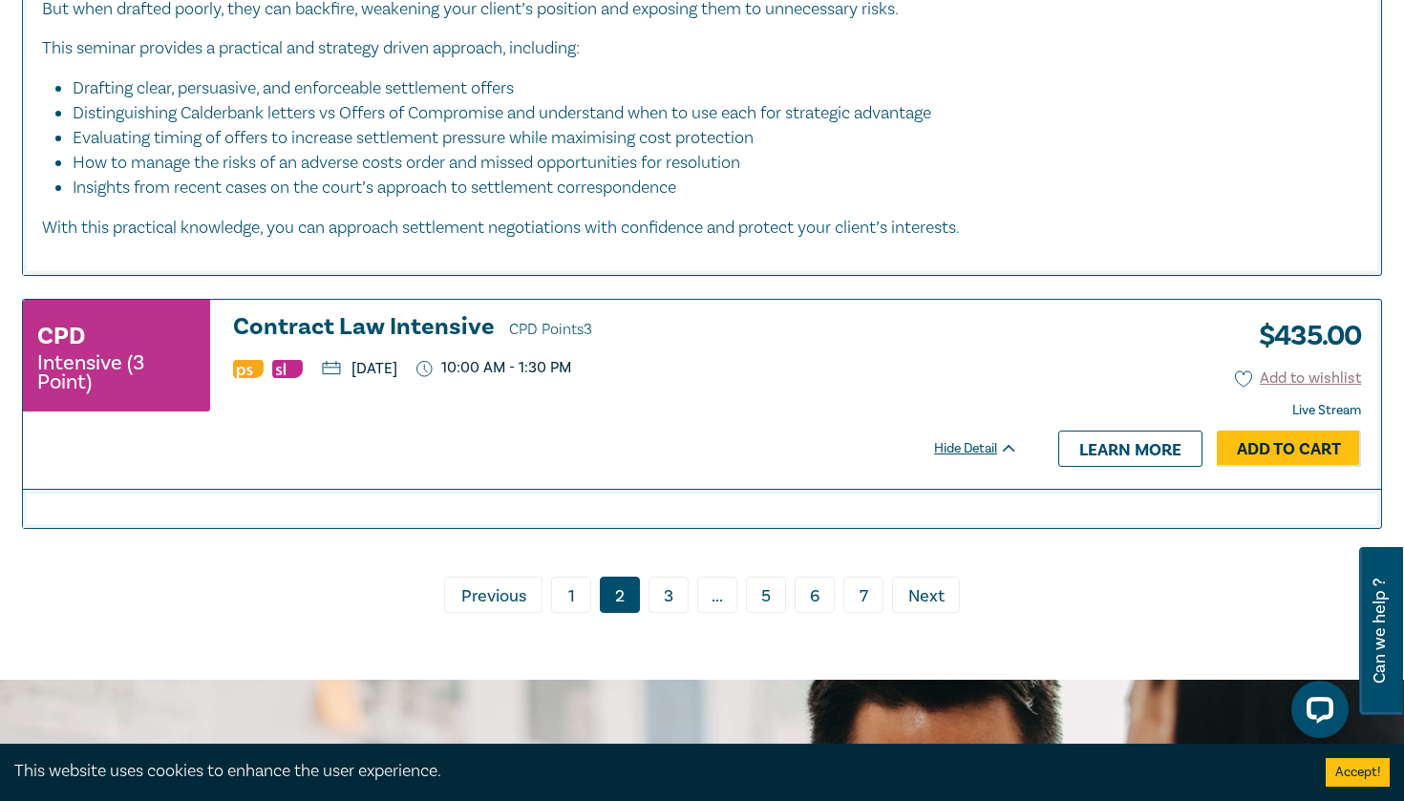
click at [665, 580] on link "3" at bounding box center [668, 595] width 40 height 36
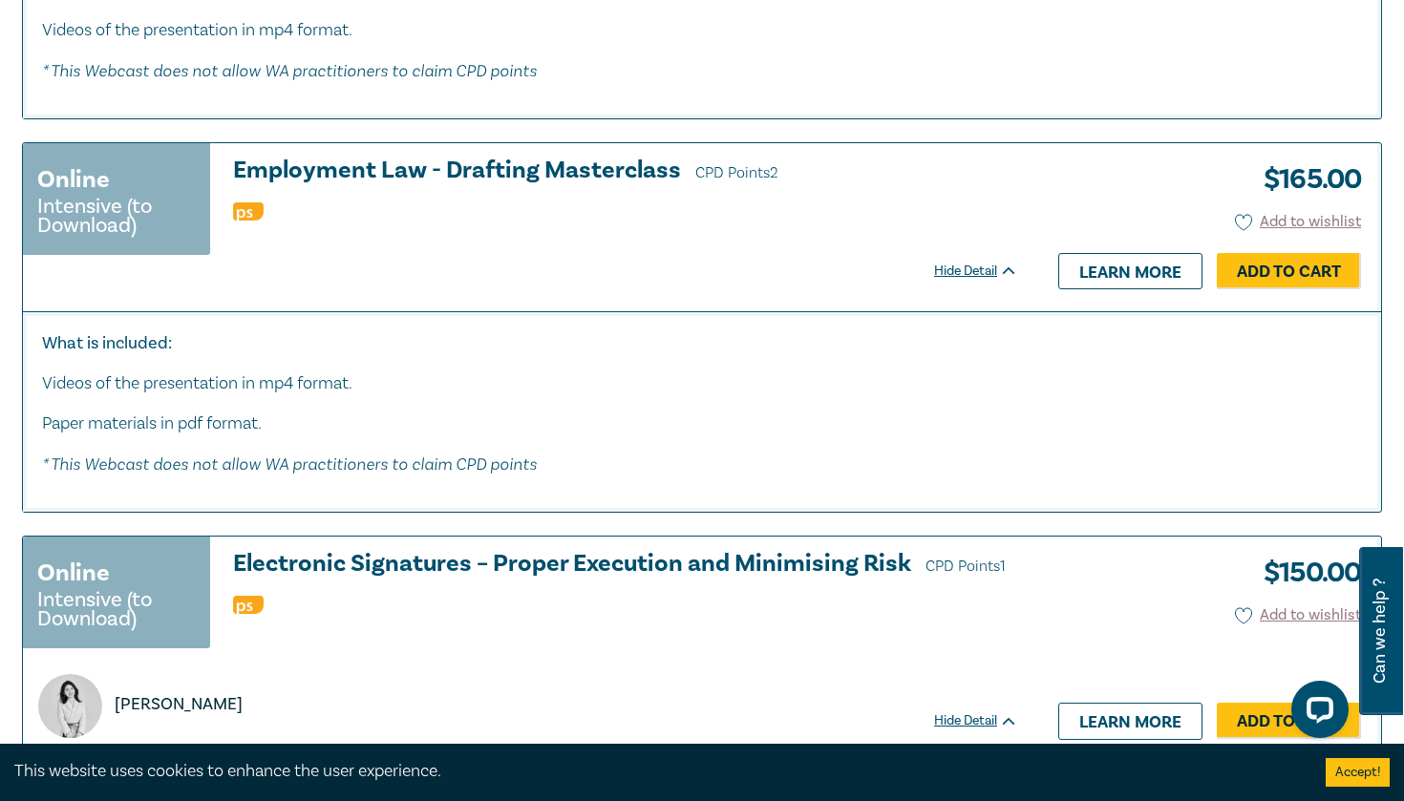
scroll to position [5189, 0]
click at [1007, 265] on icon at bounding box center [1009, 269] width 14 height 9
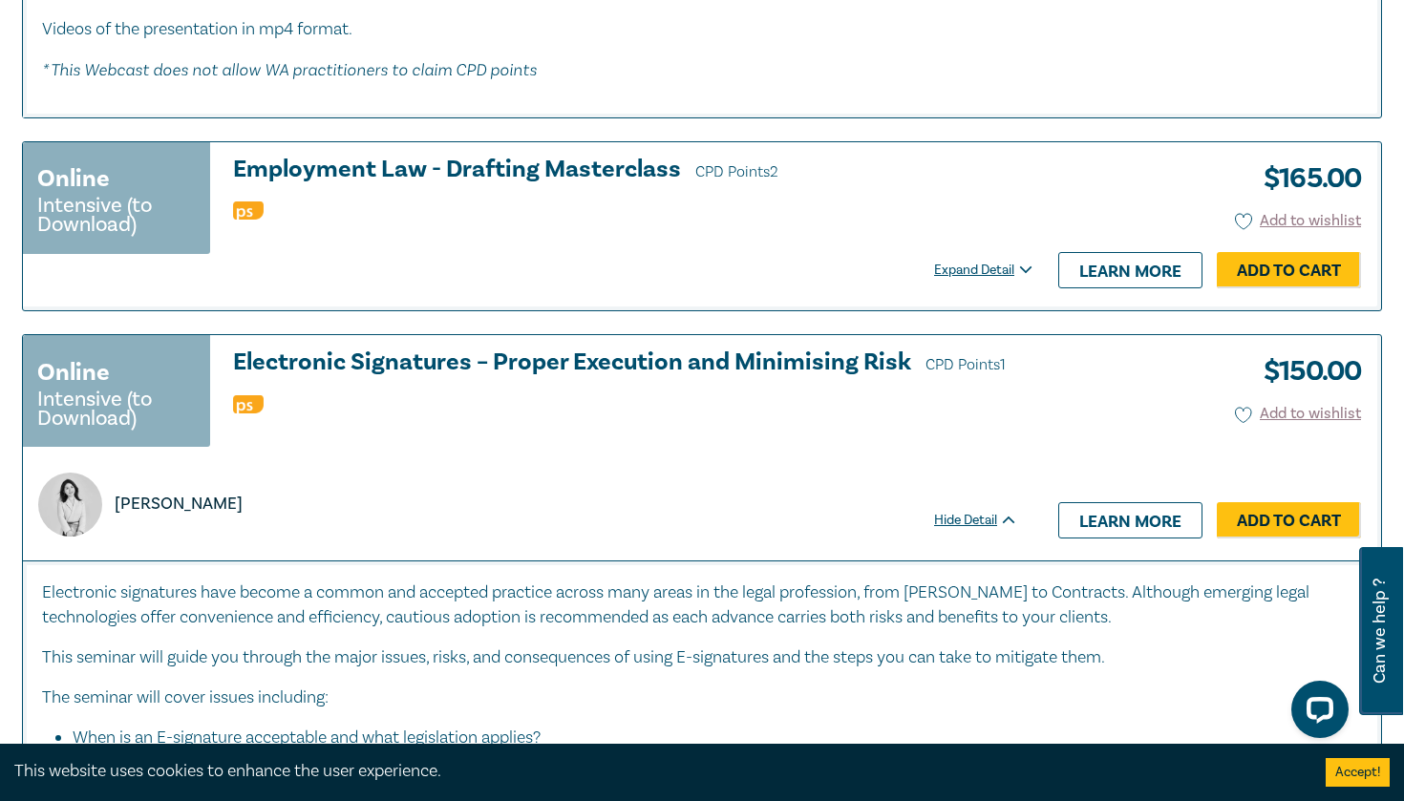
click at [1007, 261] on div "Expand Detail" at bounding box center [986, 270] width 105 height 19
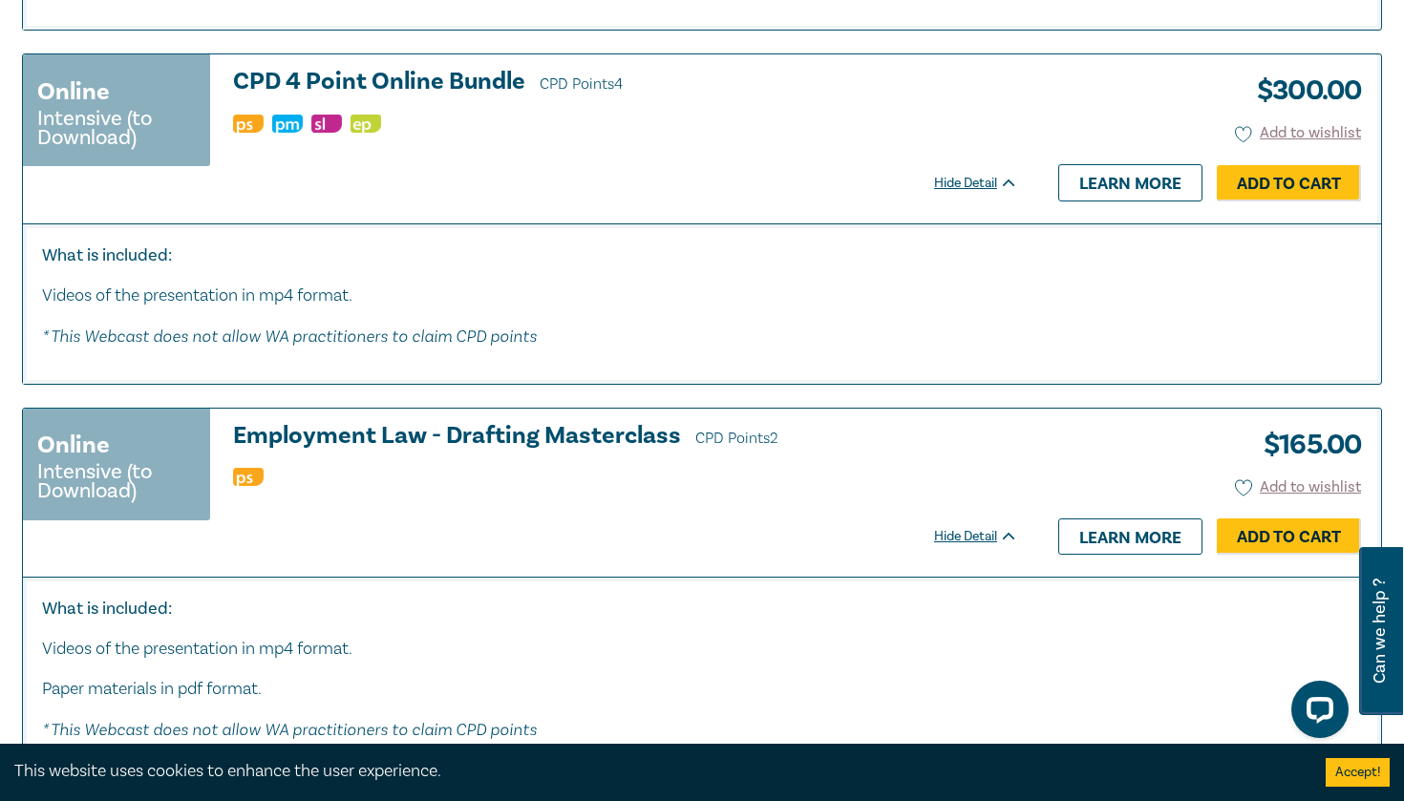
scroll to position [4927, 0]
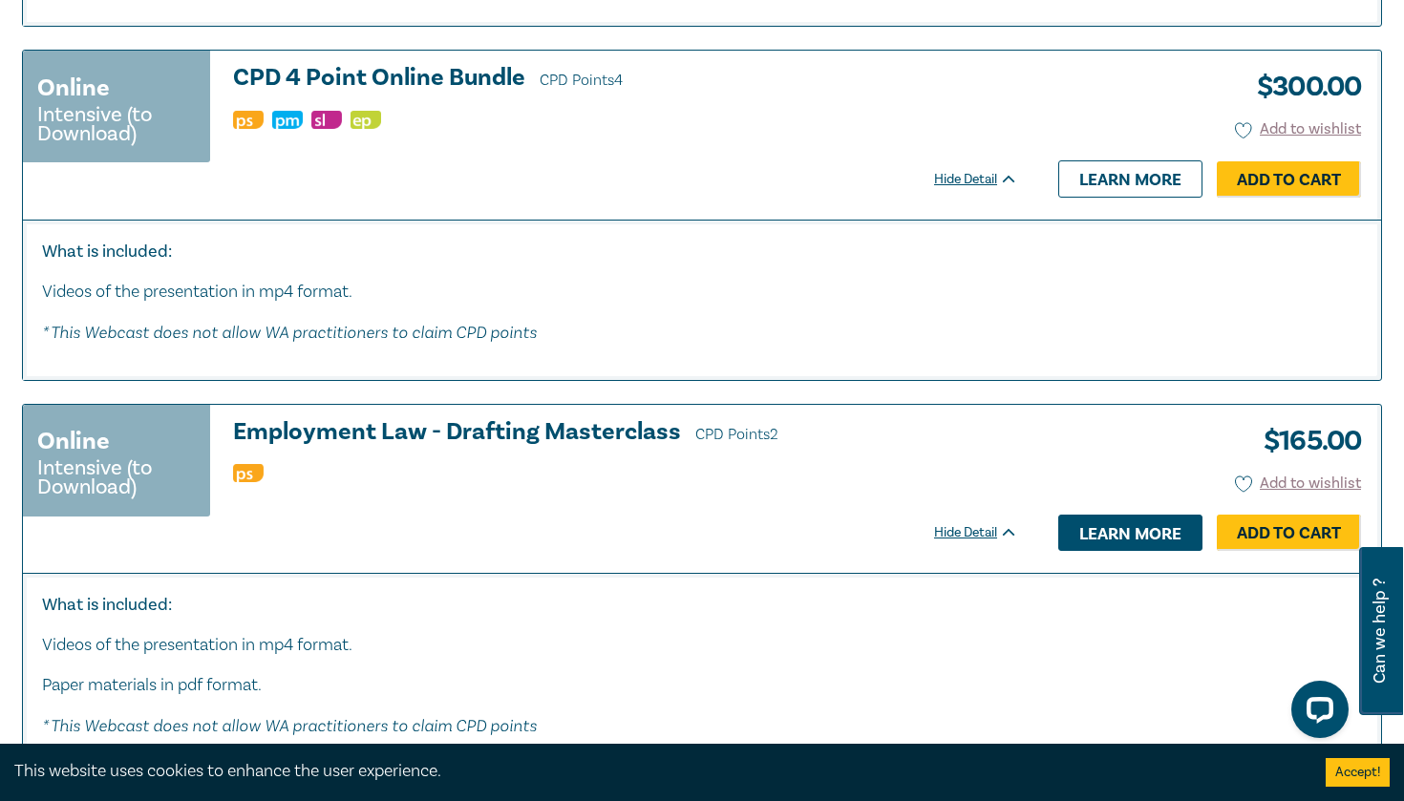
click at [1138, 515] on link "Learn more" at bounding box center [1130, 533] width 144 height 36
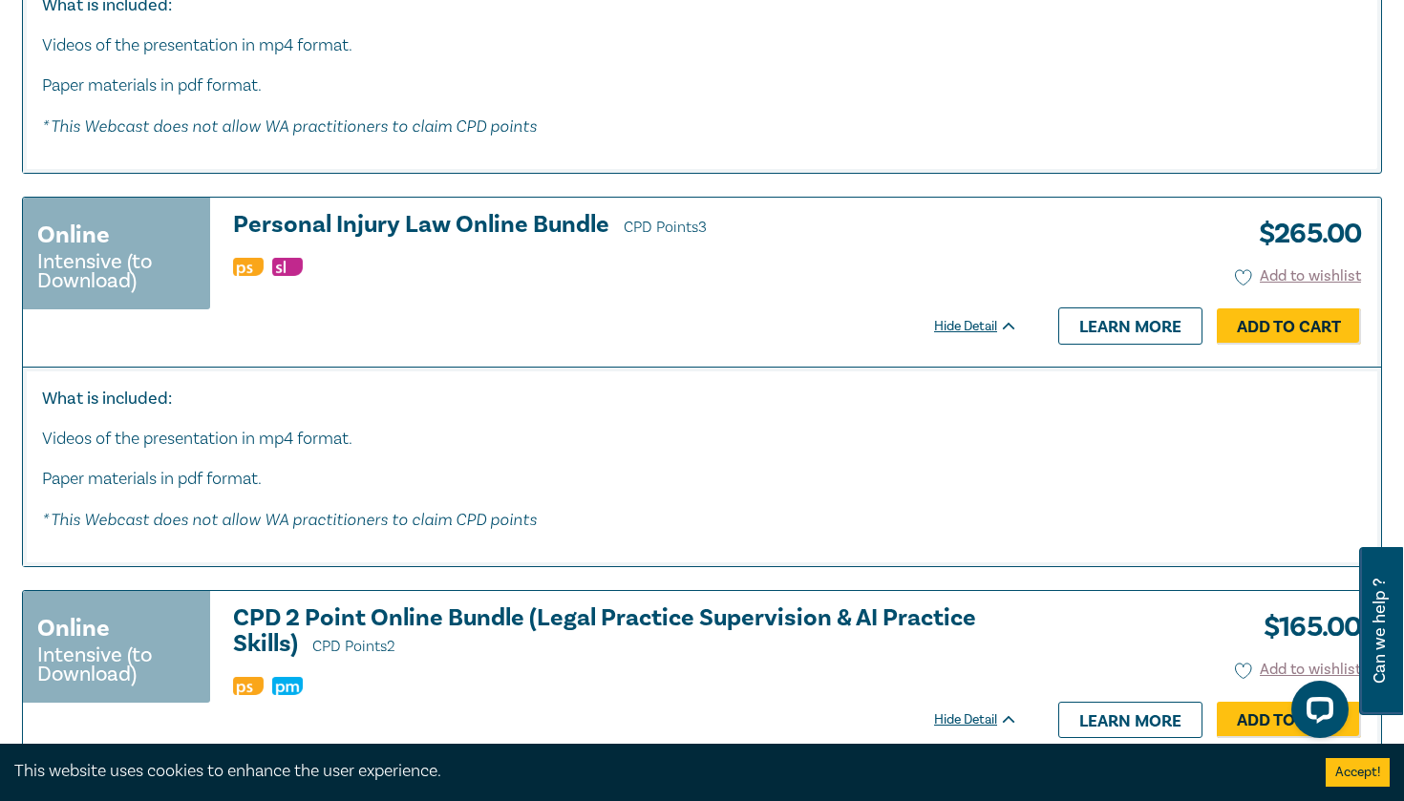
scroll to position [6700, 0]
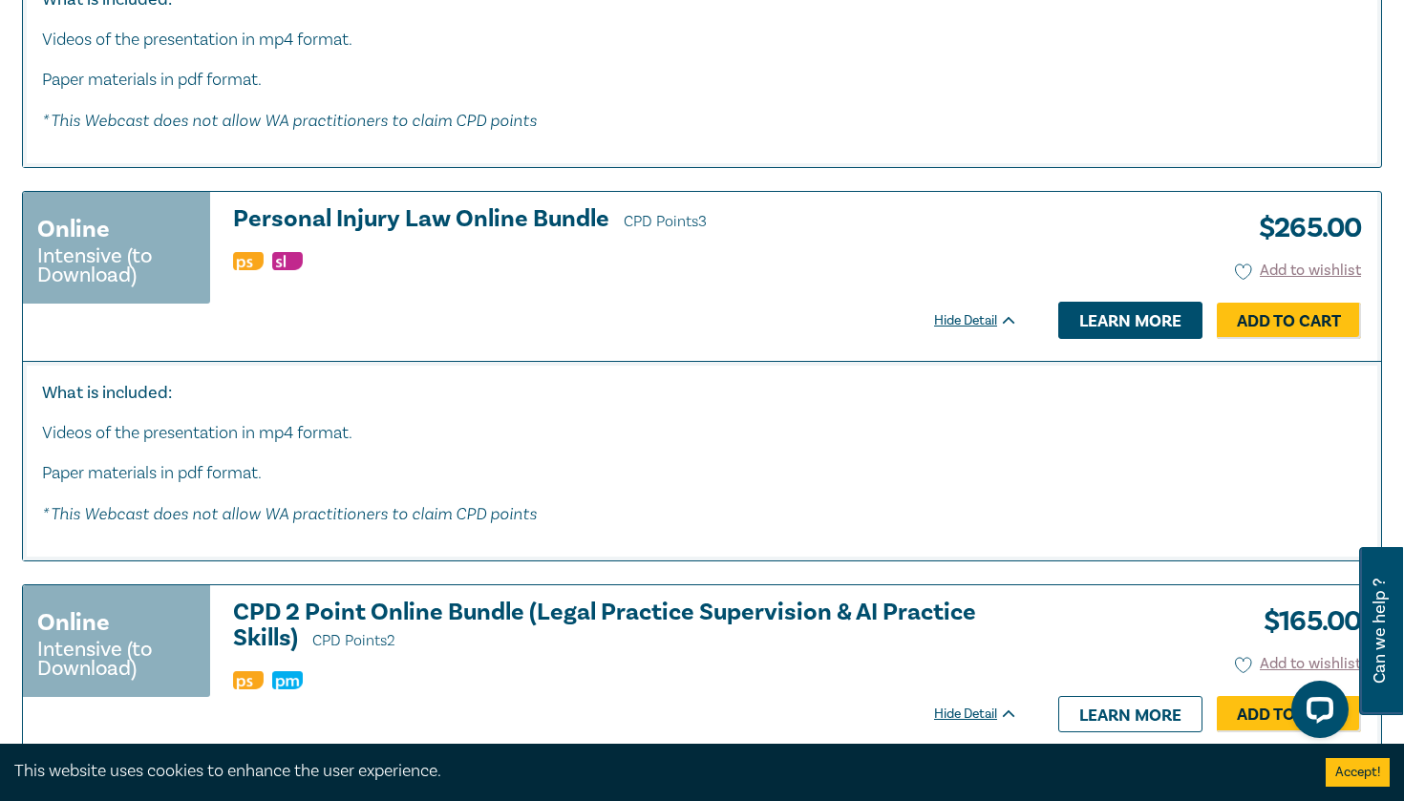
click at [1102, 302] on link "Learn more" at bounding box center [1130, 320] width 144 height 36
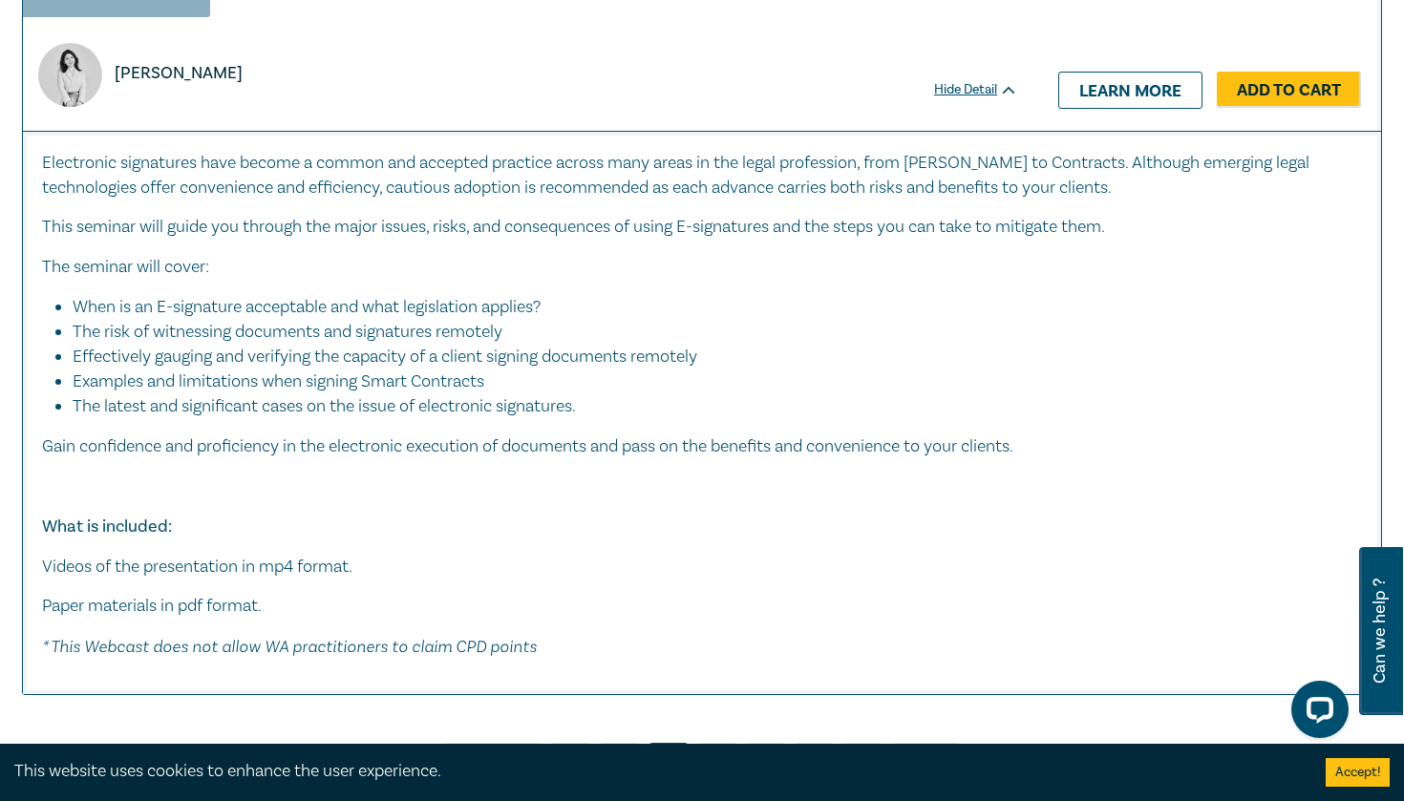
scroll to position [8028, 0]
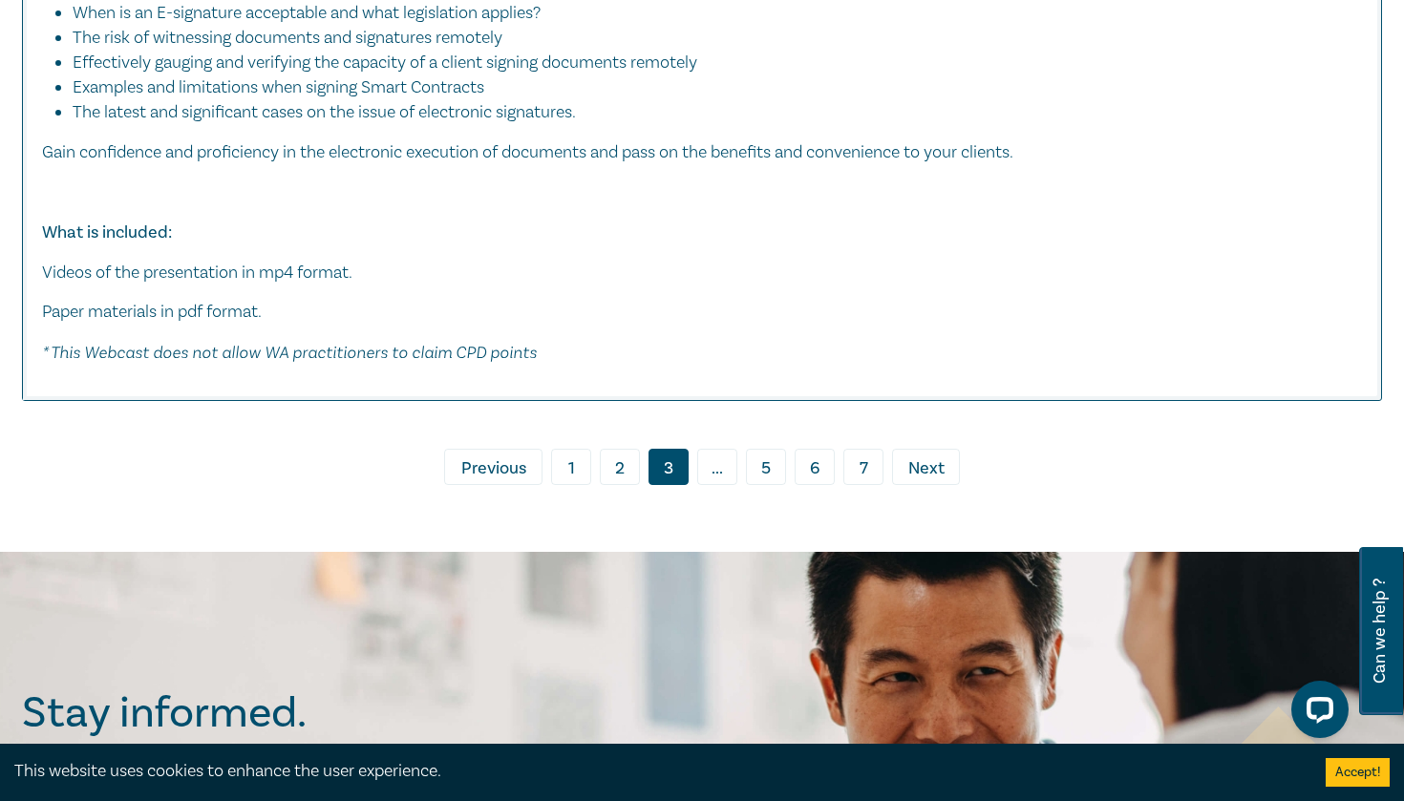
click at [929, 456] on span "Next" at bounding box center [926, 468] width 36 height 25
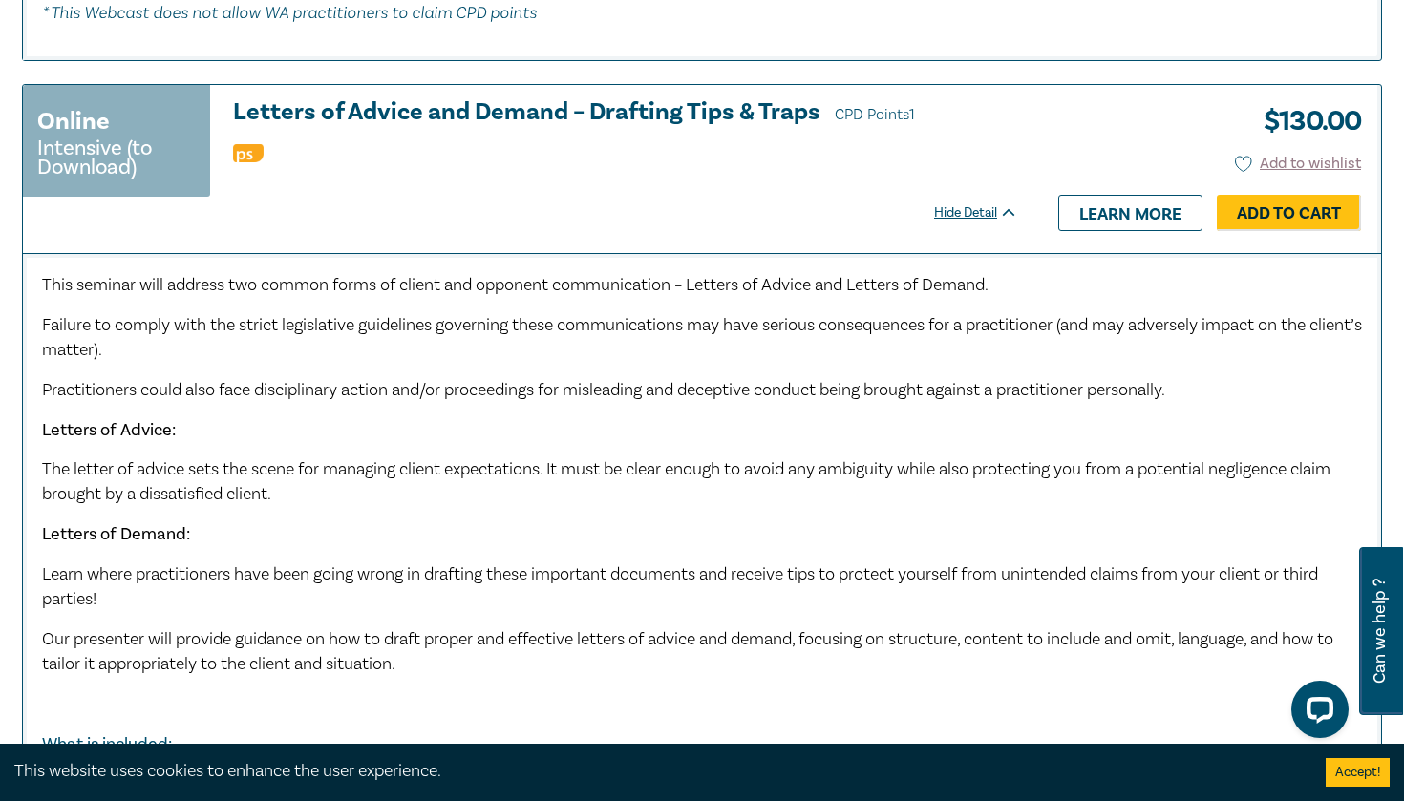
scroll to position [1203, 0]
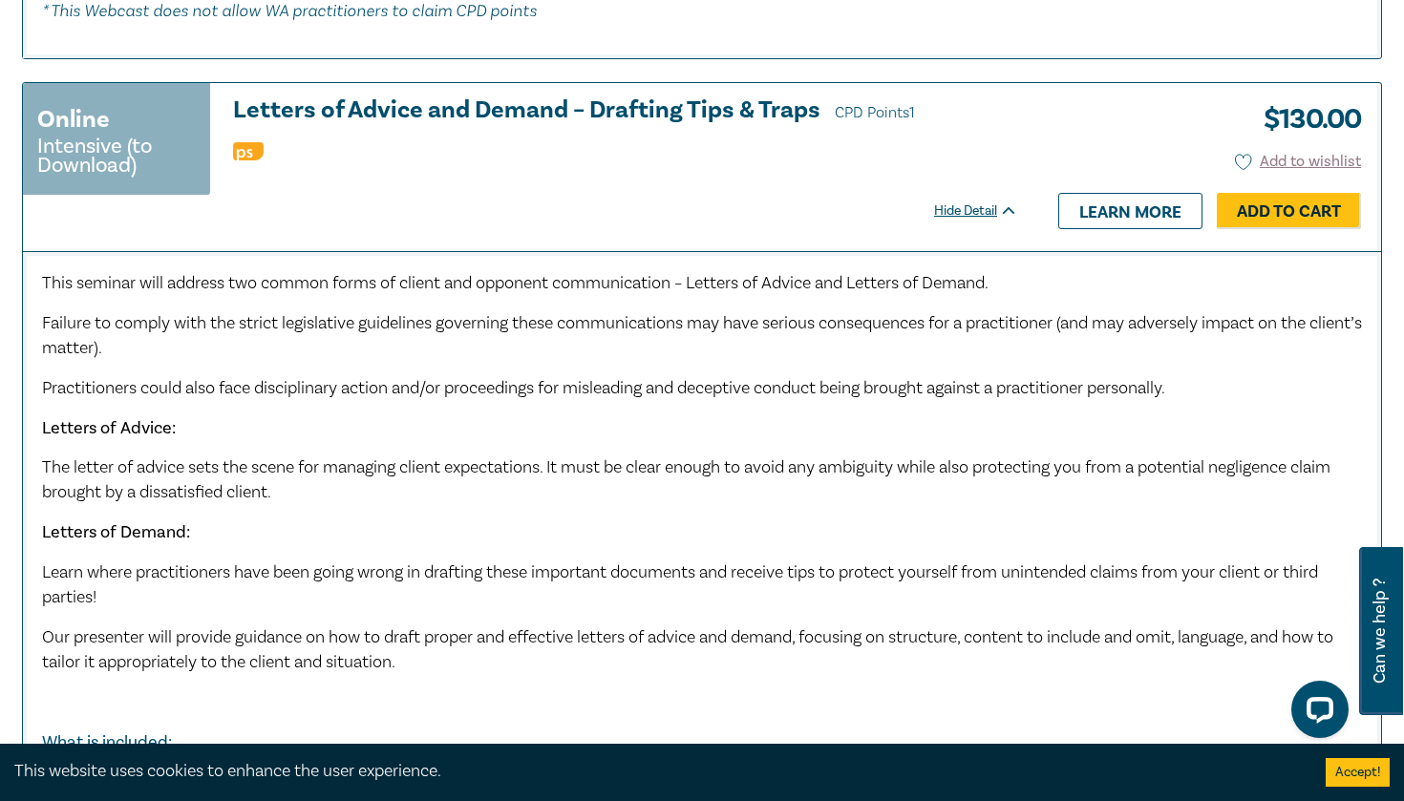
drag, startPoint x: 368, startPoint y: 491, endPoint x: 41, endPoint y: 456, distance: 328.4
click at [41, 456] on div "This seminar will address two common forms of client and opponent communication…" at bounding box center [702, 580] width 1358 height 659
click at [48, 456] on span "The letter of advice sets the scene for managing client expectations. It must b…" at bounding box center [686, 479] width 1288 height 47
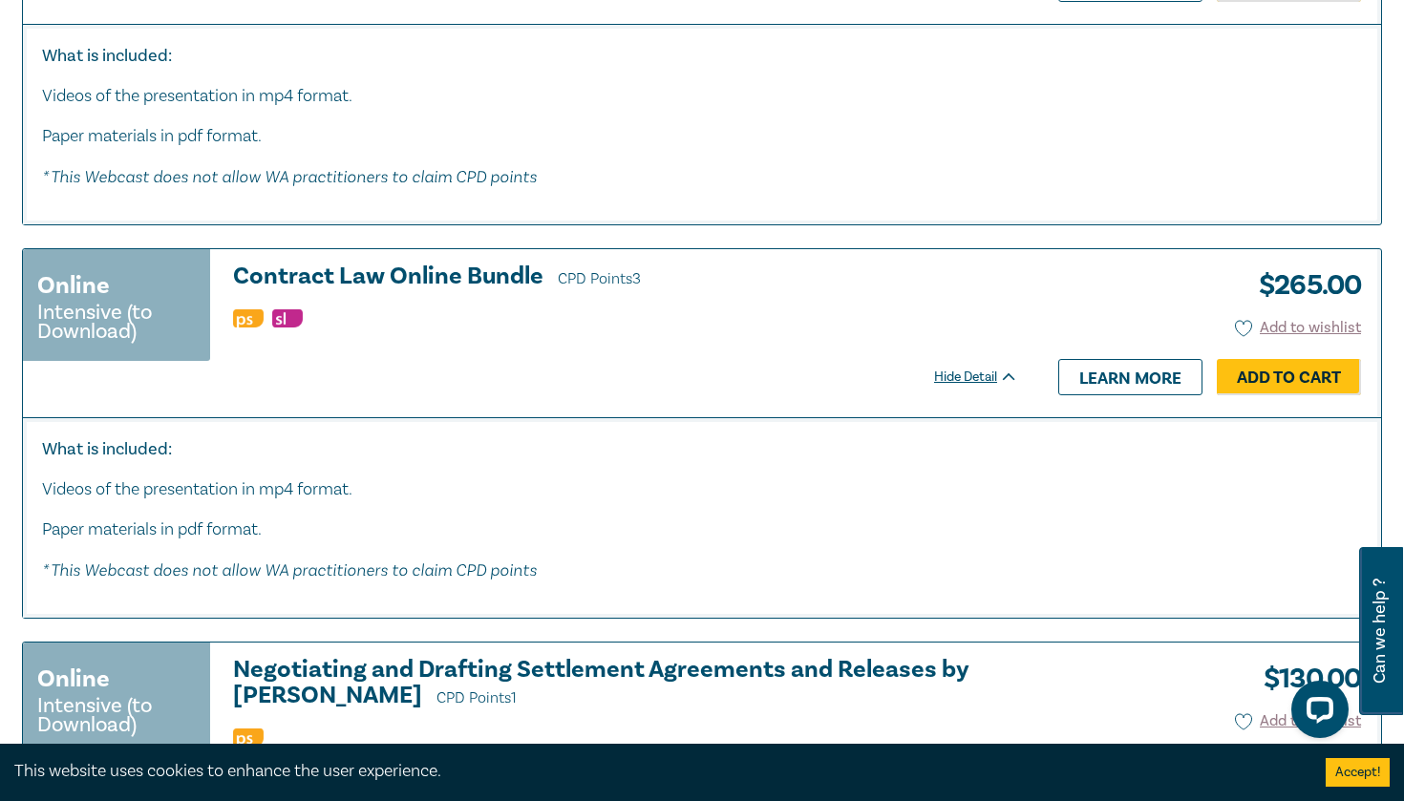
scroll to position [10003, 0]
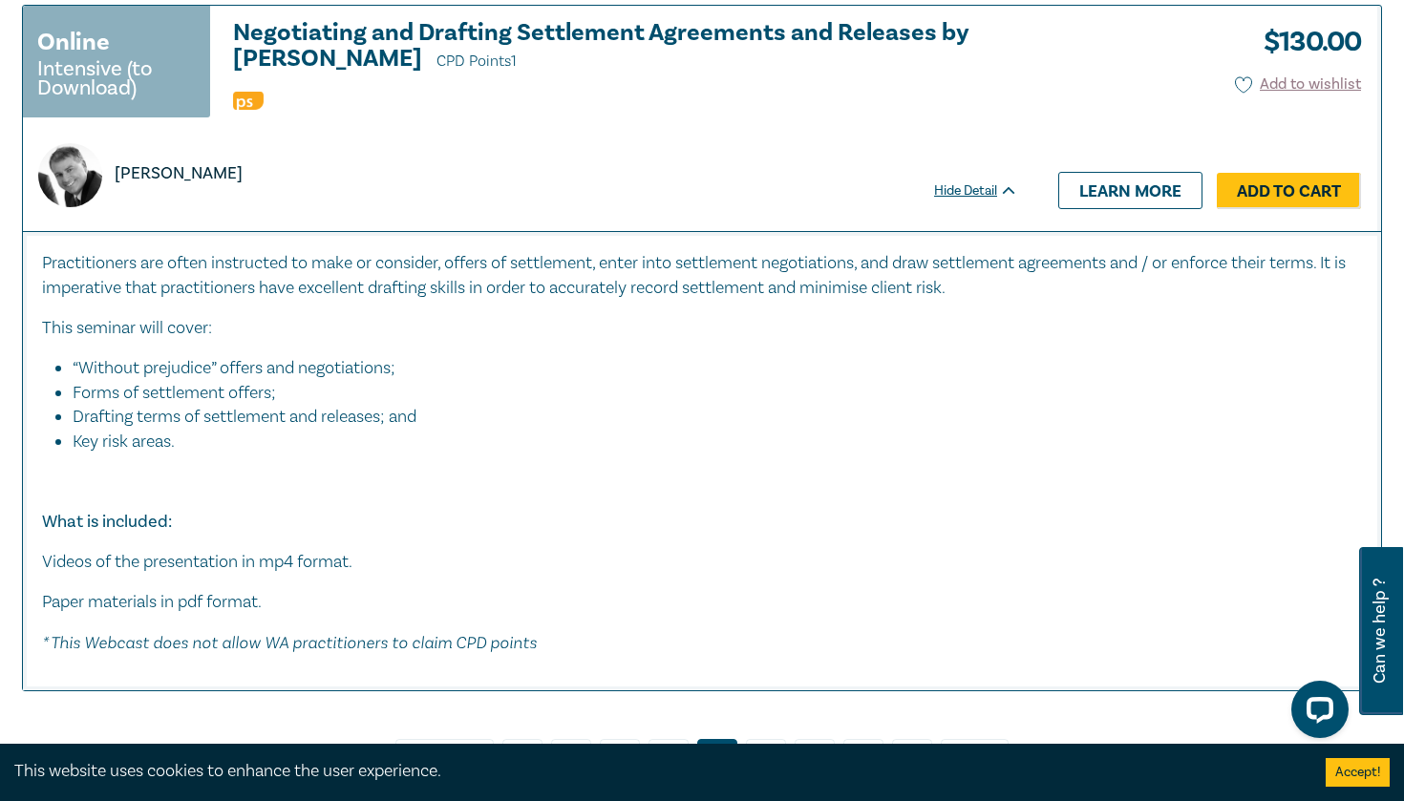
click at [979, 747] on span "Next" at bounding box center [975, 759] width 36 height 25
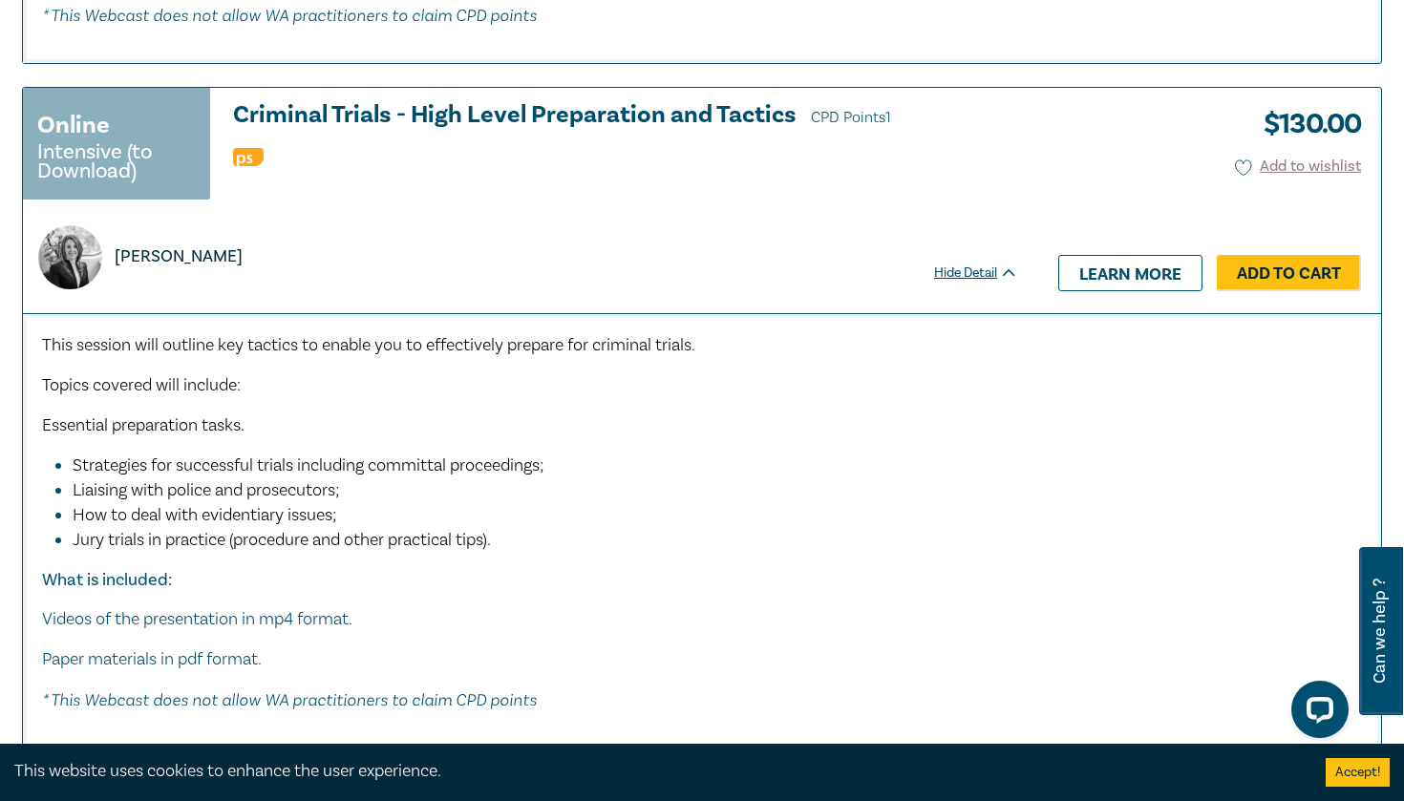
scroll to position [9584, 0]
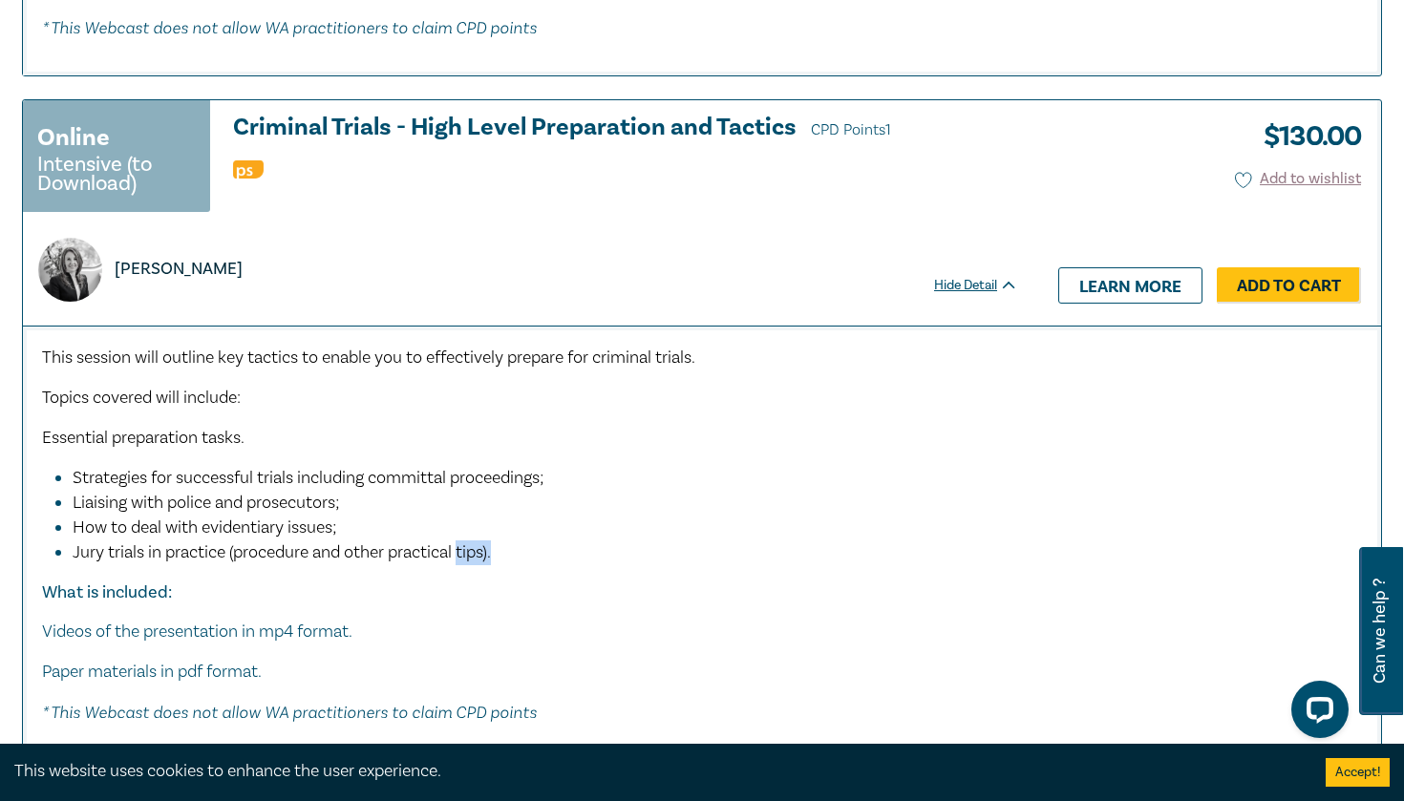
drag, startPoint x: 521, startPoint y: 531, endPoint x: 463, endPoint y: 521, distance: 59.0
click at [463, 541] on li "Jury trials in practice (procedure and other practical tips)." at bounding box center [717, 553] width 1289 height 25
click at [463, 541] on span "Jury trials in practice (procedure and other practical tips)." at bounding box center [282, 552] width 418 height 22
click at [1116, 267] on link "Learn more" at bounding box center [1130, 285] width 144 height 36
click at [988, 276] on div "Hide Detail" at bounding box center [986, 285] width 105 height 19
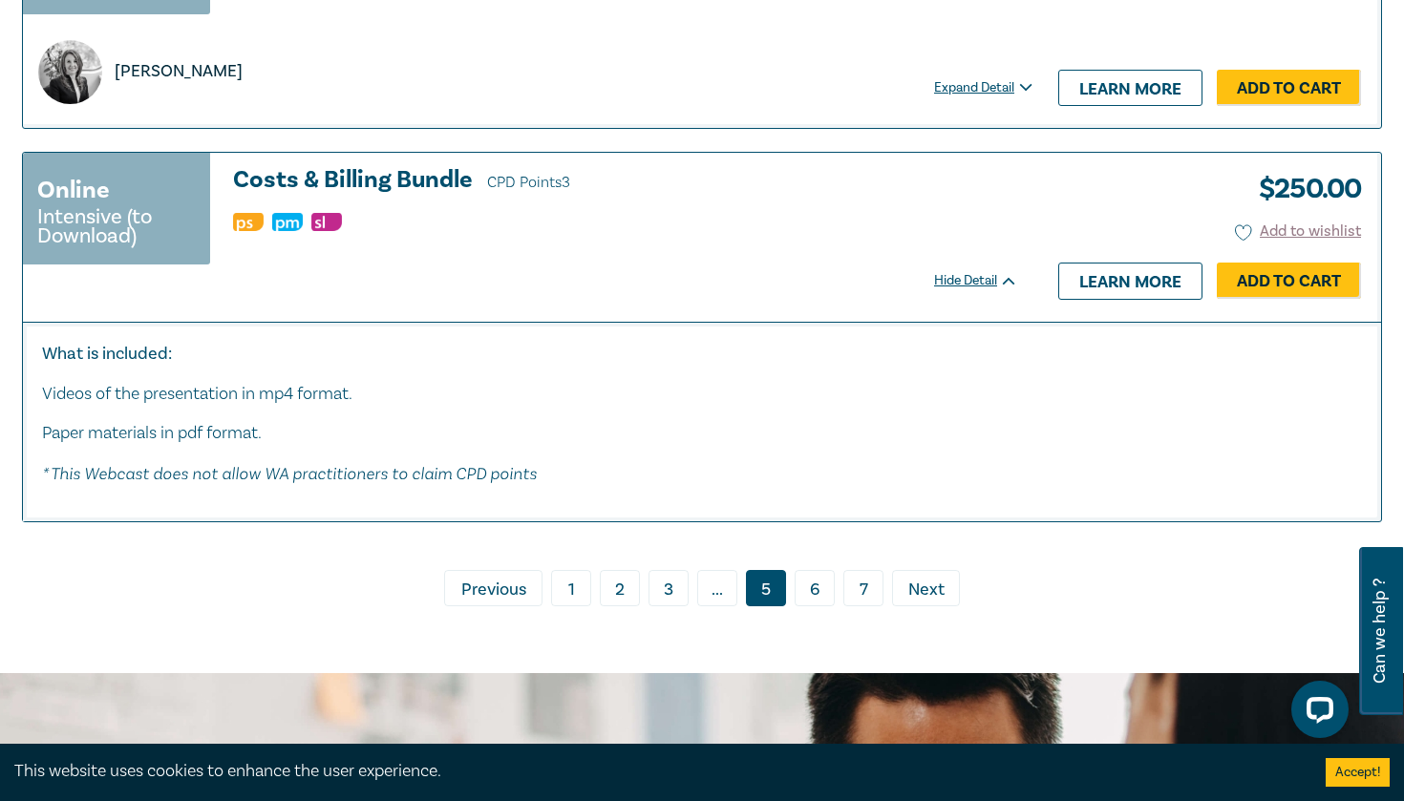
scroll to position [9783, 0]
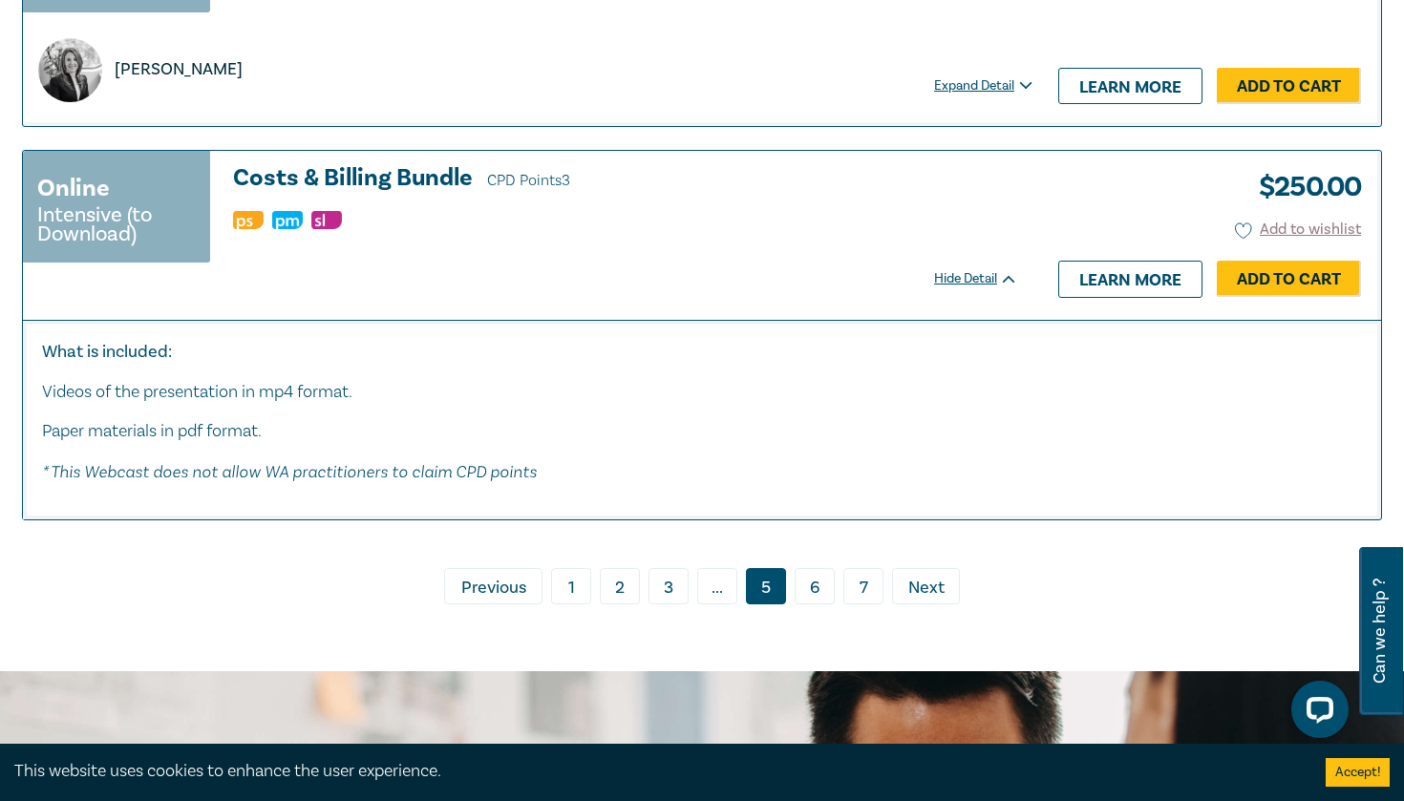
click at [825, 568] on link "6" at bounding box center [815, 586] width 40 height 36
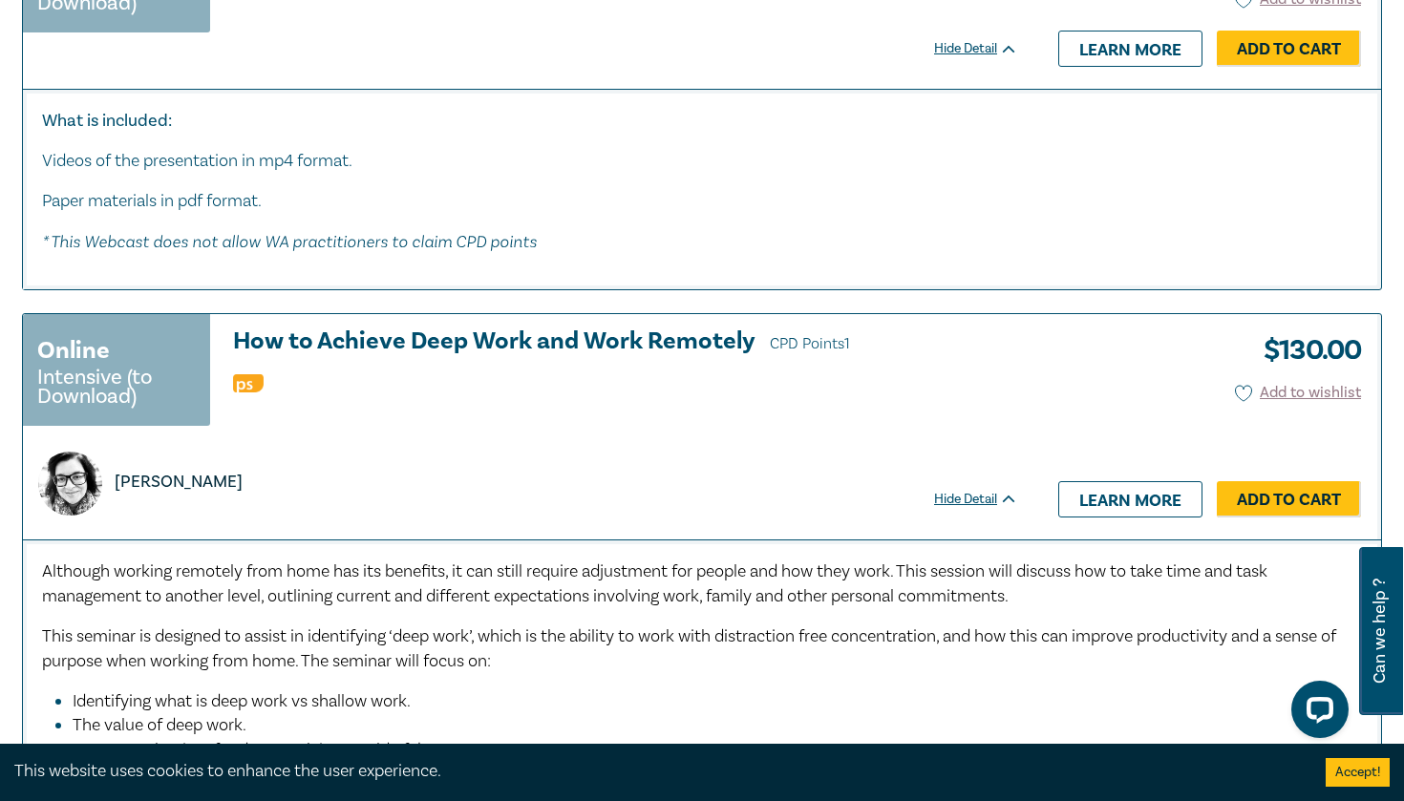
scroll to position [2910, 0]
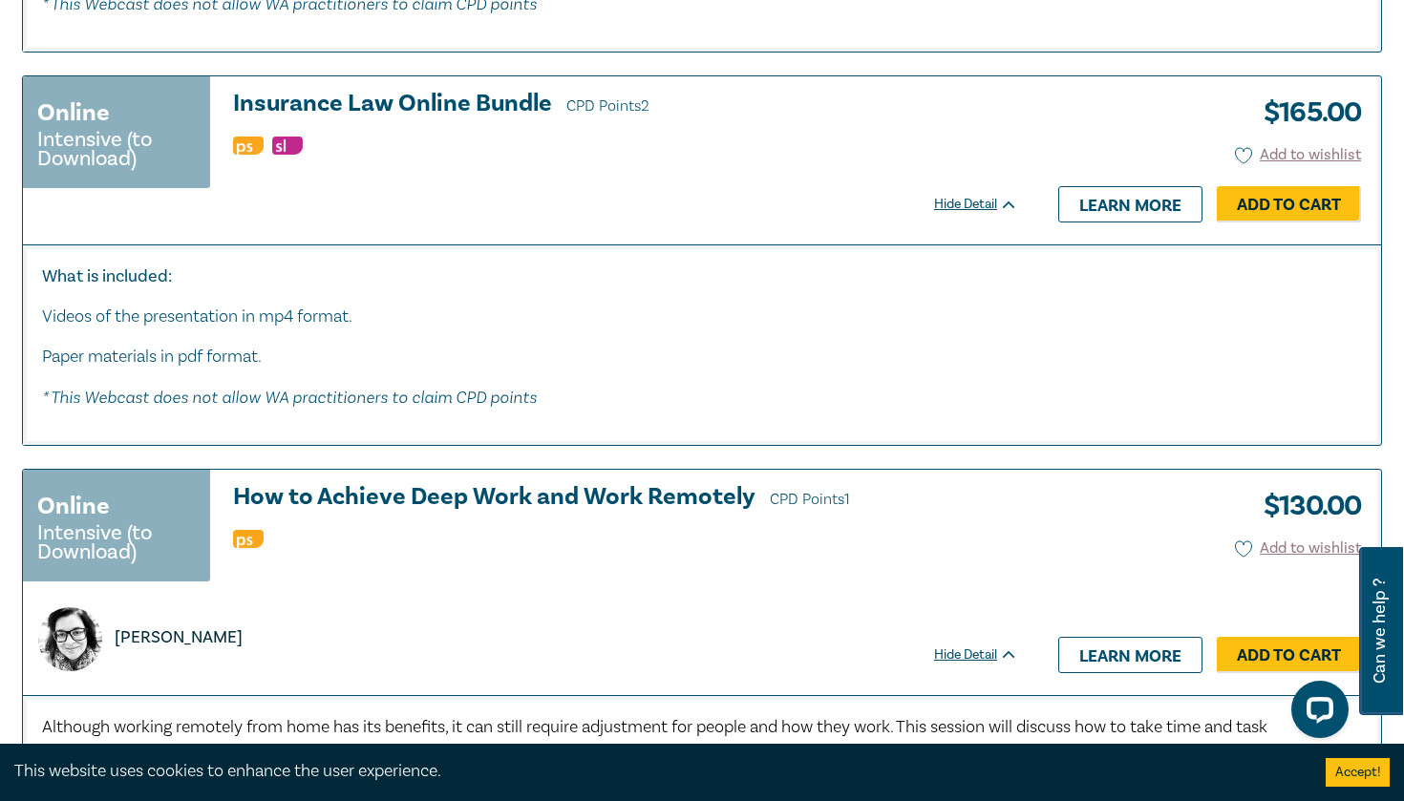
click at [1118, 164] on div "$ 165.00 Add to wishlist Hide Detail Learn more Add to Cart" at bounding box center [1209, 160] width 344 height 168
click at [1113, 188] on link "Learn more" at bounding box center [1130, 204] width 144 height 36
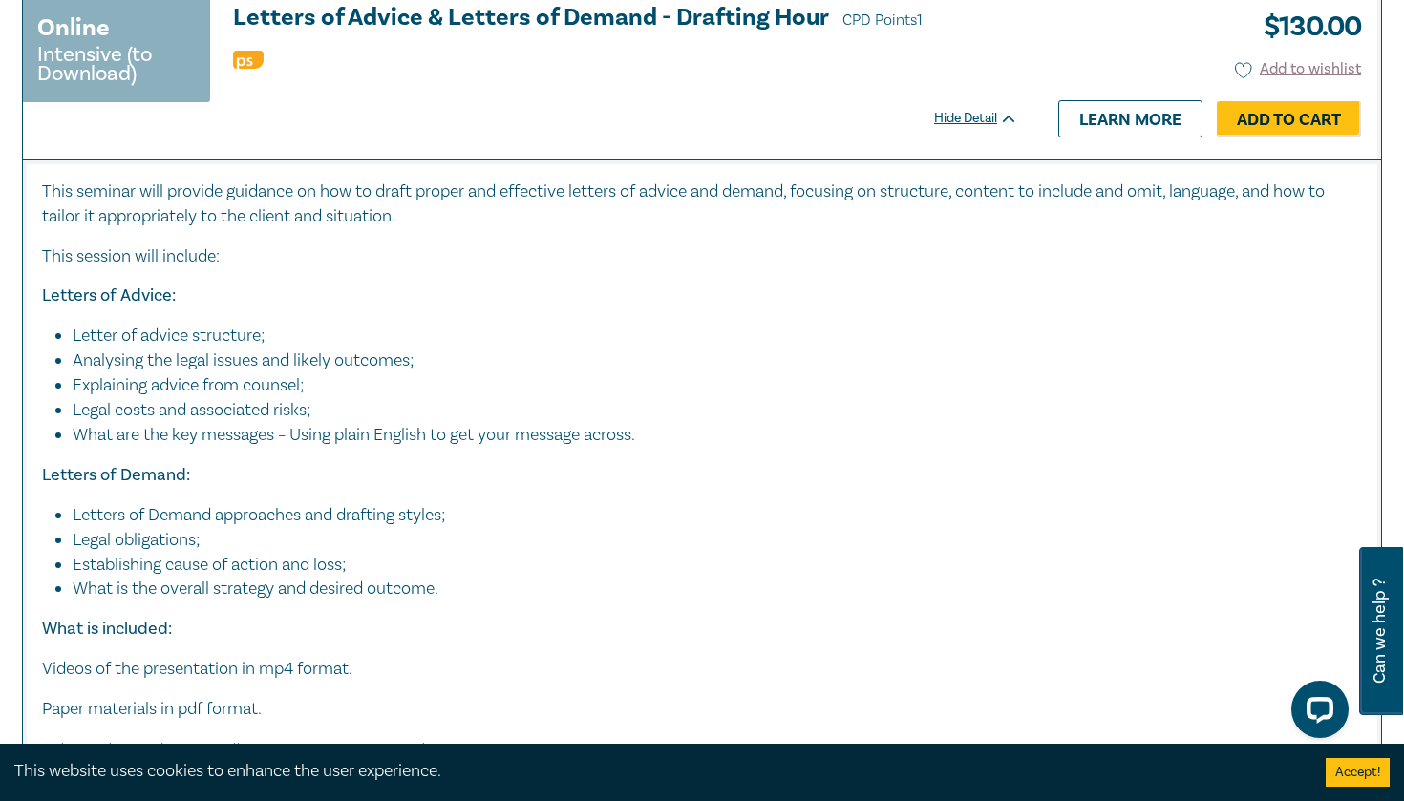
scroll to position [8238, 0]
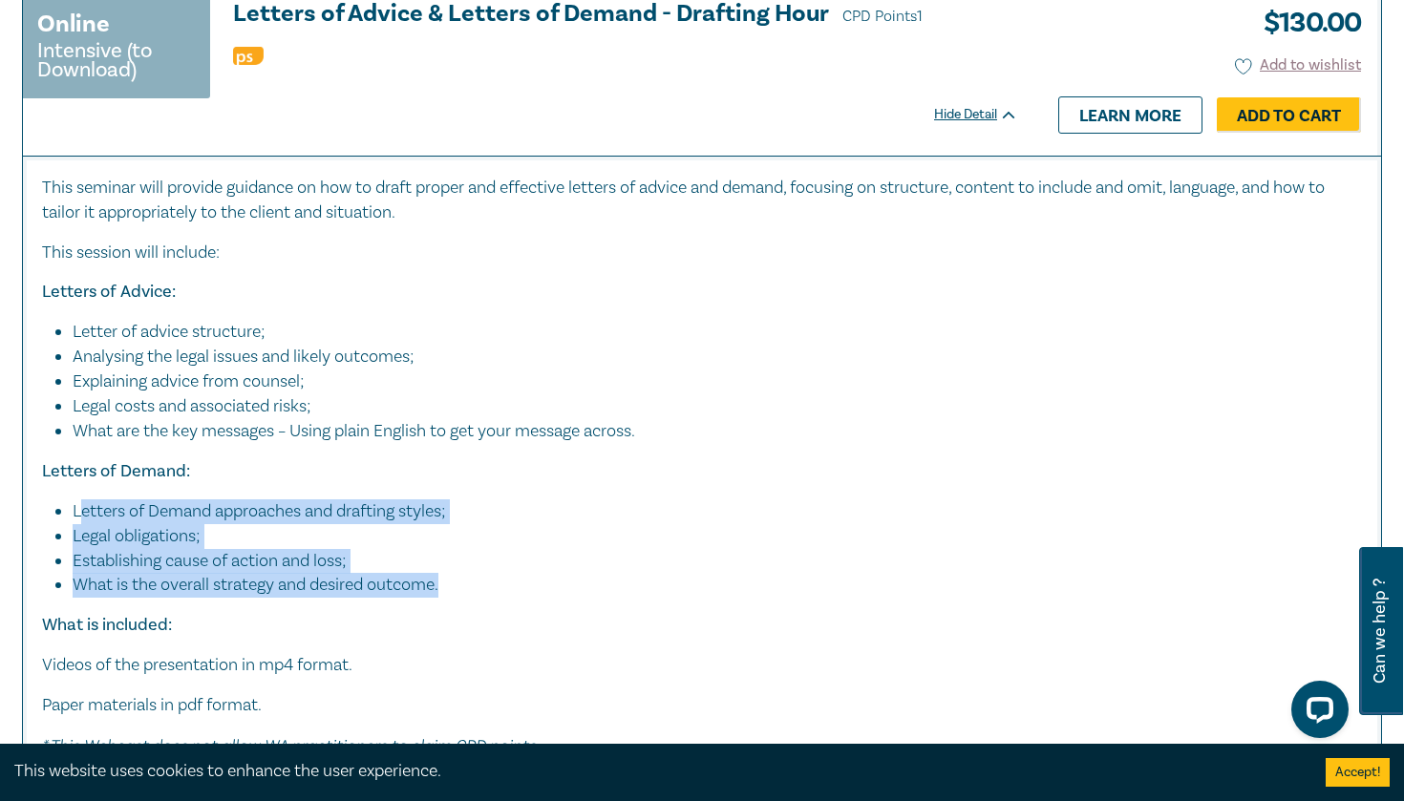
drag, startPoint x: 464, startPoint y: 519, endPoint x: 76, endPoint y: 446, distance: 394.4
click at [76, 499] on ul "Letters of Demand approaches and drafting styles; Legal obligations; Establishi…" at bounding box center [702, 548] width 1320 height 99
click at [76, 499] on li "Letters of Demand approaches and drafting styles;" at bounding box center [708, 511] width 1270 height 25
drag, startPoint x: 76, startPoint y: 446, endPoint x: 460, endPoint y: 516, distance: 390.2
click at [461, 516] on ul "Letters of Demand approaches and drafting styles; Legal obligations; Establishi…" at bounding box center [702, 548] width 1320 height 99
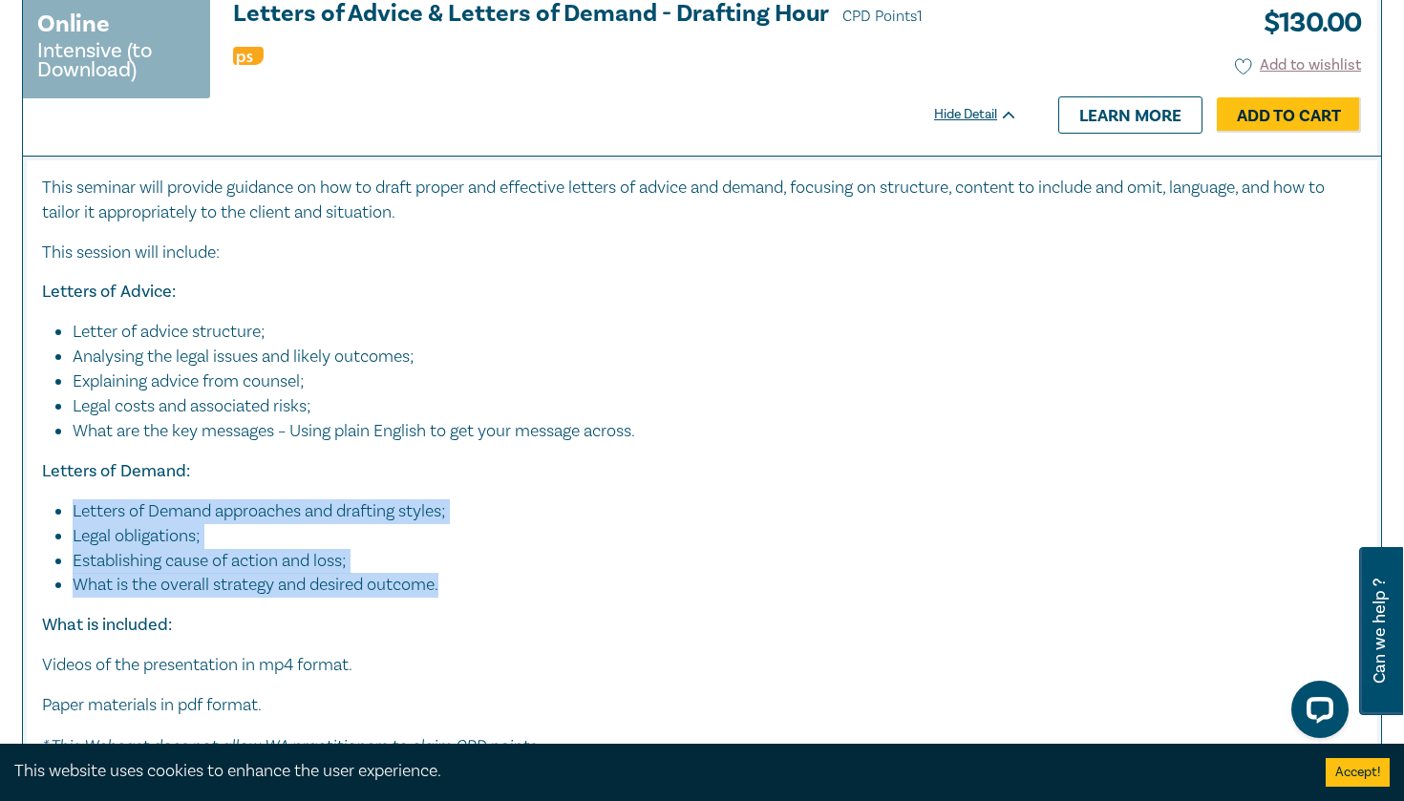
click at [460, 573] on li "What is the overall strategy and desired outcome." at bounding box center [717, 585] width 1289 height 25
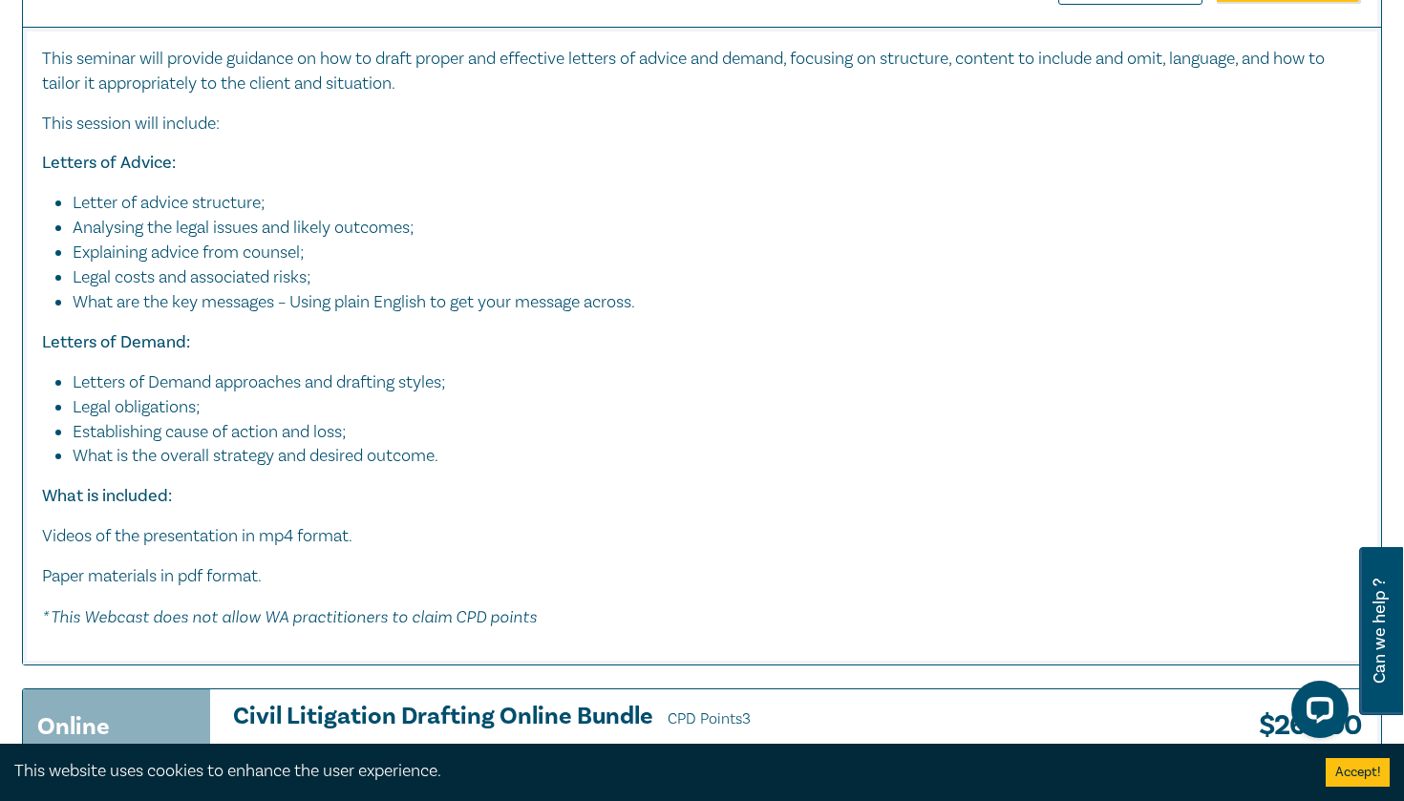
scroll to position [8371, 0]
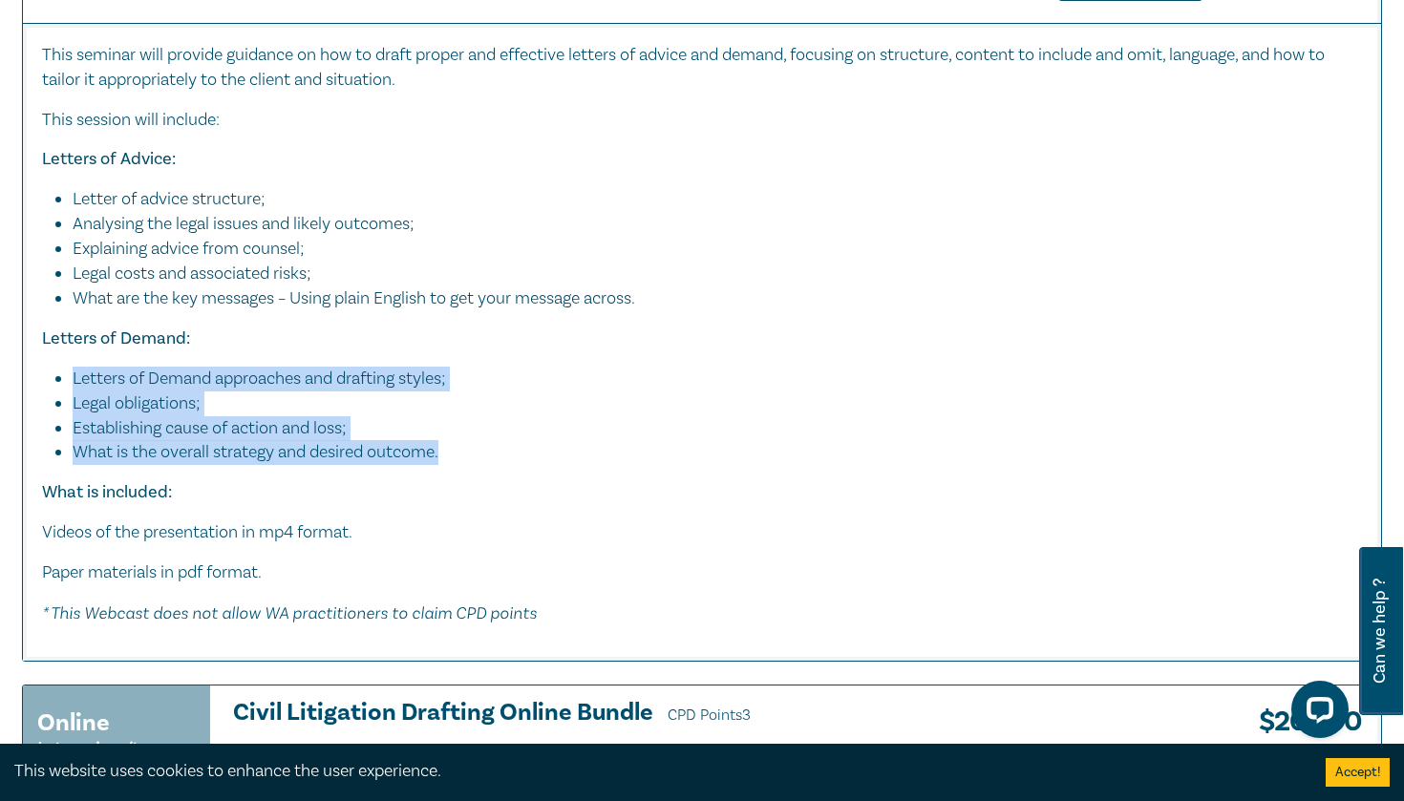
drag, startPoint x: 456, startPoint y: 391, endPoint x: 75, endPoint y: 314, distance: 387.7
click at [75, 367] on ul "Letters of Demand approaches and drafting styles; Legal obligations; Establishi…" at bounding box center [702, 416] width 1320 height 99
click at [75, 367] on li "Letters of Demand approaches and drafting styles;" at bounding box center [708, 379] width 1270 height 25
drag, startPoint x: 75, startPoint y: 314, endPoint x: 534, endPoint y: 401, distance: 466.5
click at [538, 401] on div "This seminar will provide guidance on how to draft proper and effective letters…" at bounding box center [702, 334] width 1320 height 583
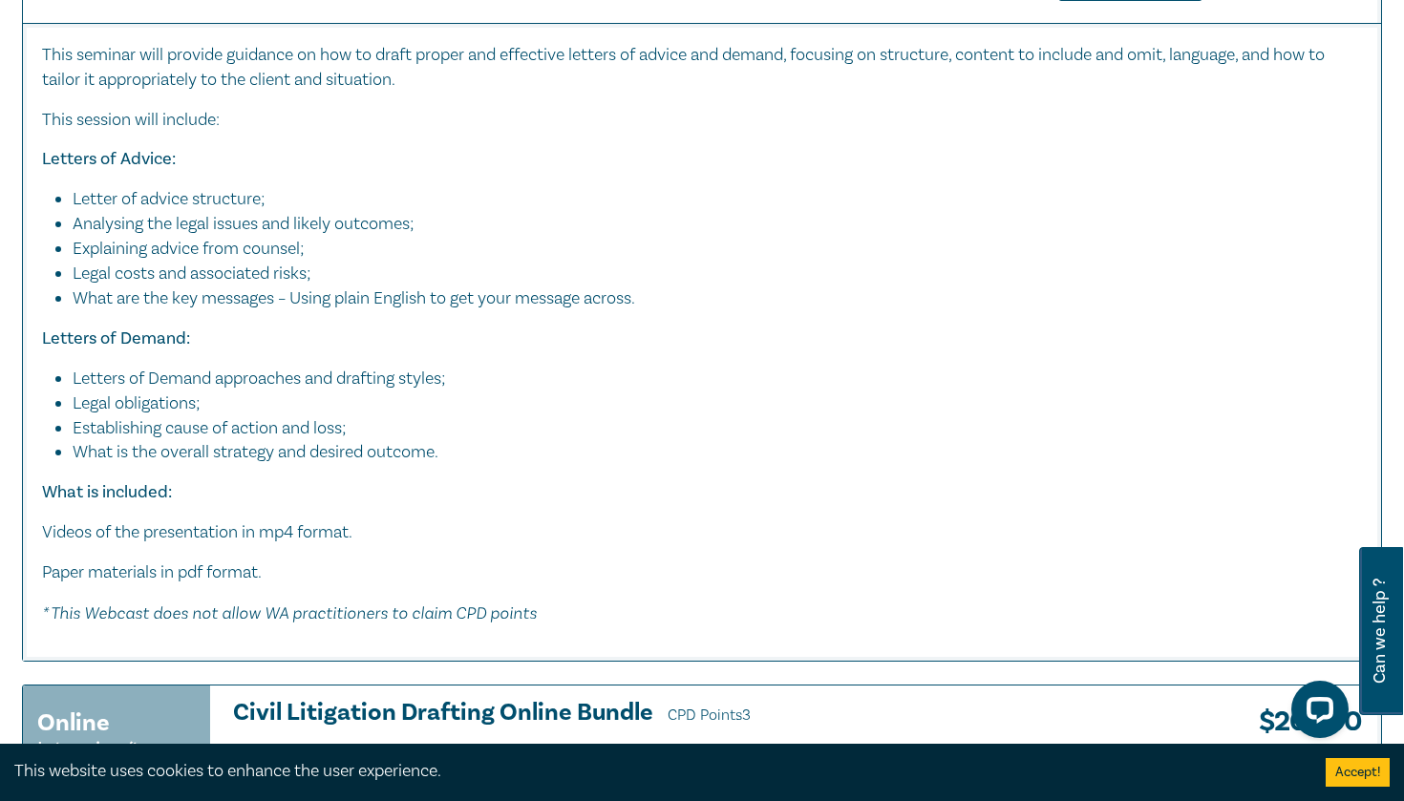
click at [534, 401] on div "This seminar will provide guidance on how to draft proper and effective letters…" at bounding box center [702, 334] width 1320 height 583
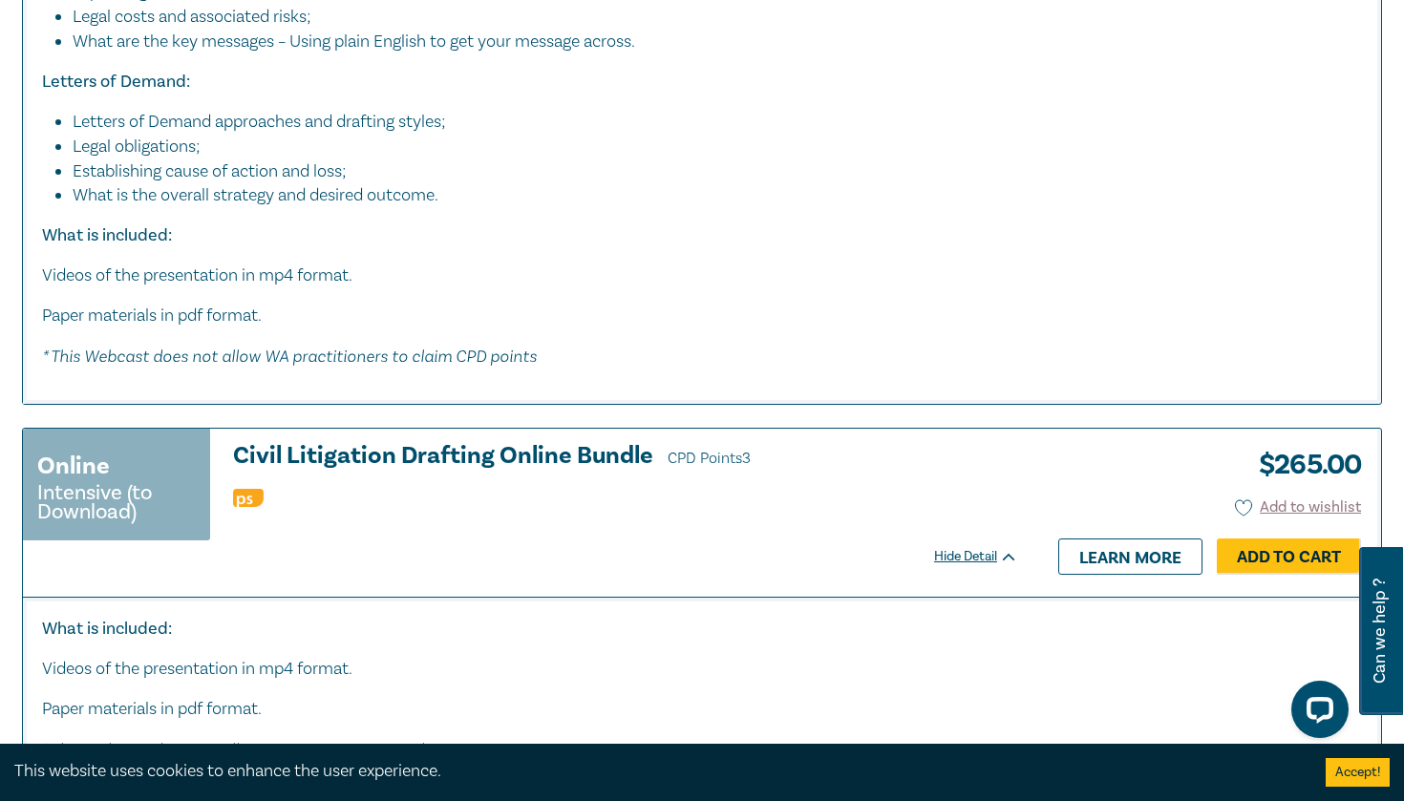
scroll to position [8843, 0]
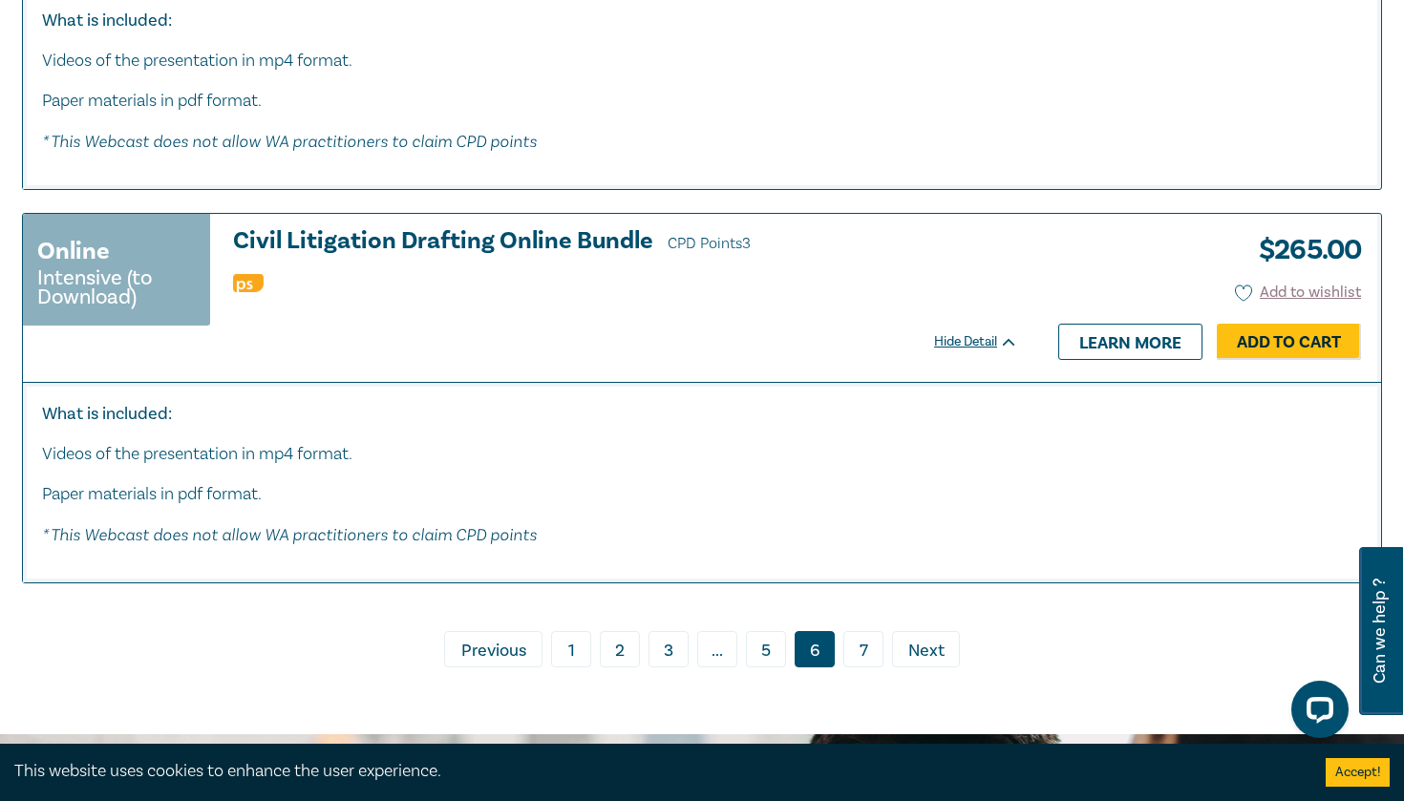
click at [854, 631] on link "7" at bounding box center [863, 649] width 40 height 36
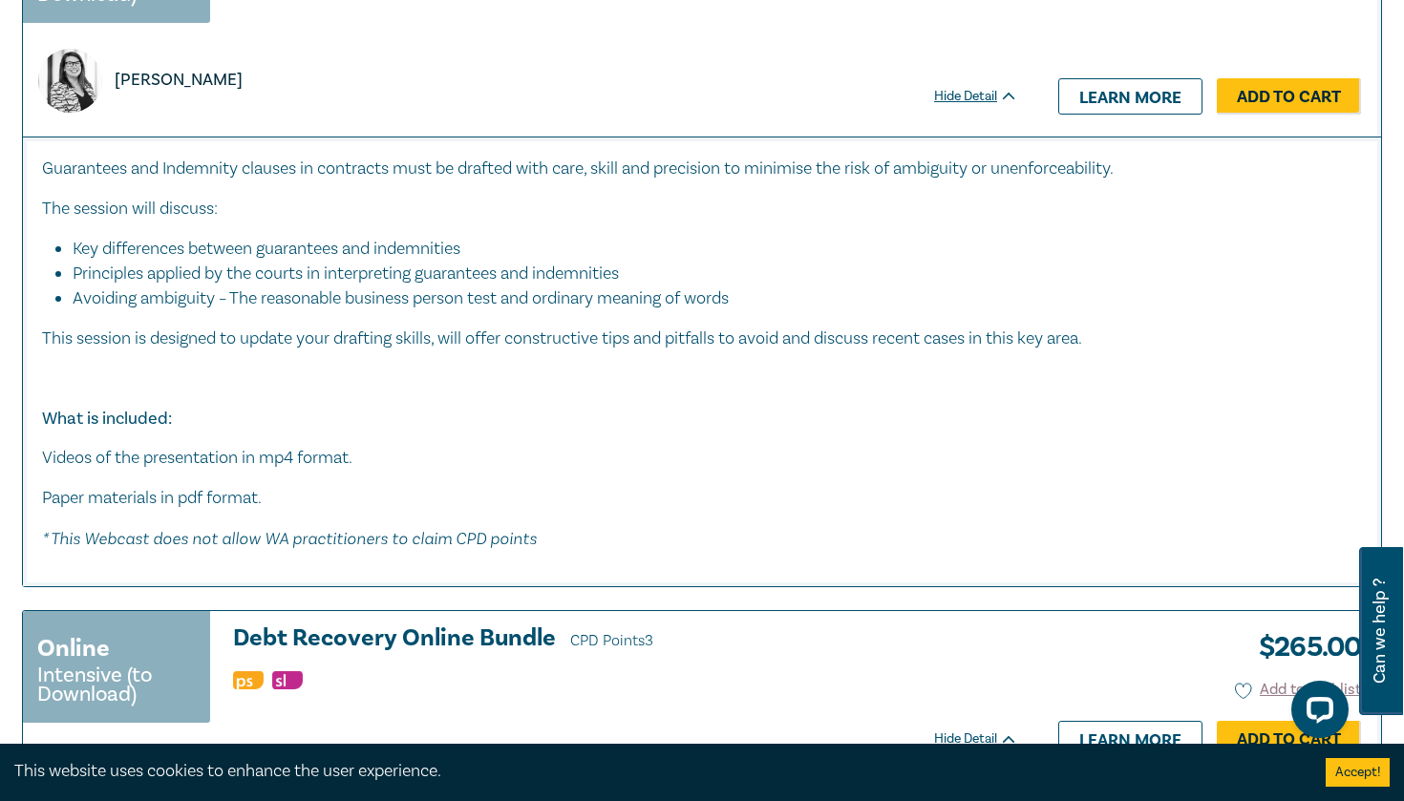
scroll to position [2158, 0]
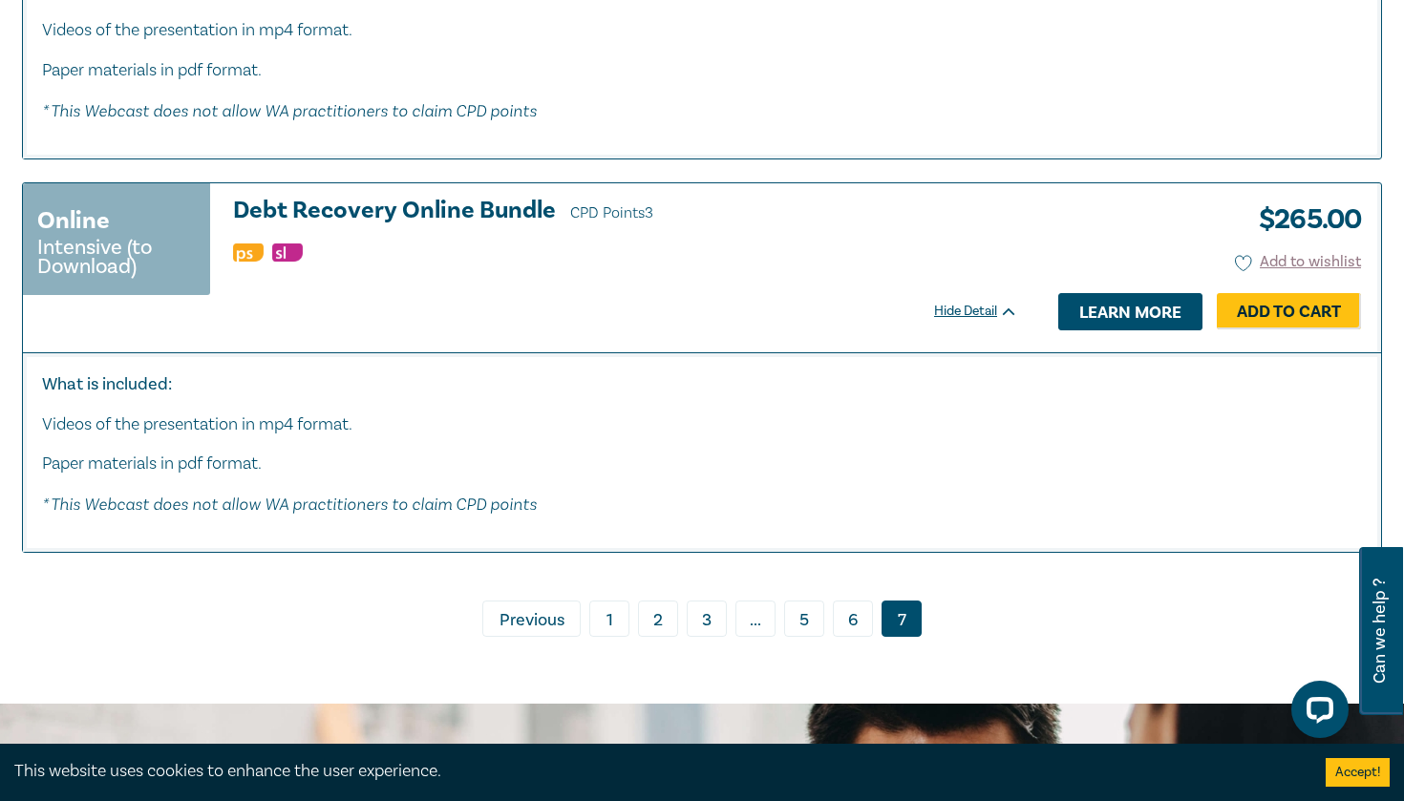
click at [1105, 318] on link "Learn more" at bounding box center [1130, 311] width 144 height 36
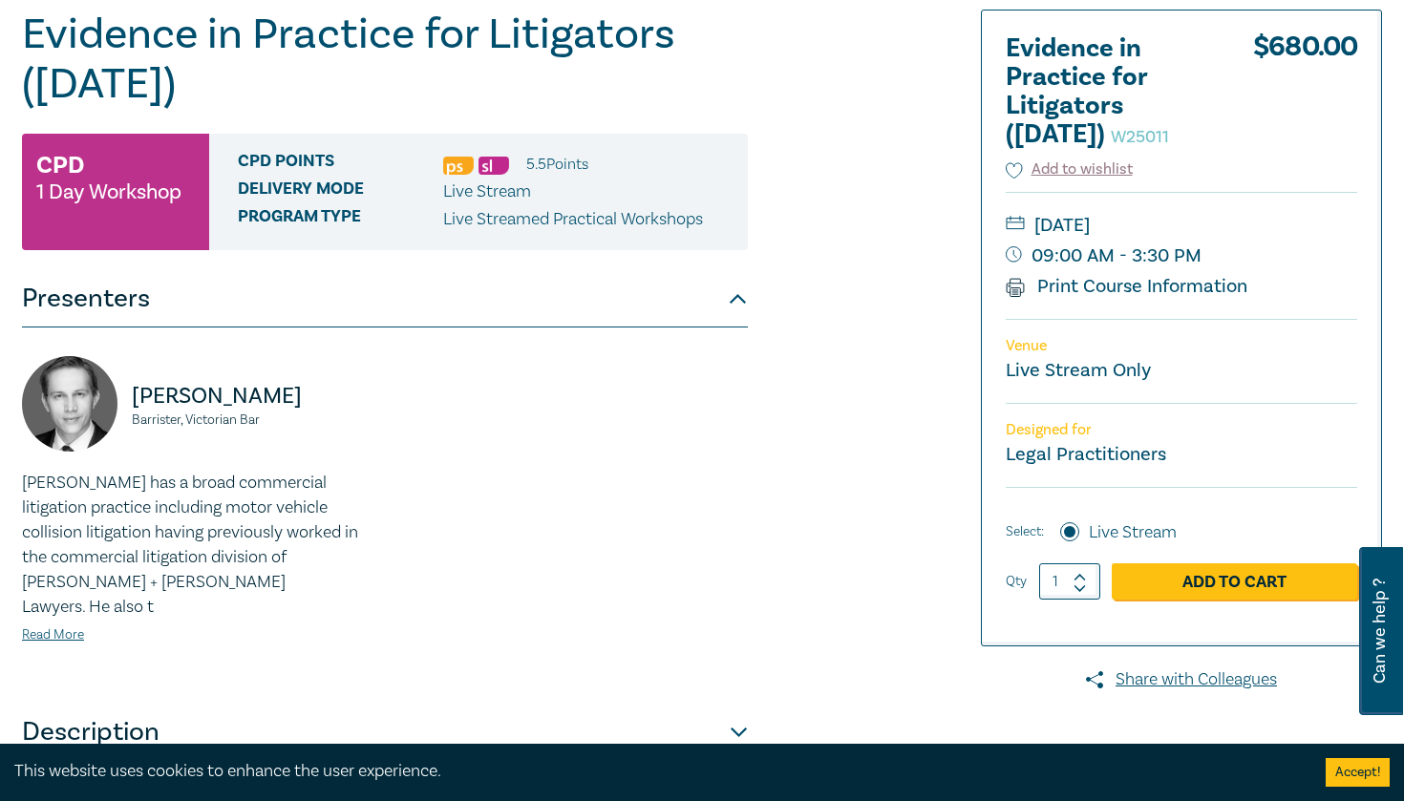
scroll to position [521, 0]
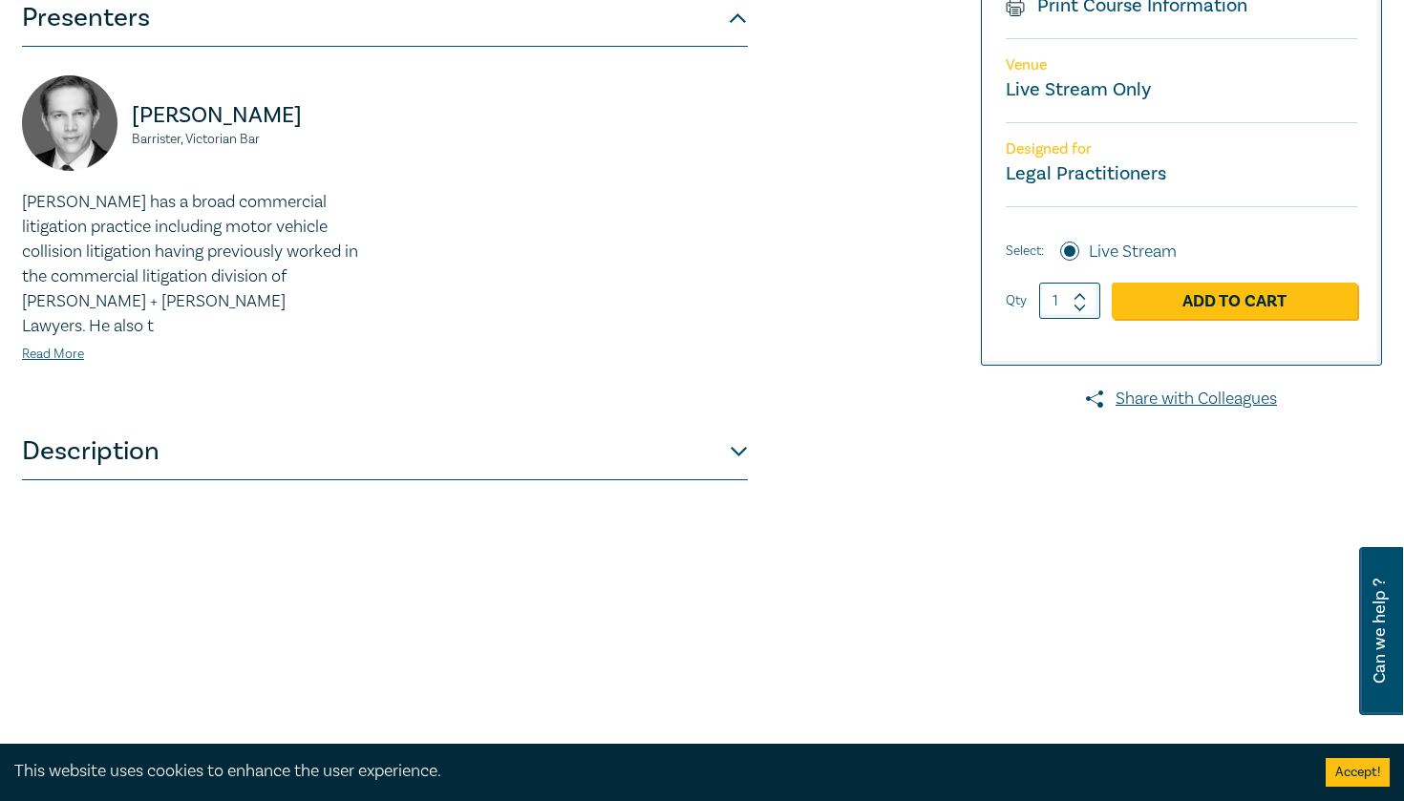
click at [108, 428] on button "Description" at bounding box center [385, 451] width 726 height 57
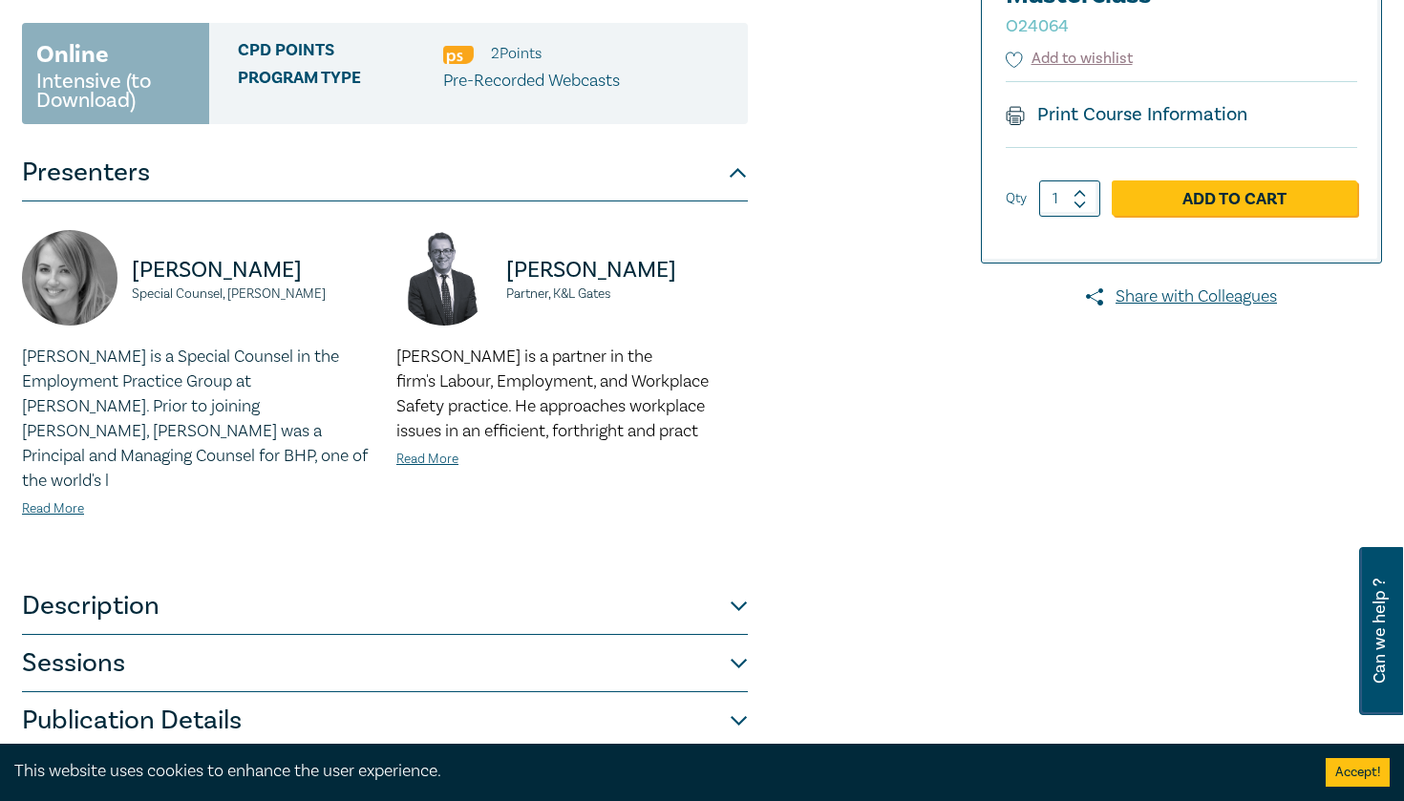
scroll to position [497, 0]
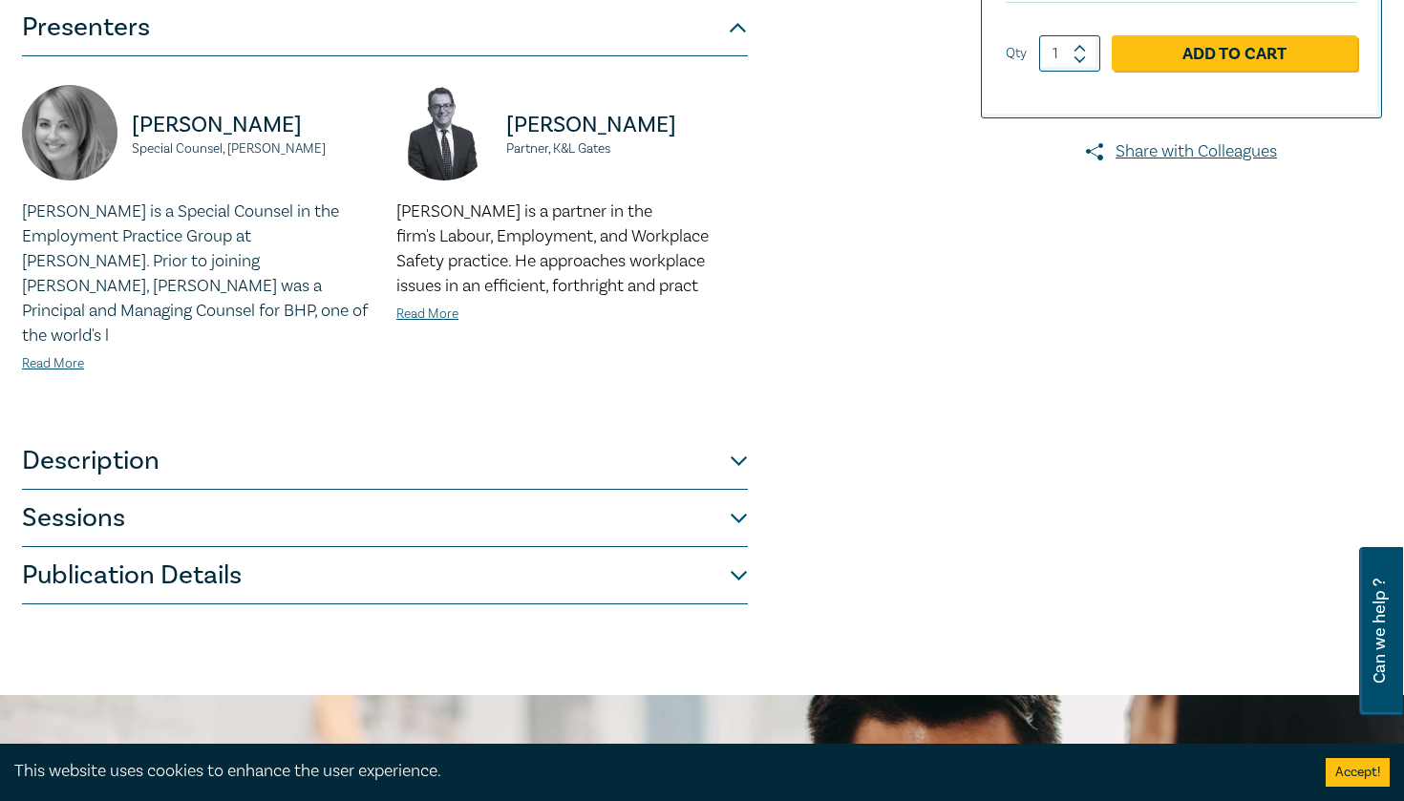
click at [491, 448] on button "Description" at bounding box center [385, 461] width 726 height 57
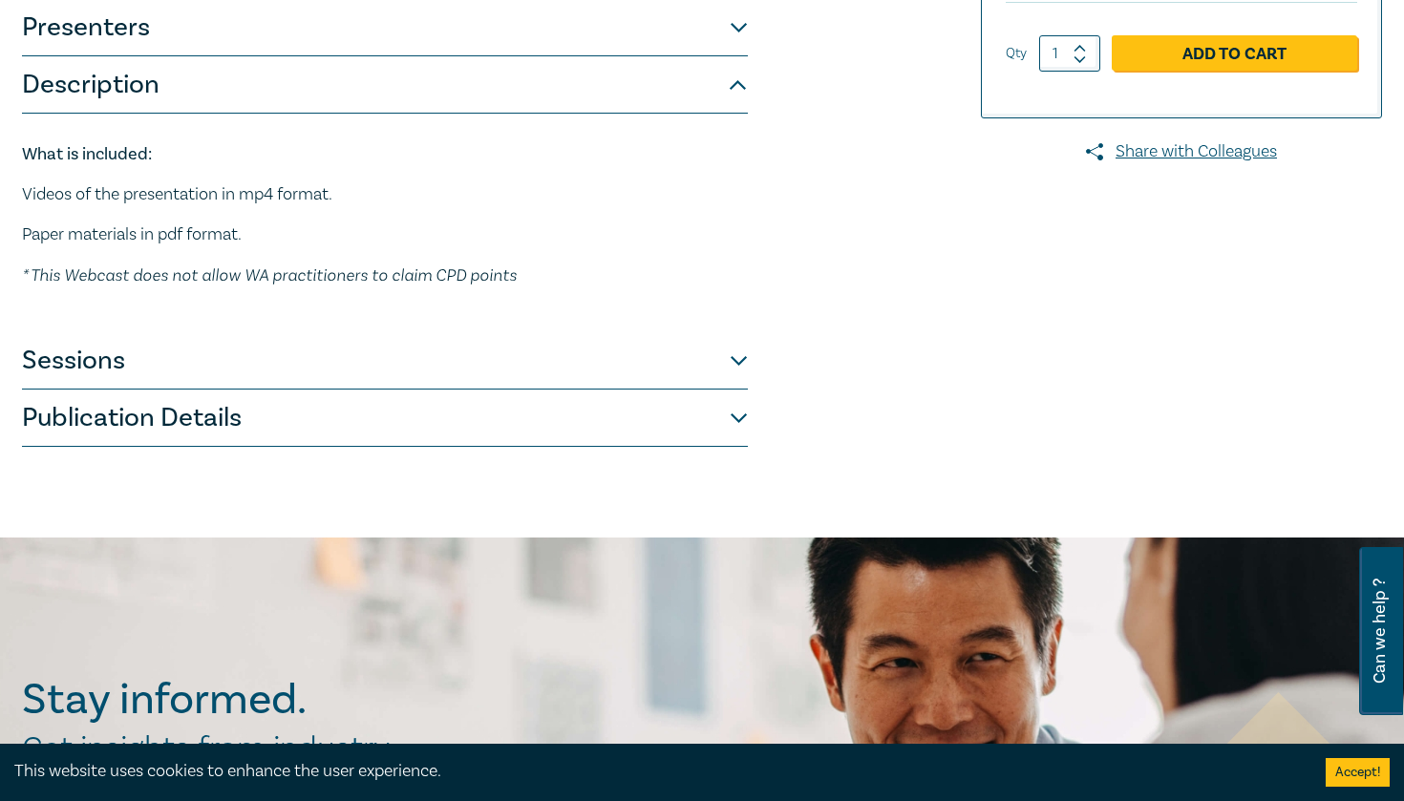
click at [404, 92] on button "Description" at bounding box center [385, 84] width 726 height 57
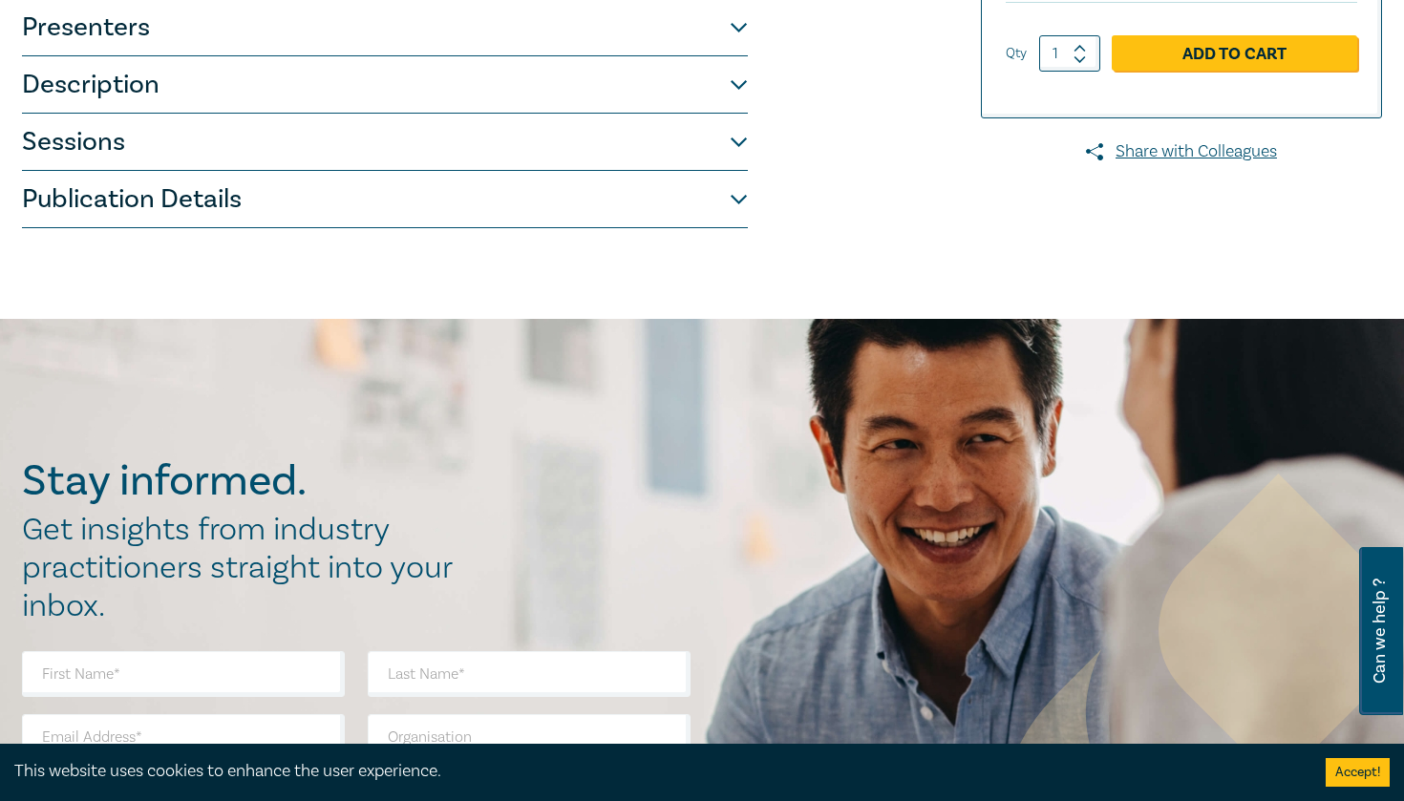
click at [345, 138] on button "Sessions" at bounding box center [385, 142] width 726 height 57
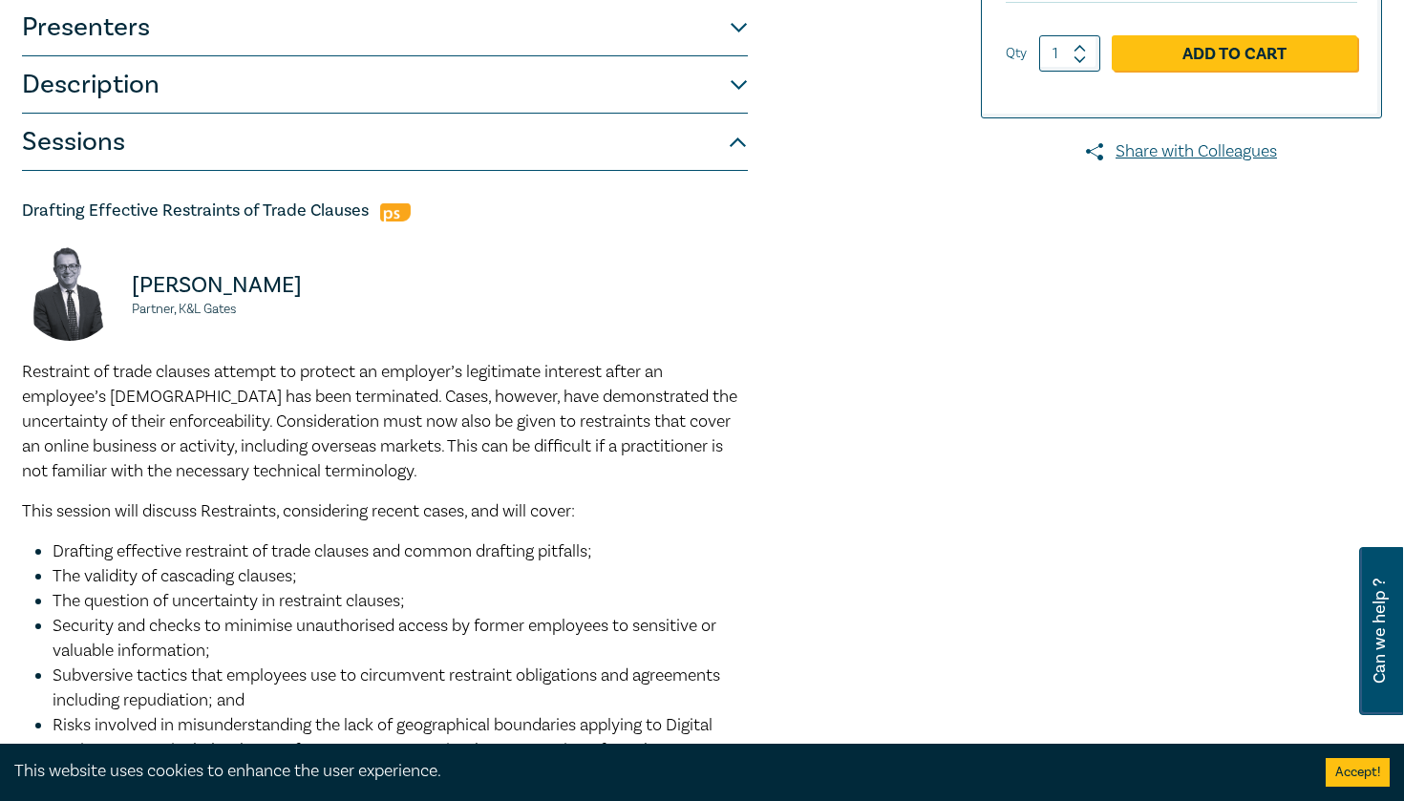
click at [344, 143] on button "Sessions" at bounding box center [385, 142] width 726 height 57
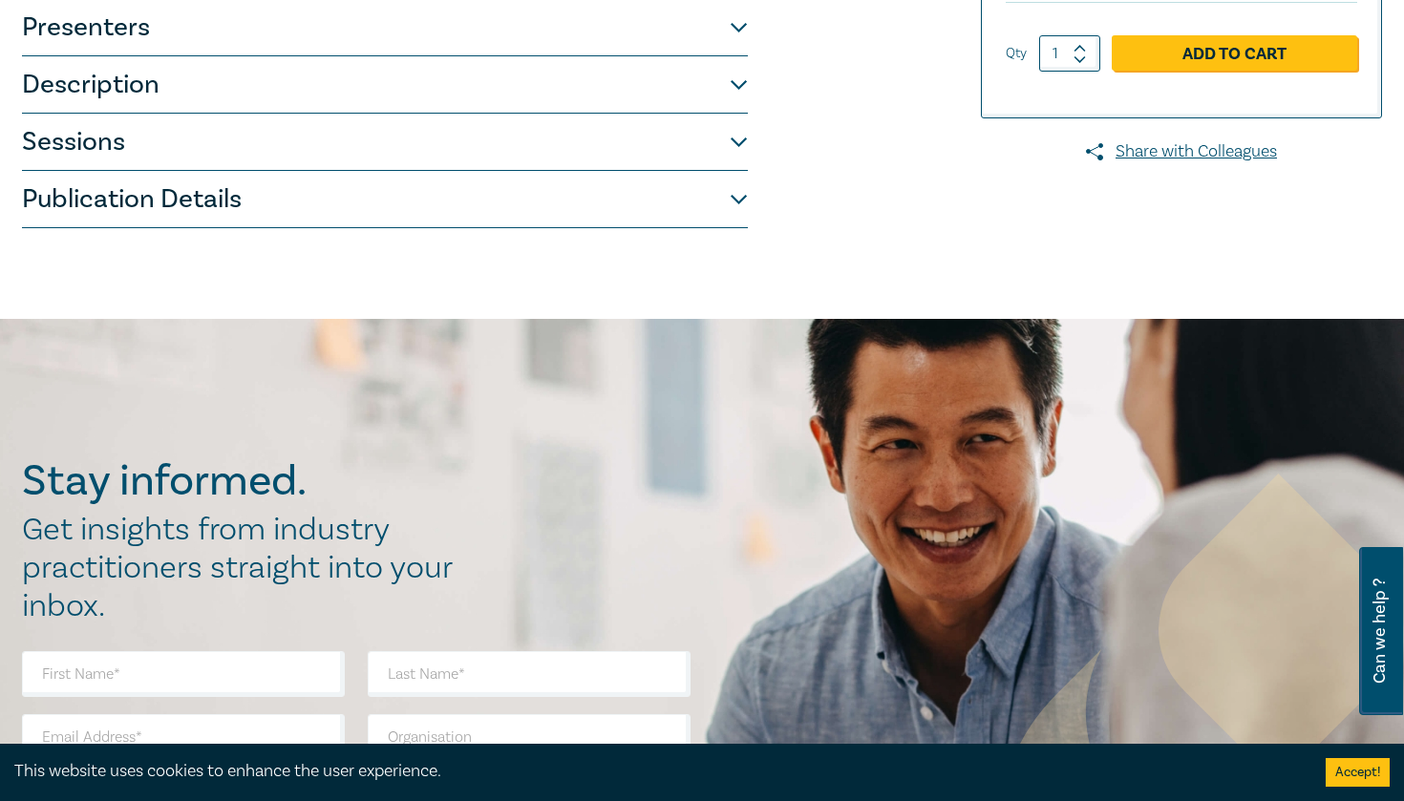
click at [331, 181] on button "Publication Details" at bounding box center [385, 199] width 726 height 57
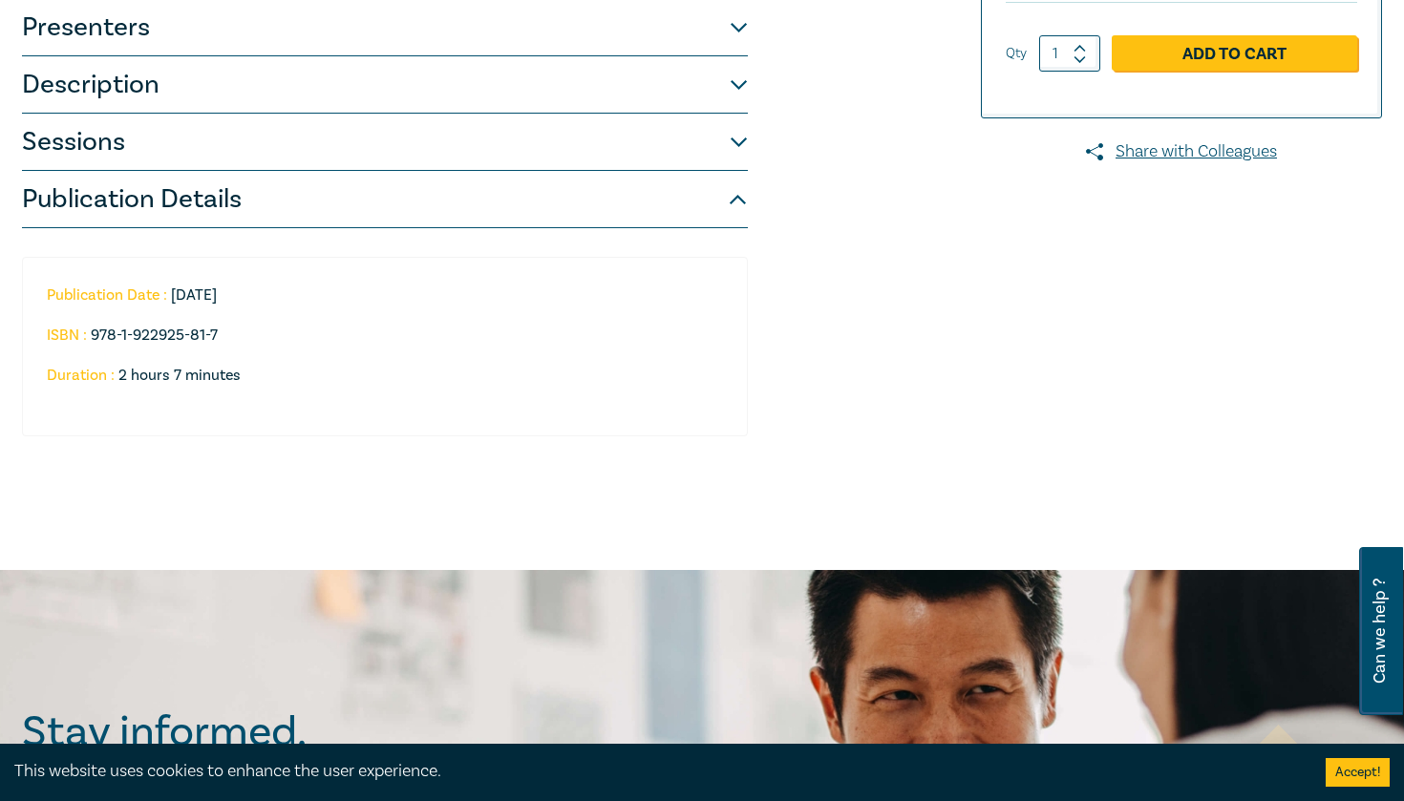
click at [331, 181] on button "Publication Details" at bounding box center [385, 199] width 726 height 57
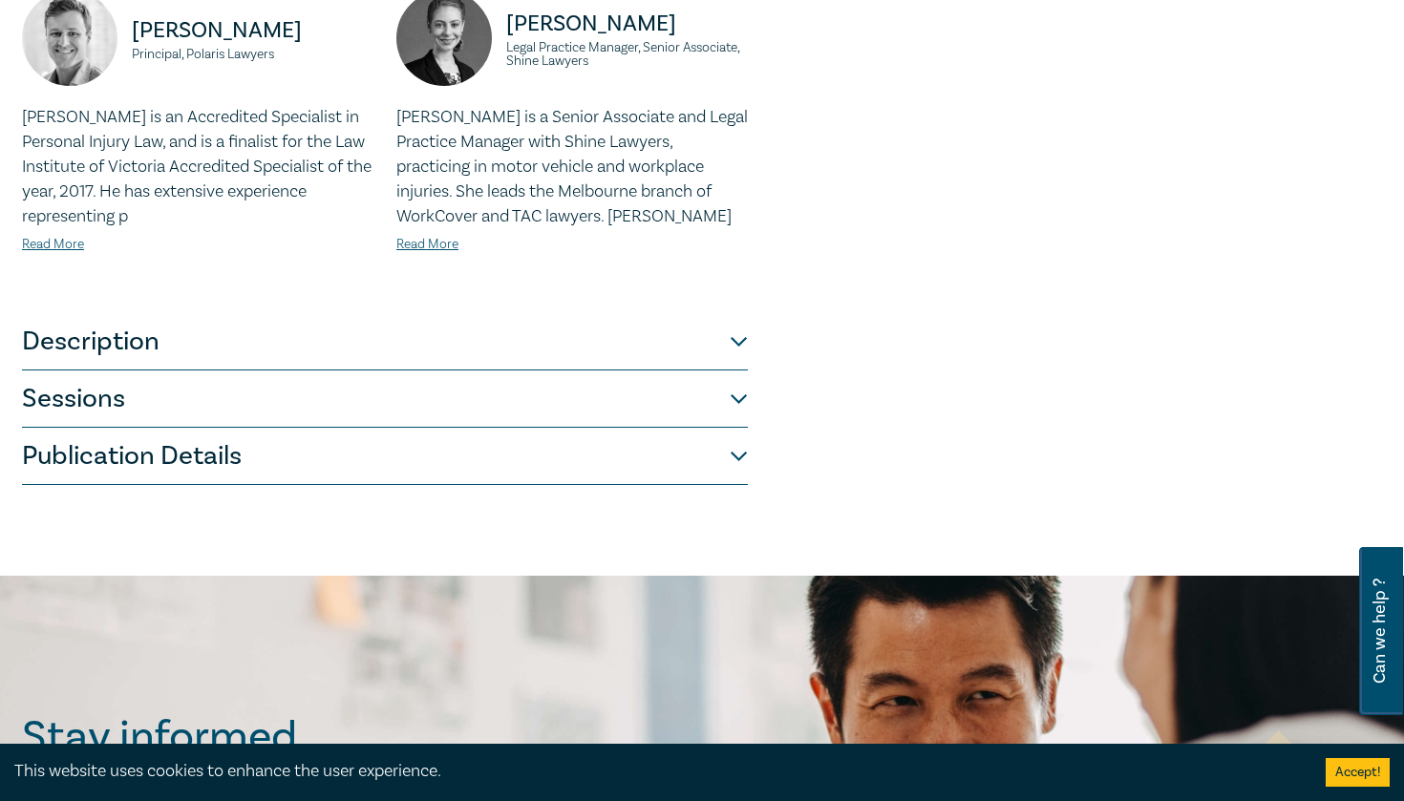
scroll to position [1039, 0]
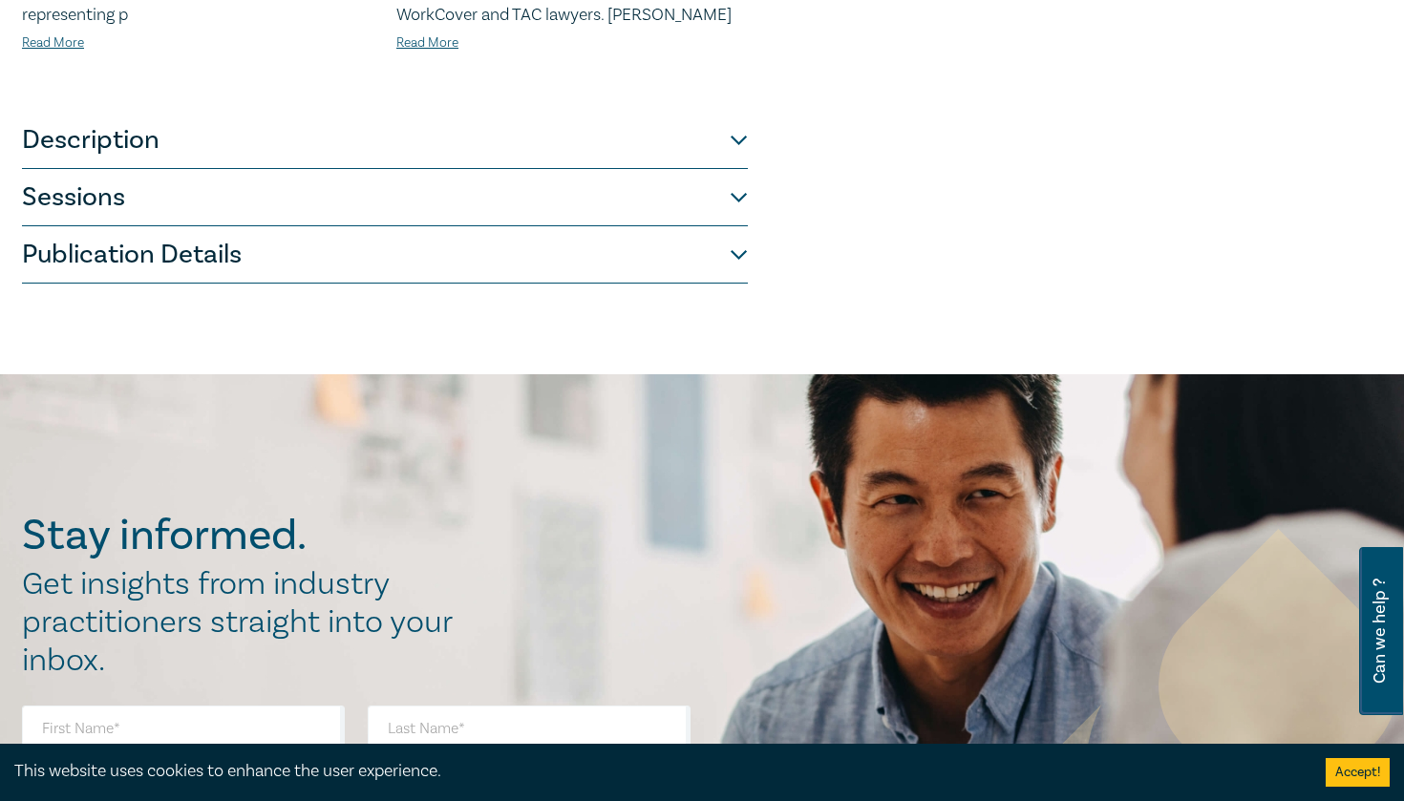
click at [543, 156] on button "Description" at bounding box center [385, 140] width 726 height 57
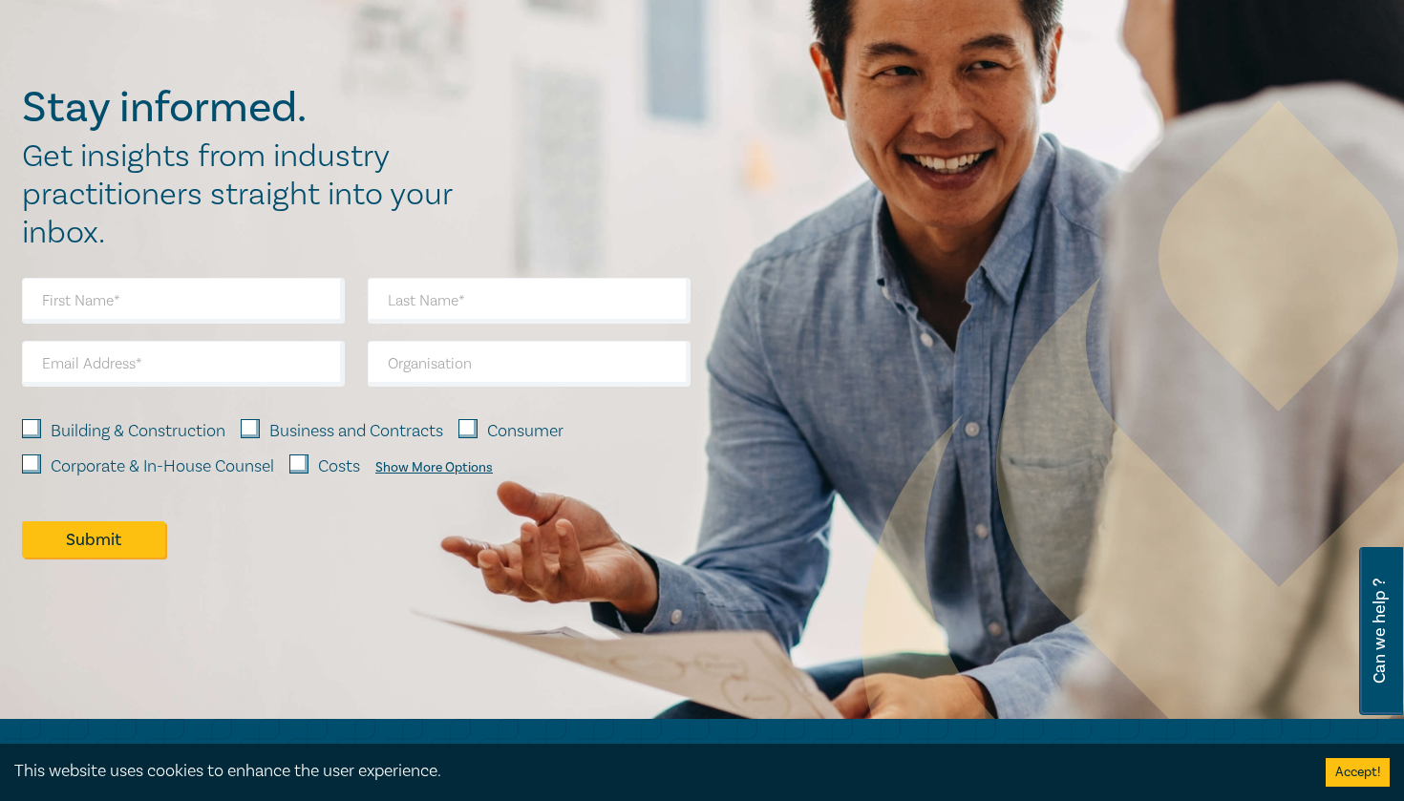
scroll to position [382, 0]
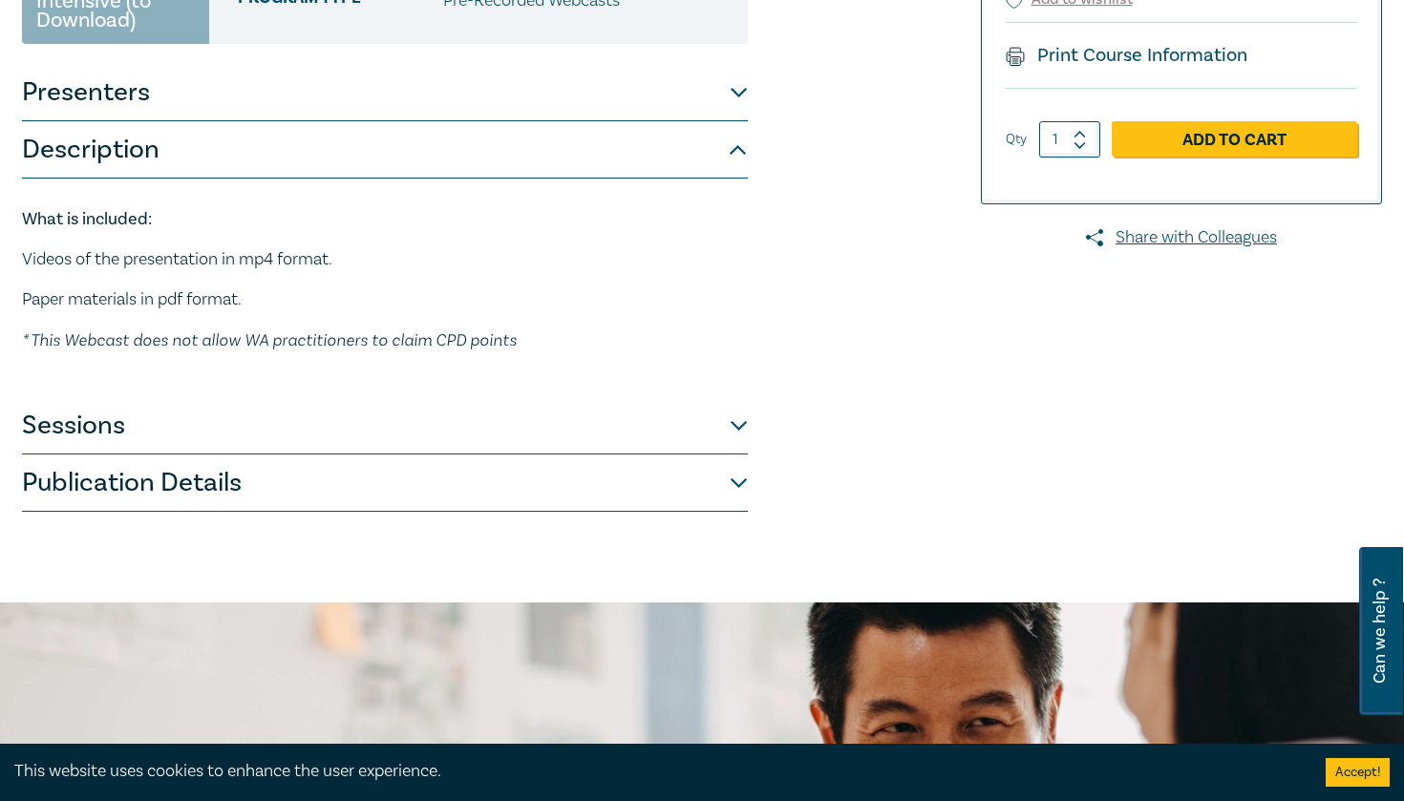
click at [397, 174] on button "Description" at bounding box center [385, 149] width 726 height 57
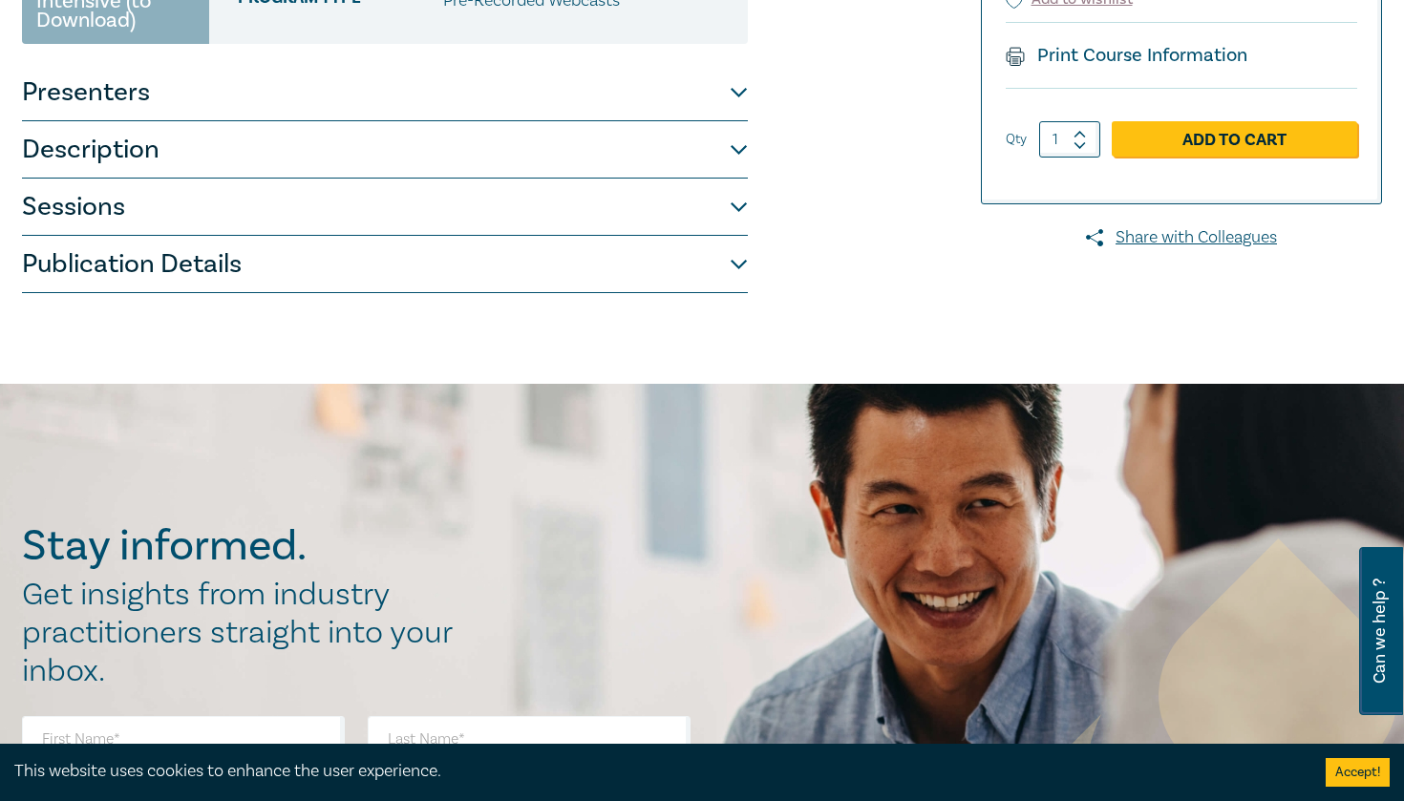
click at [312, 201] on button "Sessions" at bounding box center [385, 207] width 726 height 57
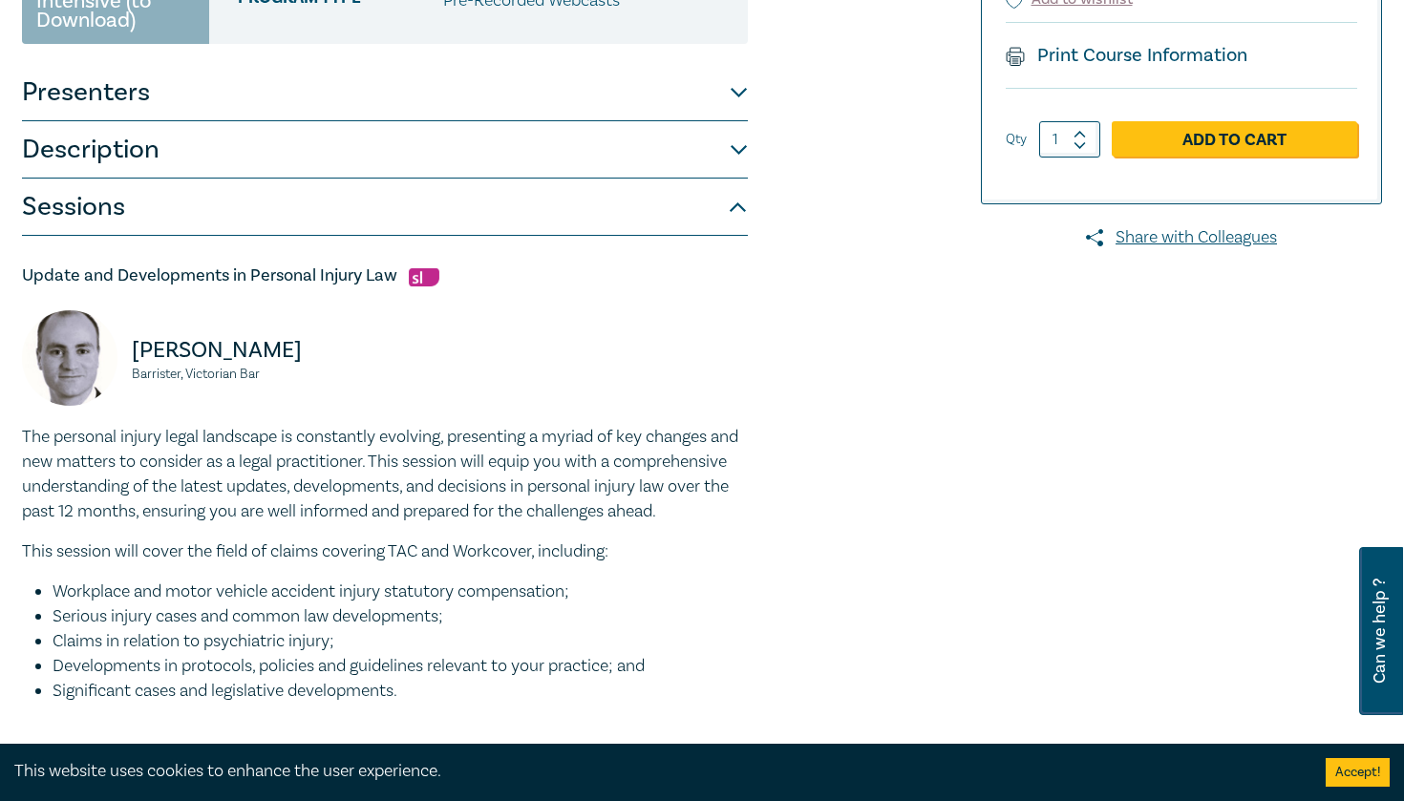
click at [312, 201] on button "Sessions" at bounding box center [385, 207] width 726 height 57
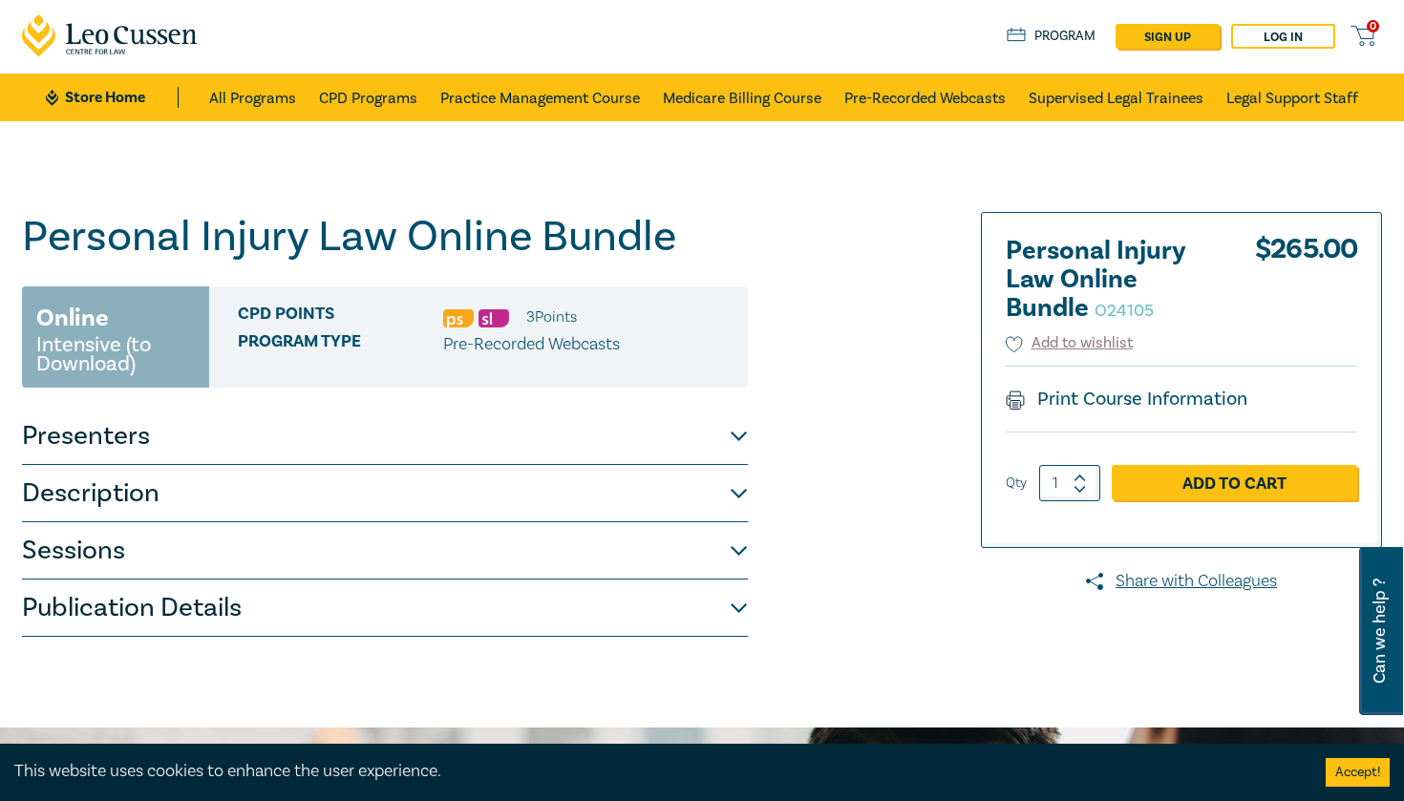
scroll to position [24, 0]
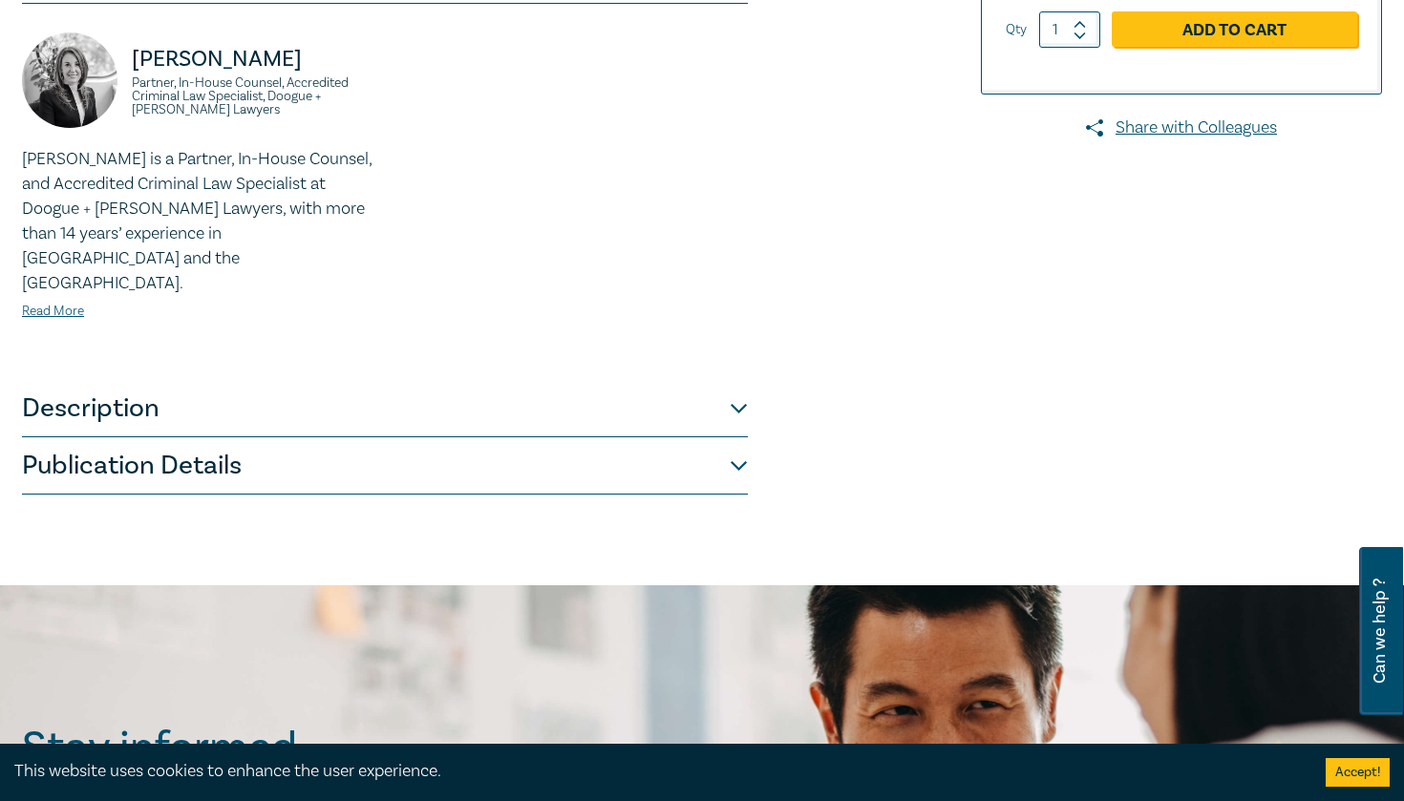
scroll to position [549, 0]
click at [308, 393] on button "Description" at bounding box center [385, 408] width 726 height 57
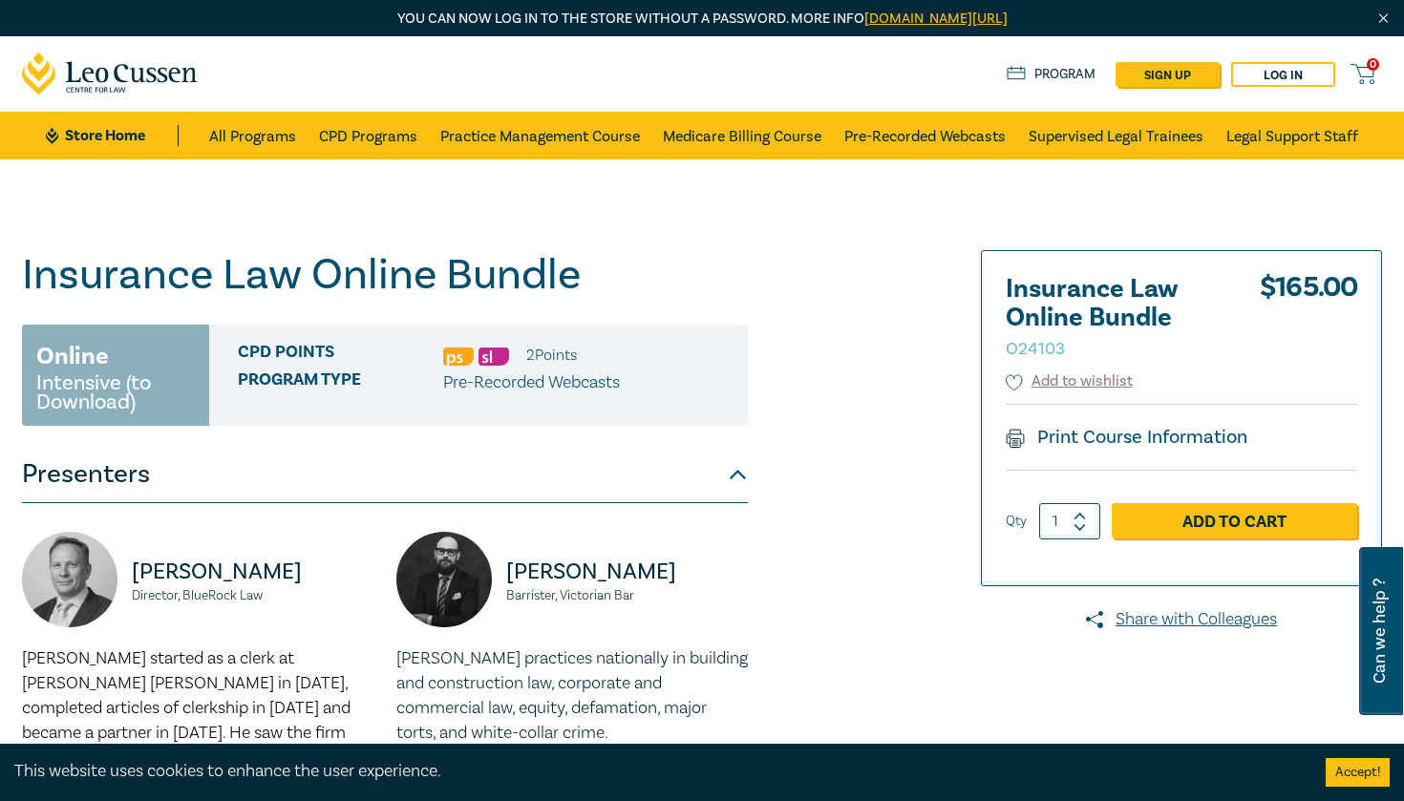
scroll to position [439, 0]
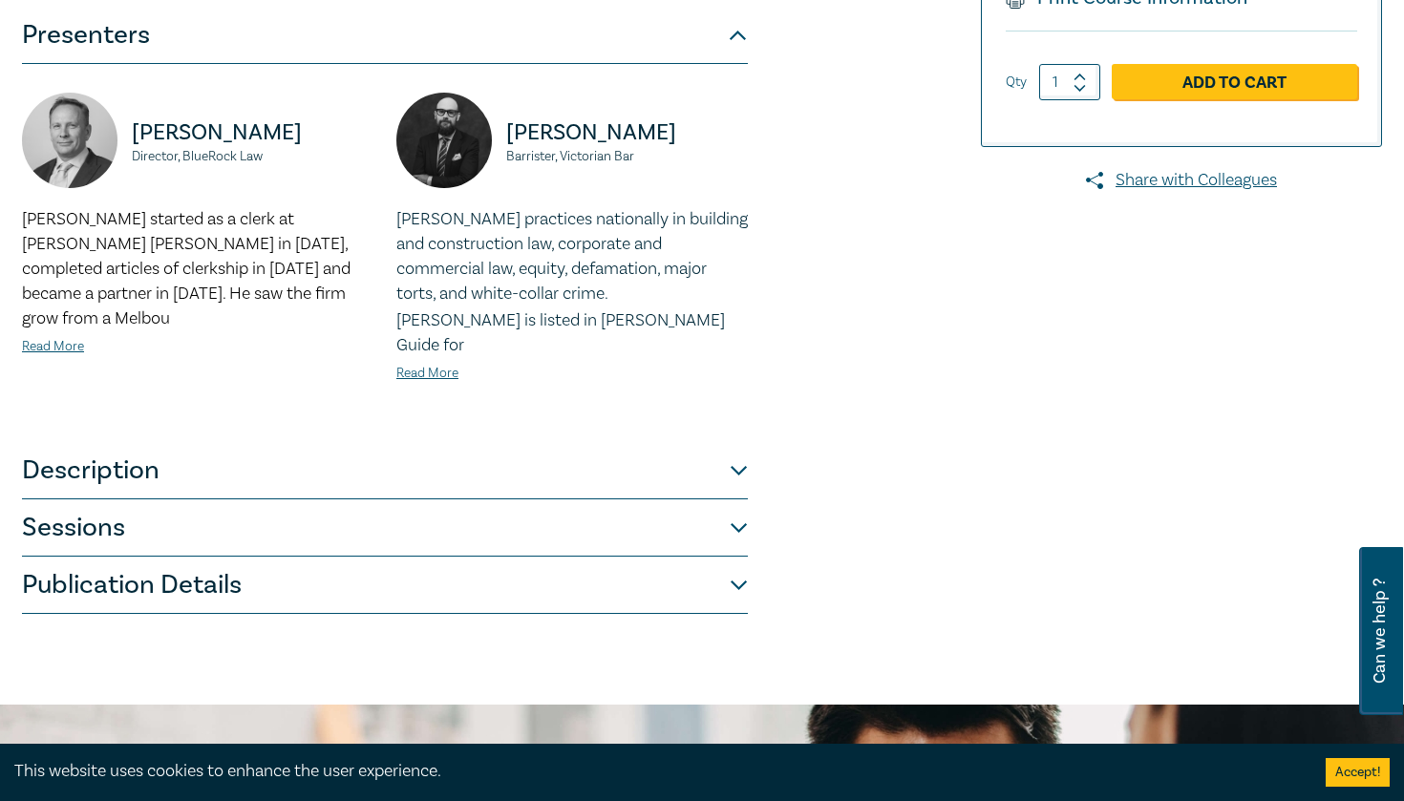
click at [689, 499] on button "Sessions" at bounding box center [385, 527] width 726 height 57
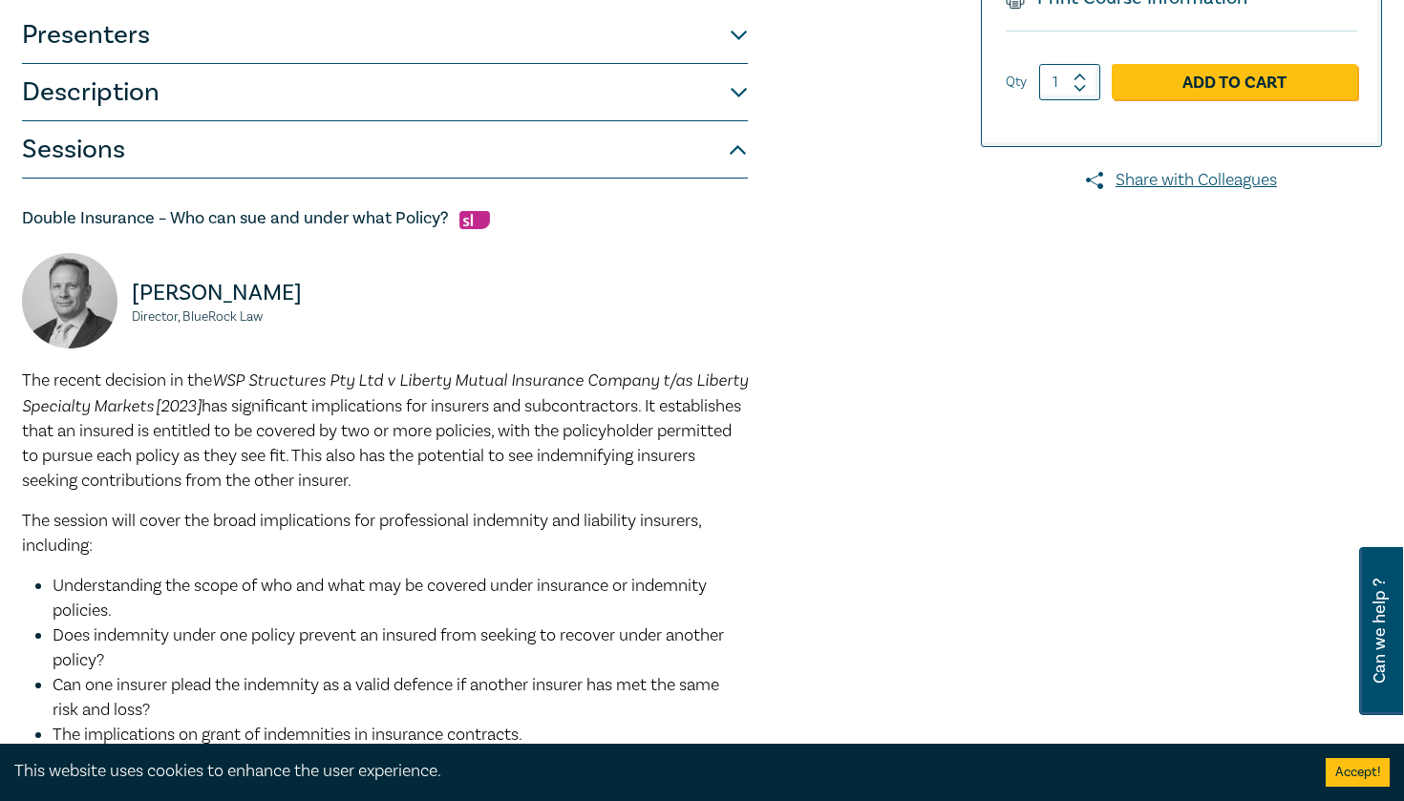
click at [633, 168] on button "Sessions" at bounding box center [385, 149] width 726 height 57
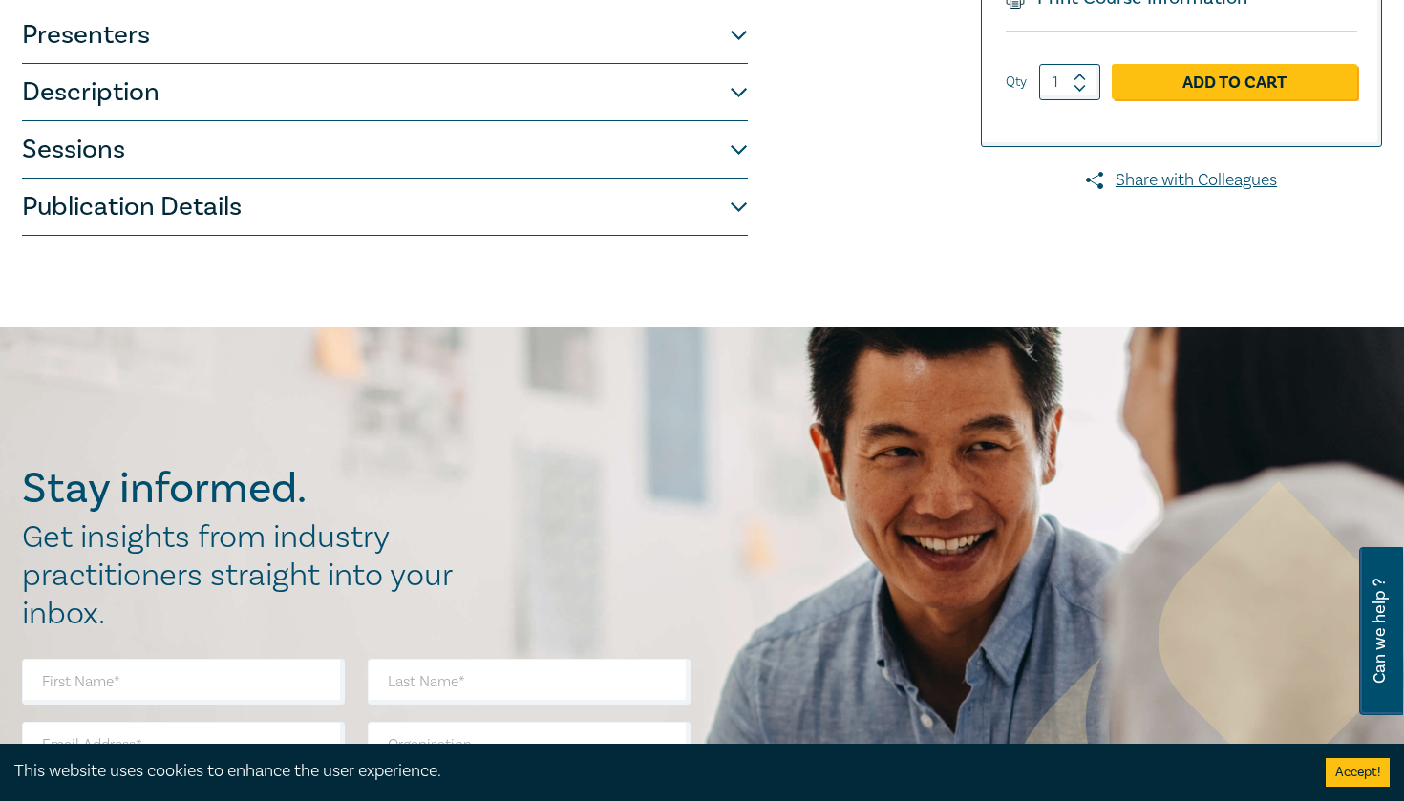
click at [622, 57] on button "Presenters" at bounding box center [385, 35] width 726 height 57
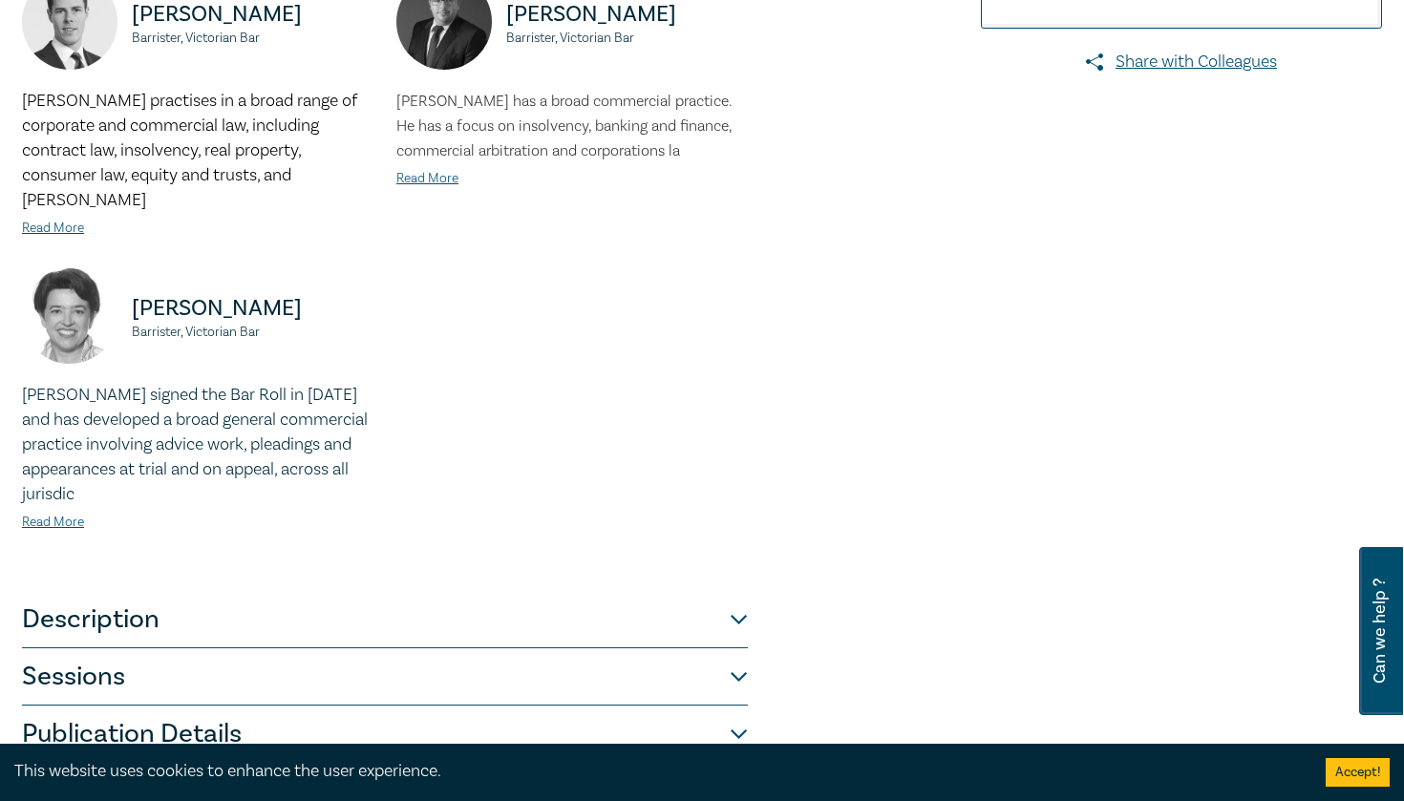
scroll to position [790, 0]
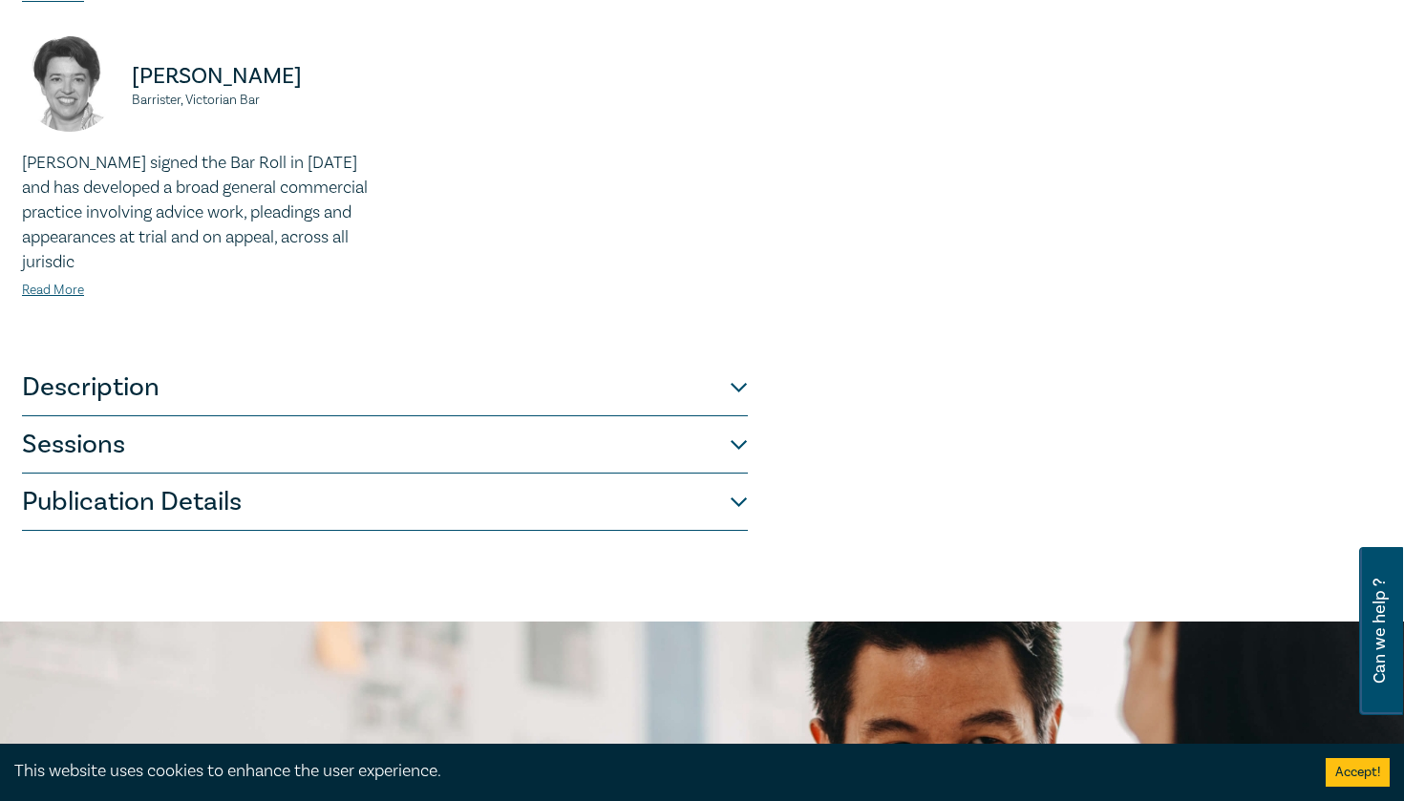
click at [540, 416] on button "Sessions" at bounding box center [385, 444] width 726 height 57
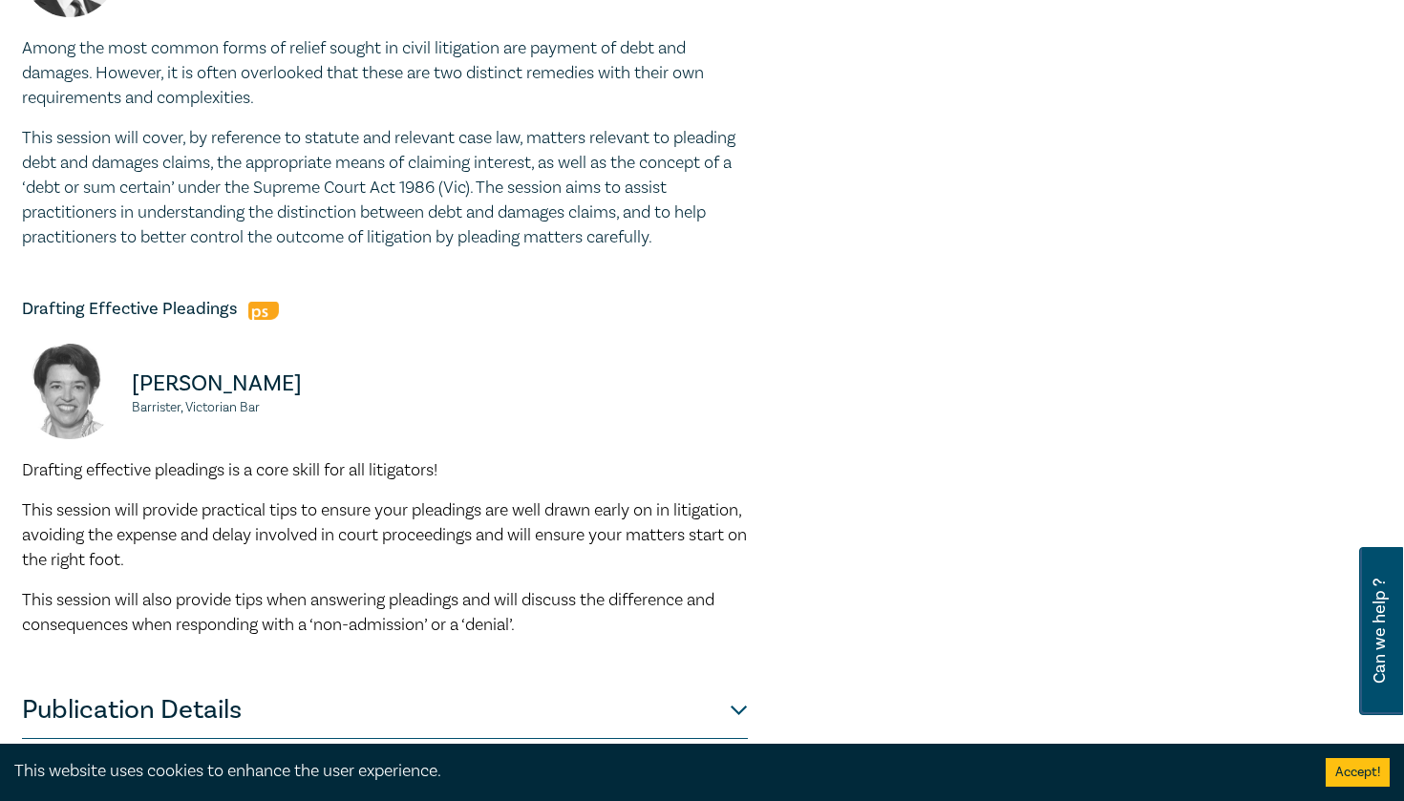
scroll to position [1444, 0]
